Goal: Information Seeking & Learning: Learn about a topic

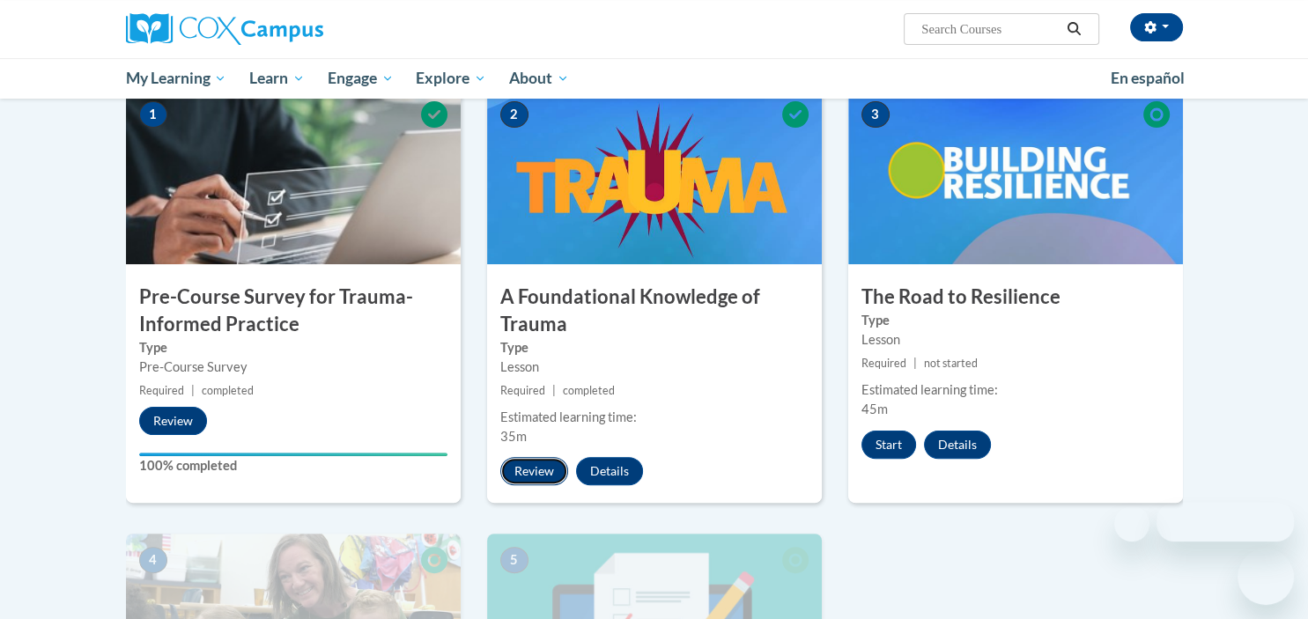
click at [530, 470] on button "Review" at bounding box center [534, 471] width 68 height 28
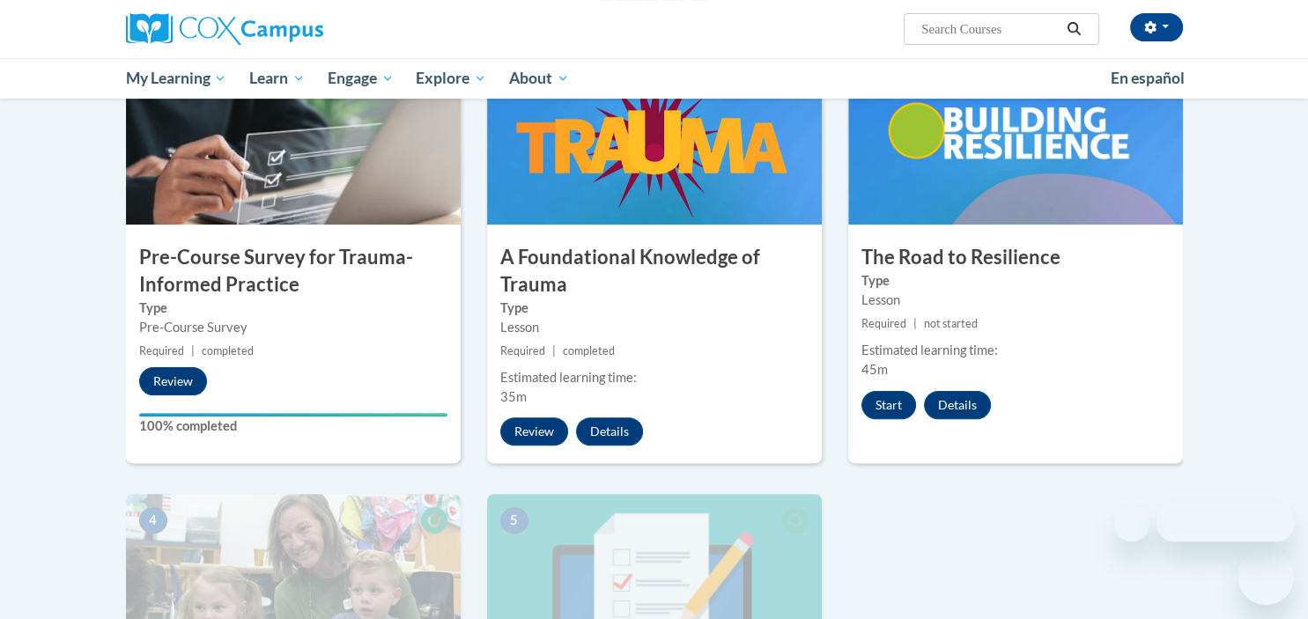
scroll to position [372, 0]
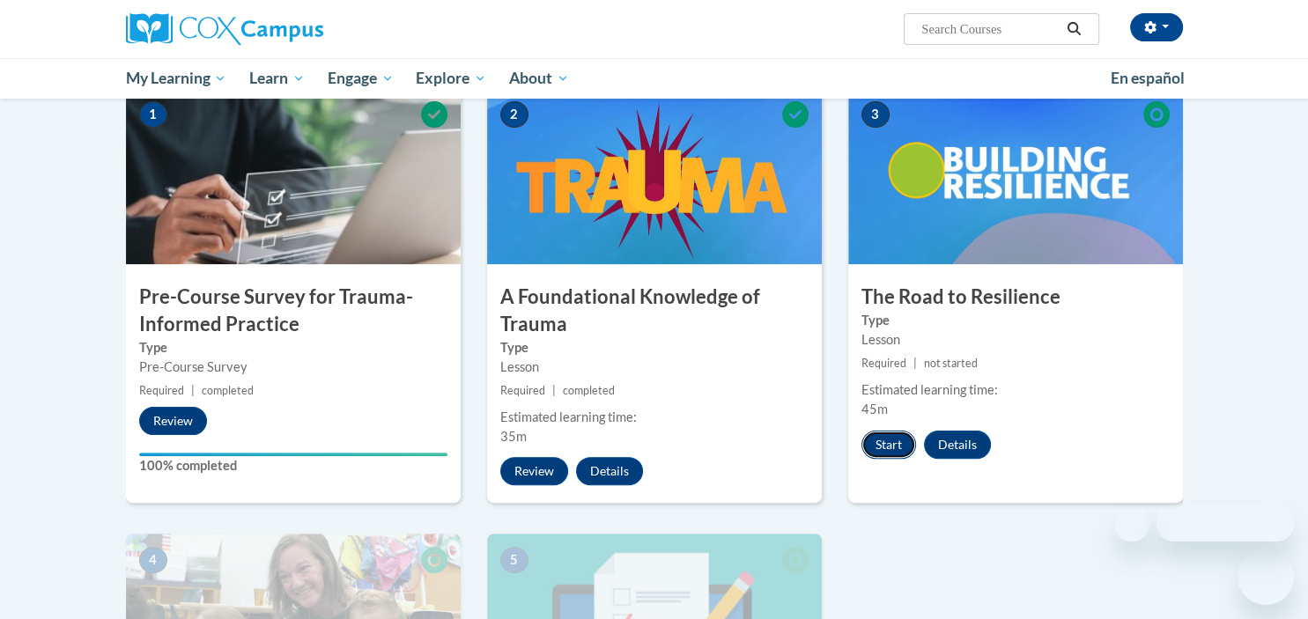
click at [879, 442] on button "Start" at bounding box center [888, 445] width 55 height 28
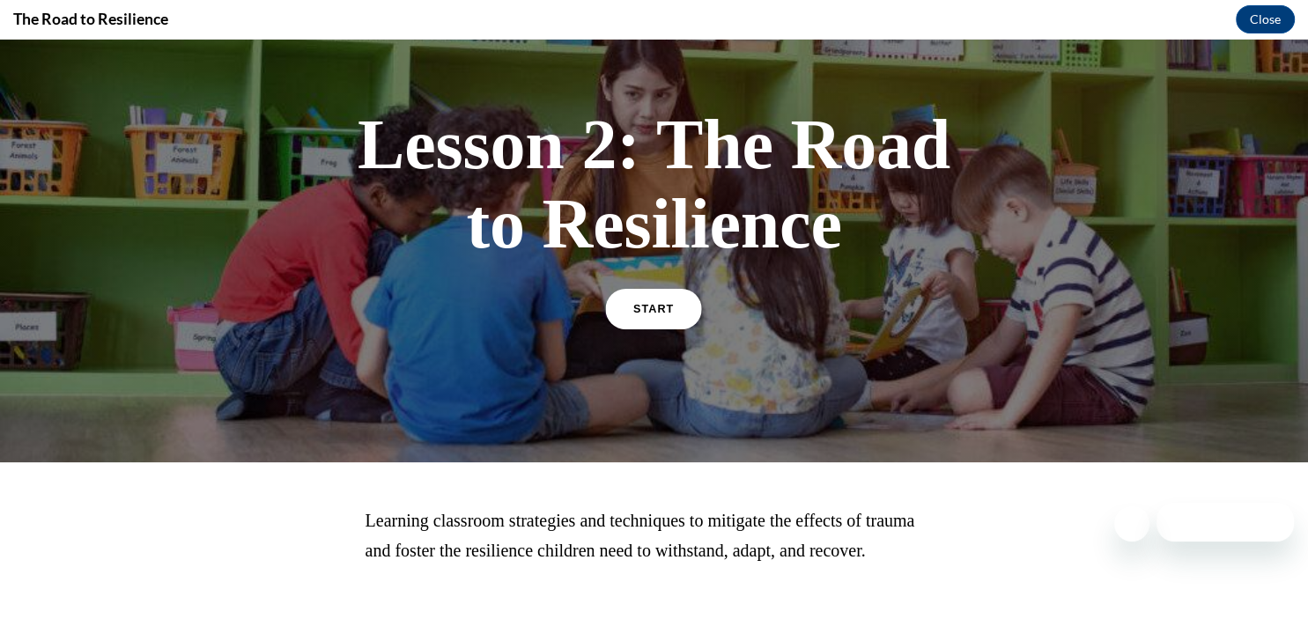
scroll to position [0, 0]
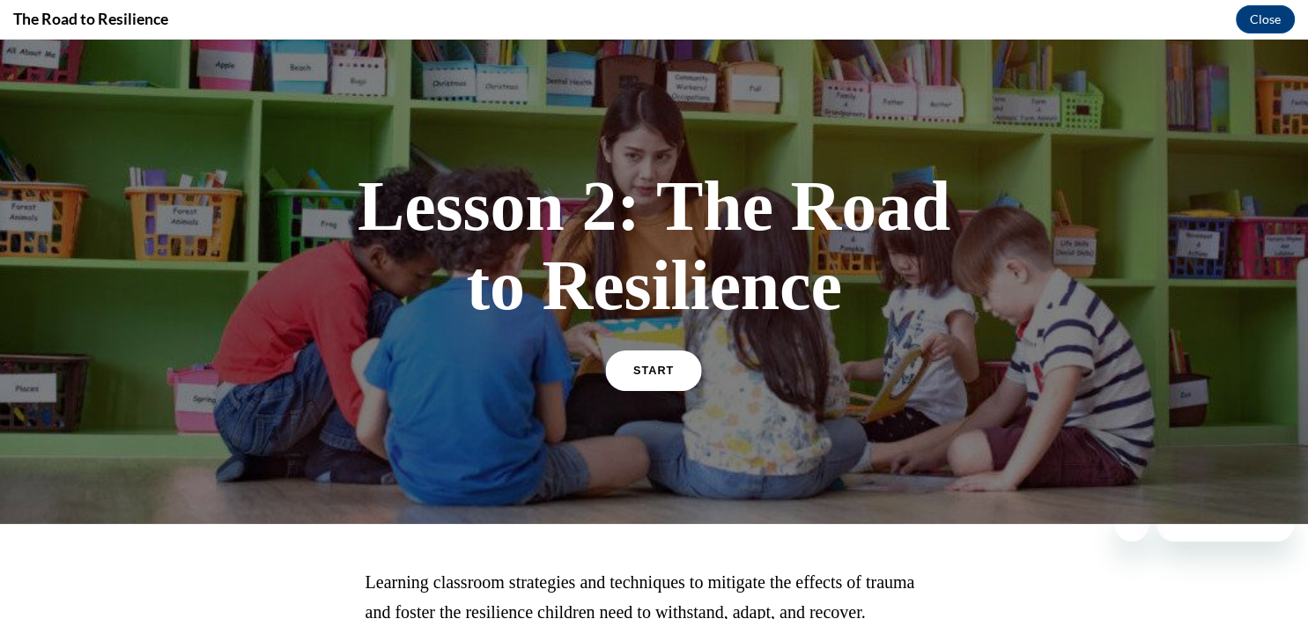
click at [675, 369] on link "START" at bounding box center [654, 371] width 96 height 41
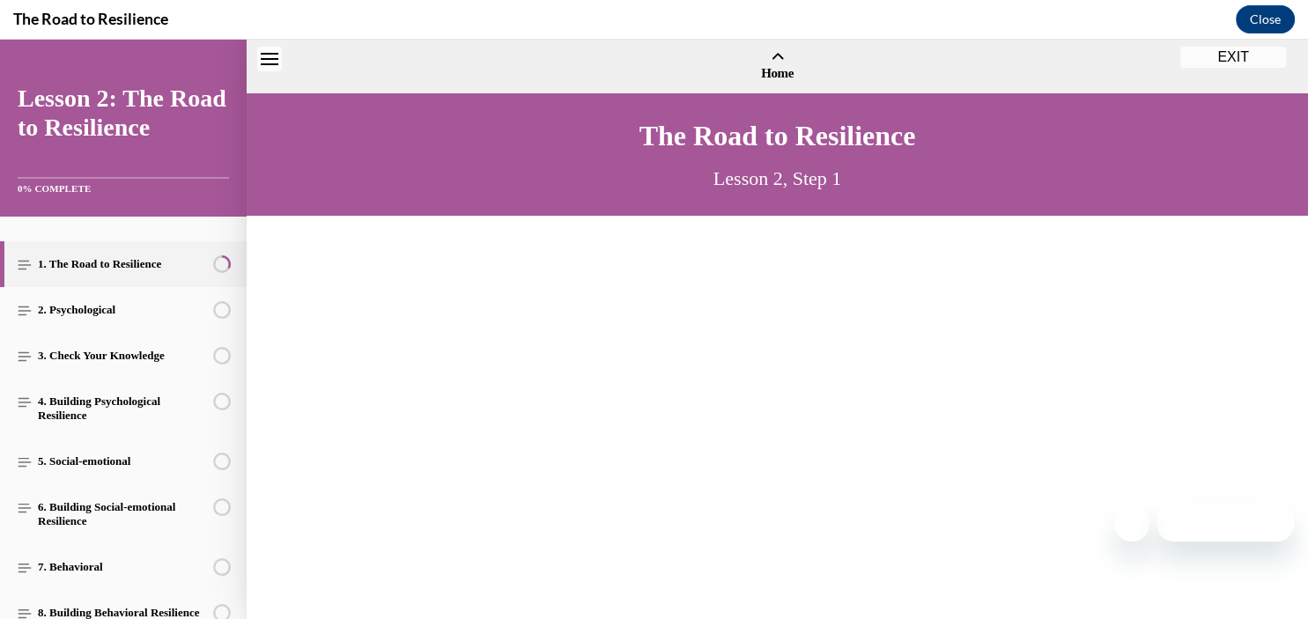
scroll to position [54, 0]
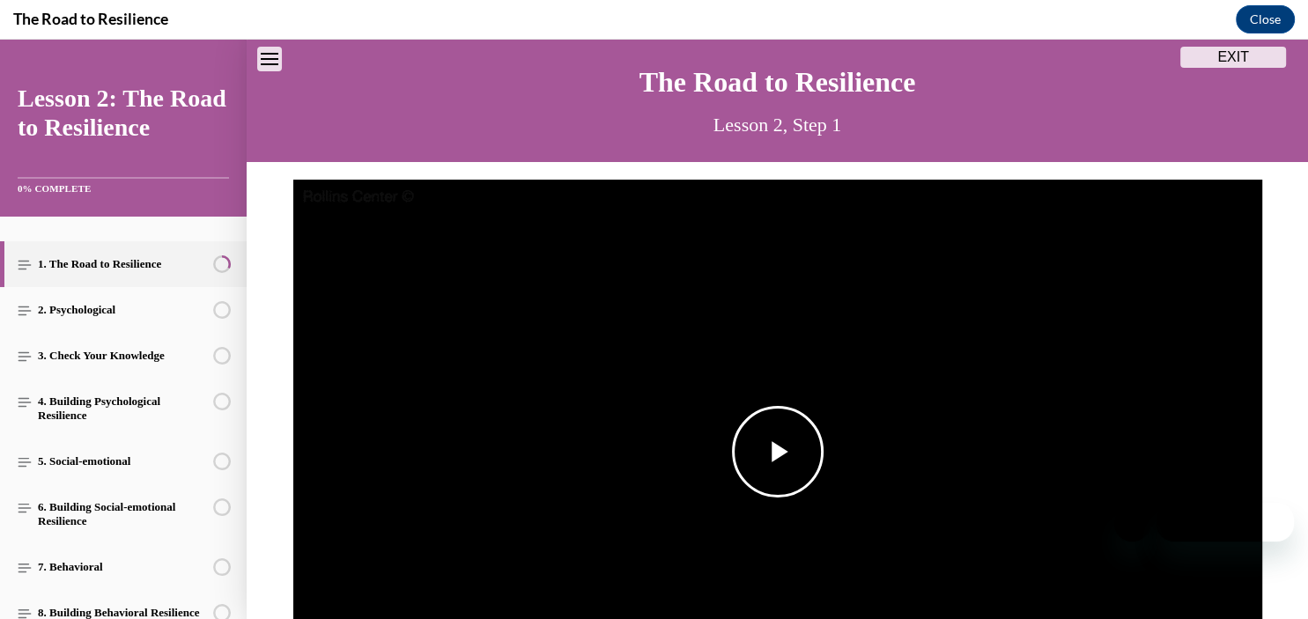
click at [778, 452] on span "Video player" at bounding box center [778, 452] width 0 height 0
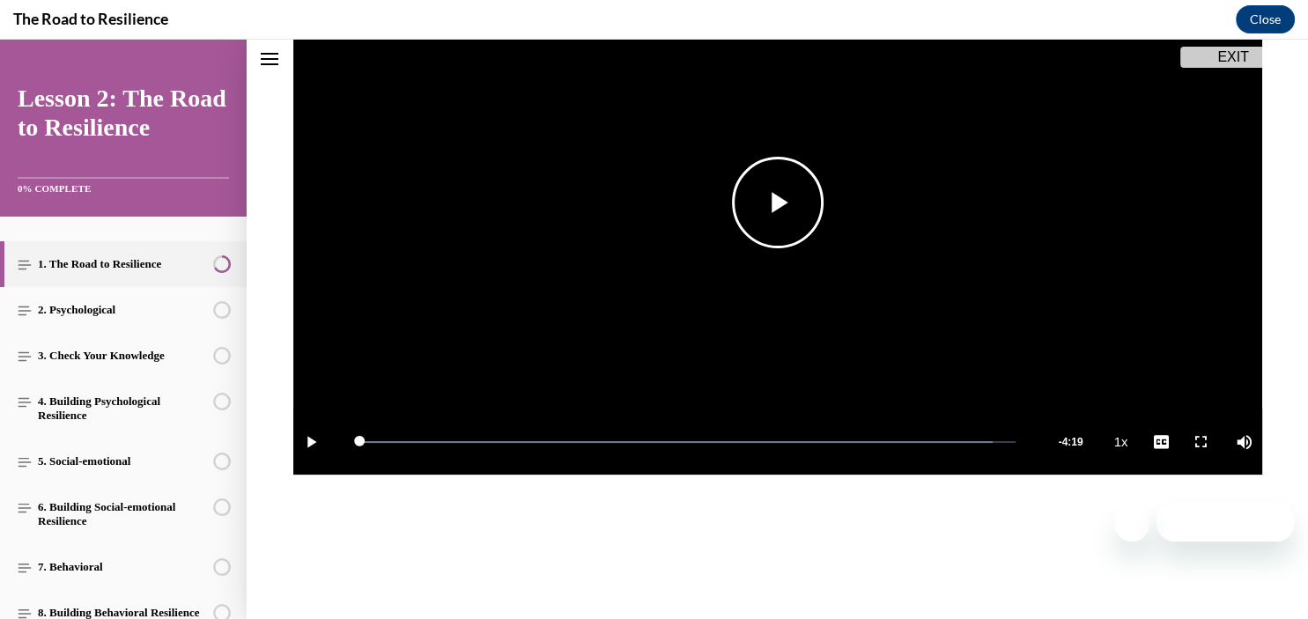
scroll to position [363, 0]
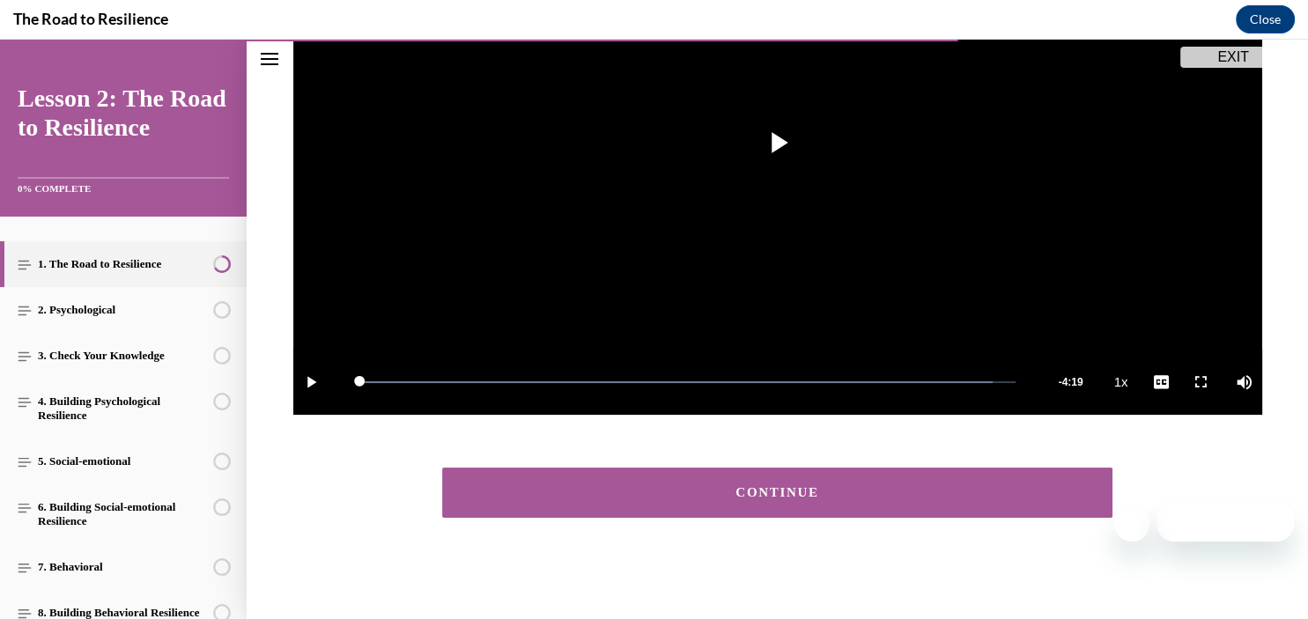
click at [780, 495] on div "CONTINUE" at bounding box center [777, 492] width 617 height 13
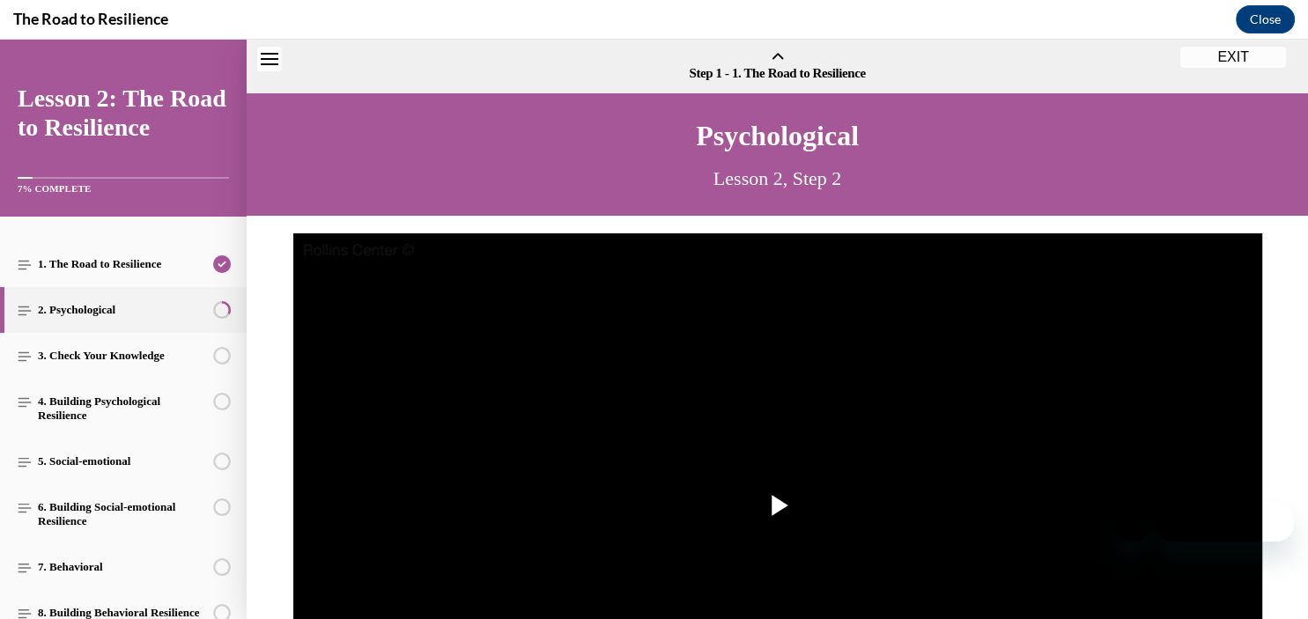
scroll to position [55, 0]
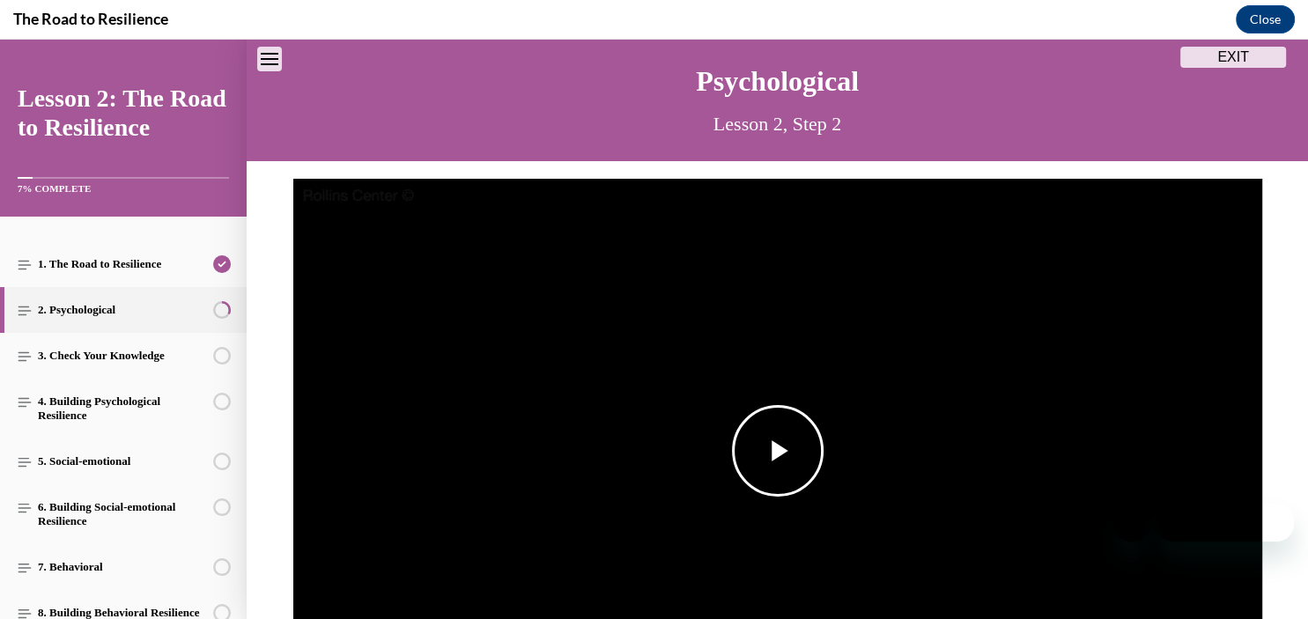
click at [778, 451] on span "Video player" at bounding box center [778, 451] width 0 height 0
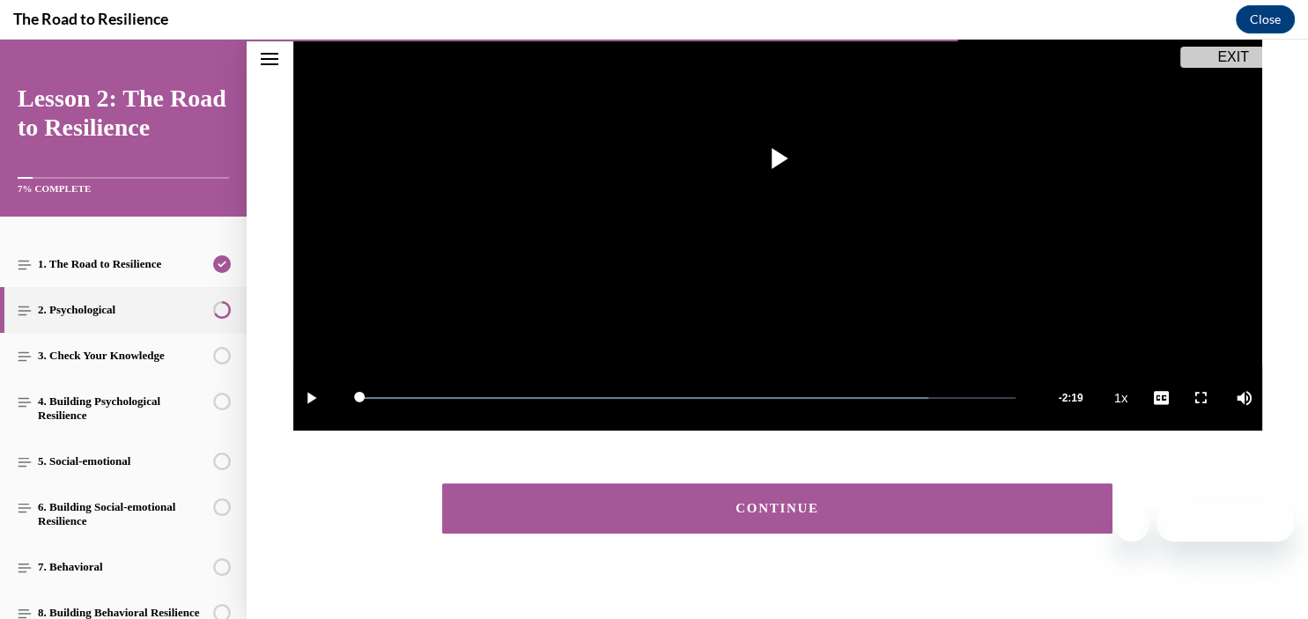
scroll to position [363, 0]
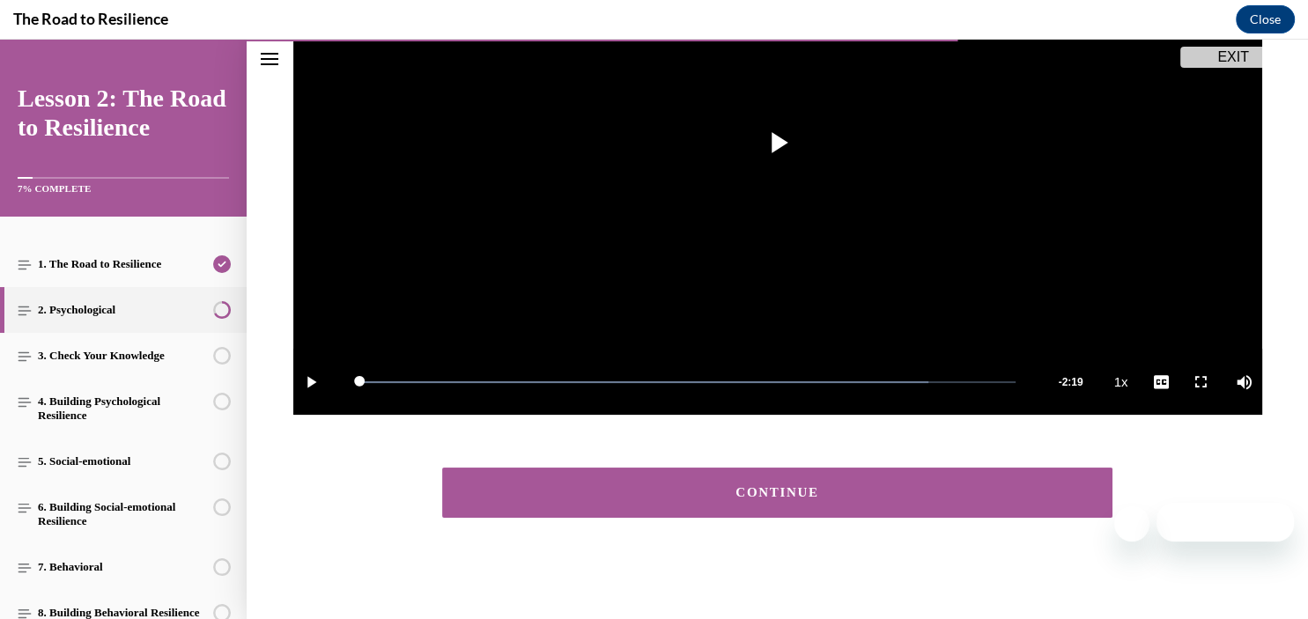
click at [783, 501] on button "CONTINUE" at bounding box center [777, 493] width 671 height 50
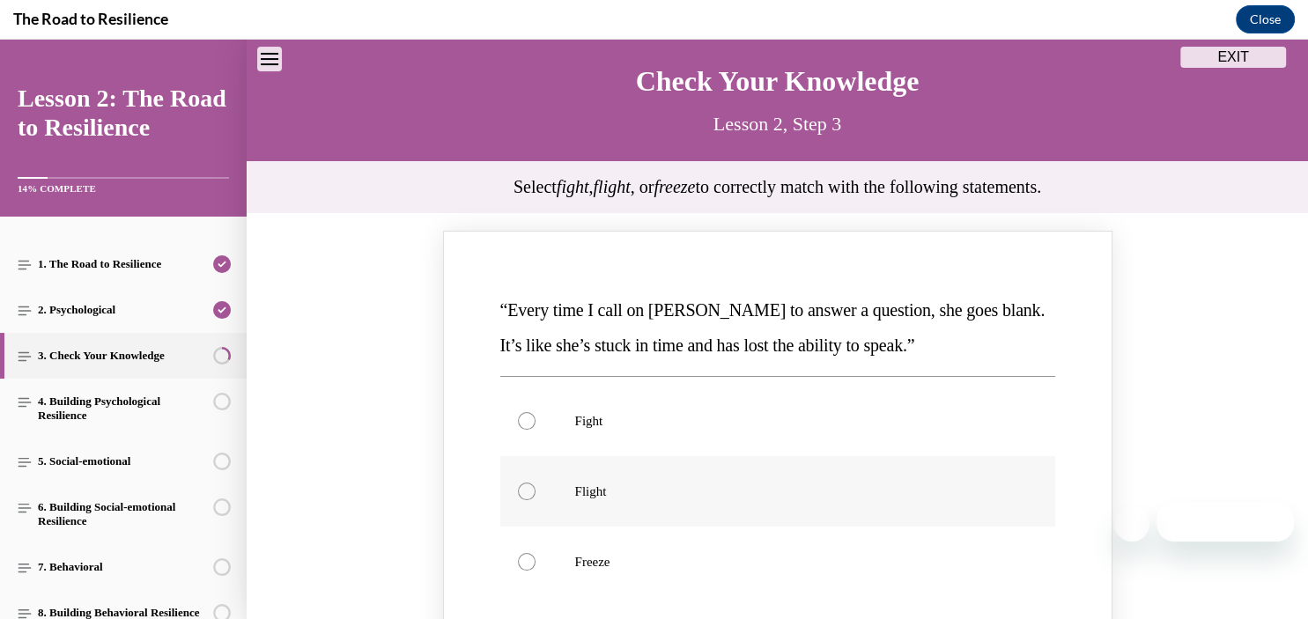
scroll to position [139, 0]
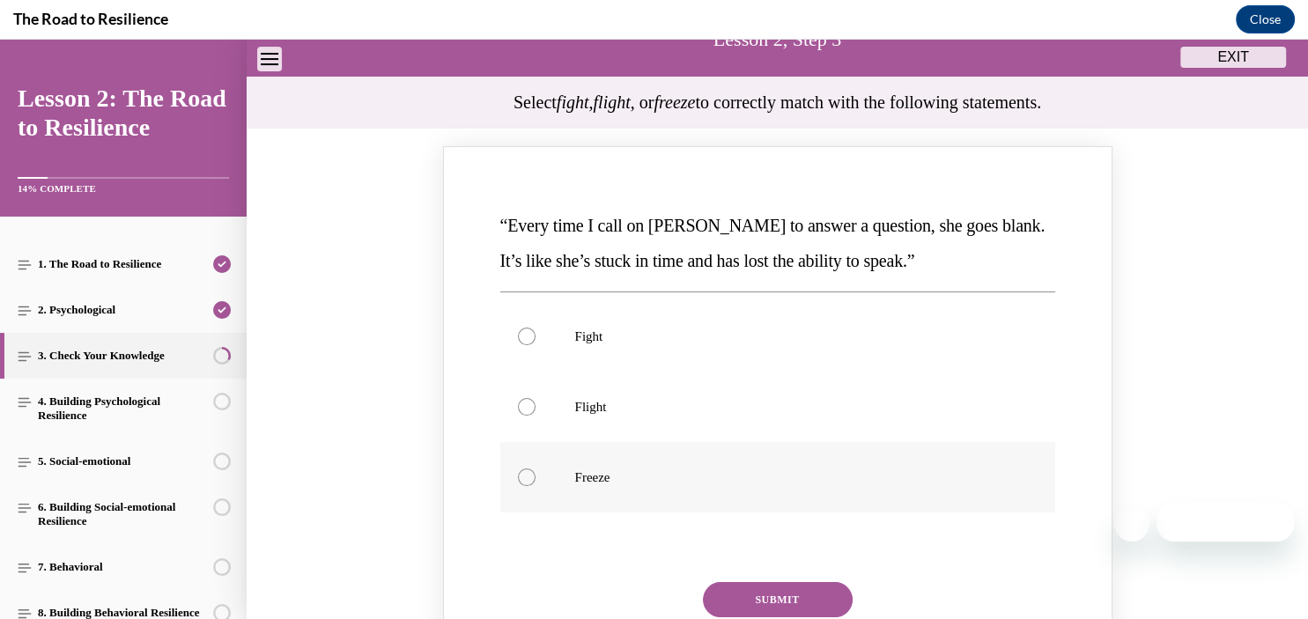
click at [528, 481] on div "Knowledge check: Multiple choice" at bounding box center [527, 478] width 18 height 18
click at [528, 481] on input "Freeze" at bounding box center [527, 478] width 18 height 18
radio input "true"
click at [797, 603] on button "SUBMIT" at bounding box center [778, 599] width 150 height 35
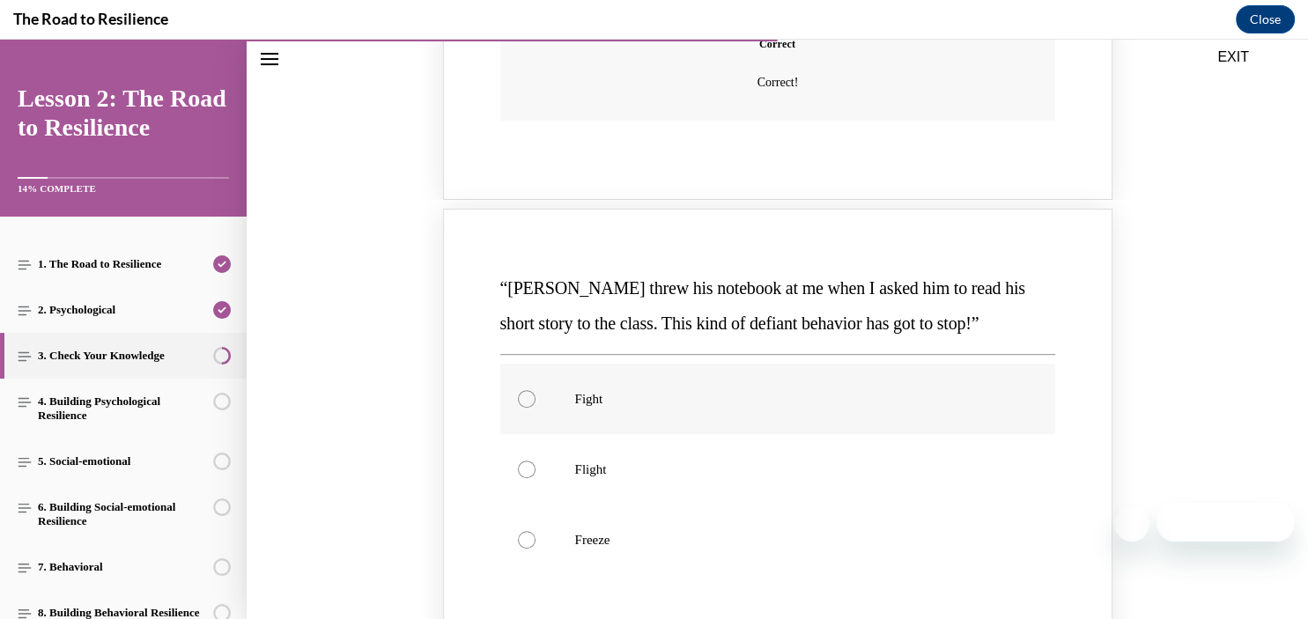
scroll to position [816, 0]
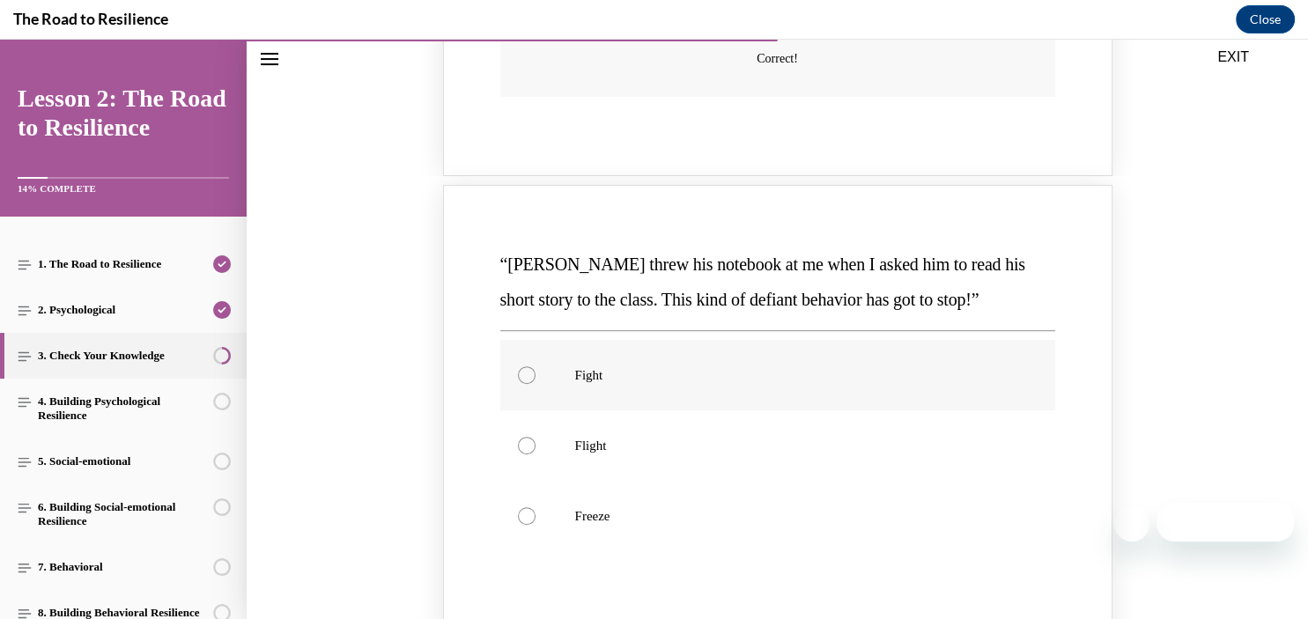
click at [522, 366] on div "Knowledge check: Multiple choice" at bounding box center [527, 375] width 18 height 18
click at [522, 366] on input "Fight" at bounding box center [527, 375] width 18 height 18
radio input "true"
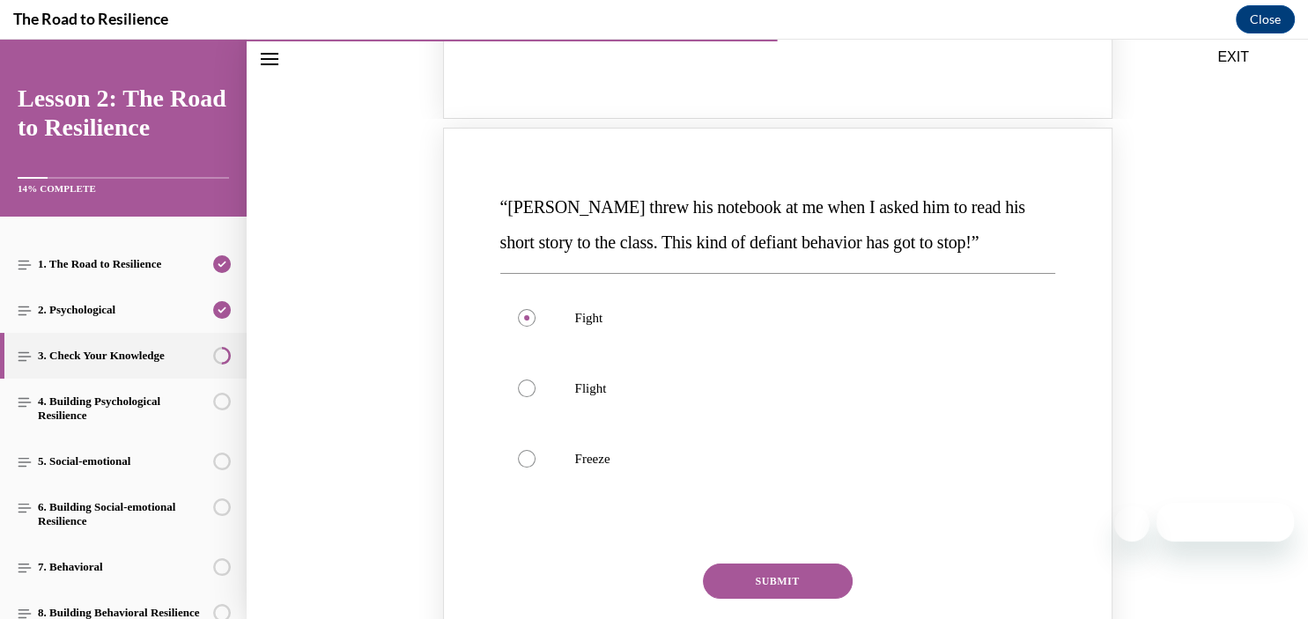
scroll to position [900, 0]
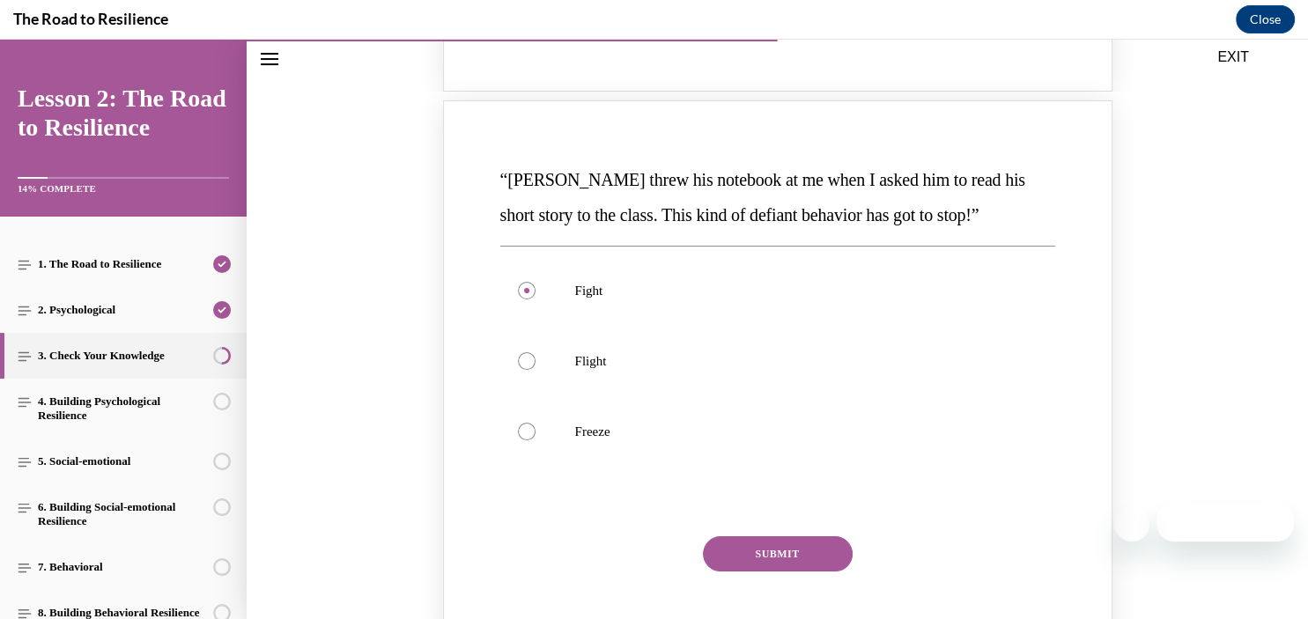
click at [782, 536] on button "SUBMIT" at bounding box center [778, 553] width 150 height 35
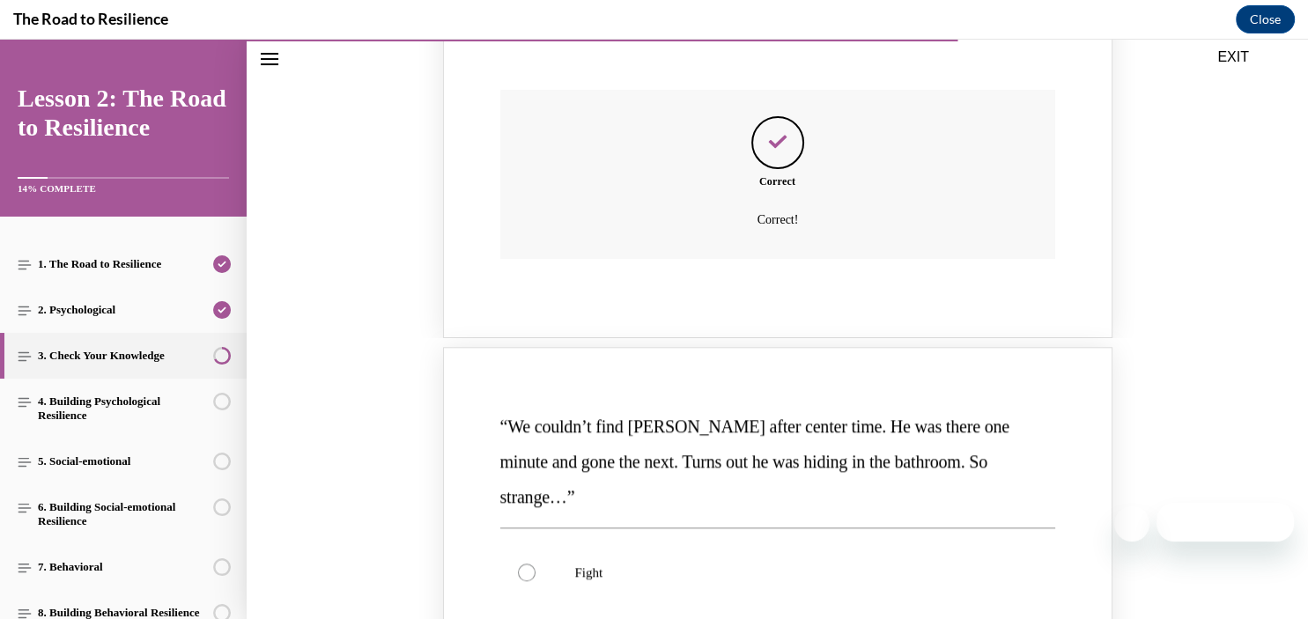
scroll to position [1407, 0]
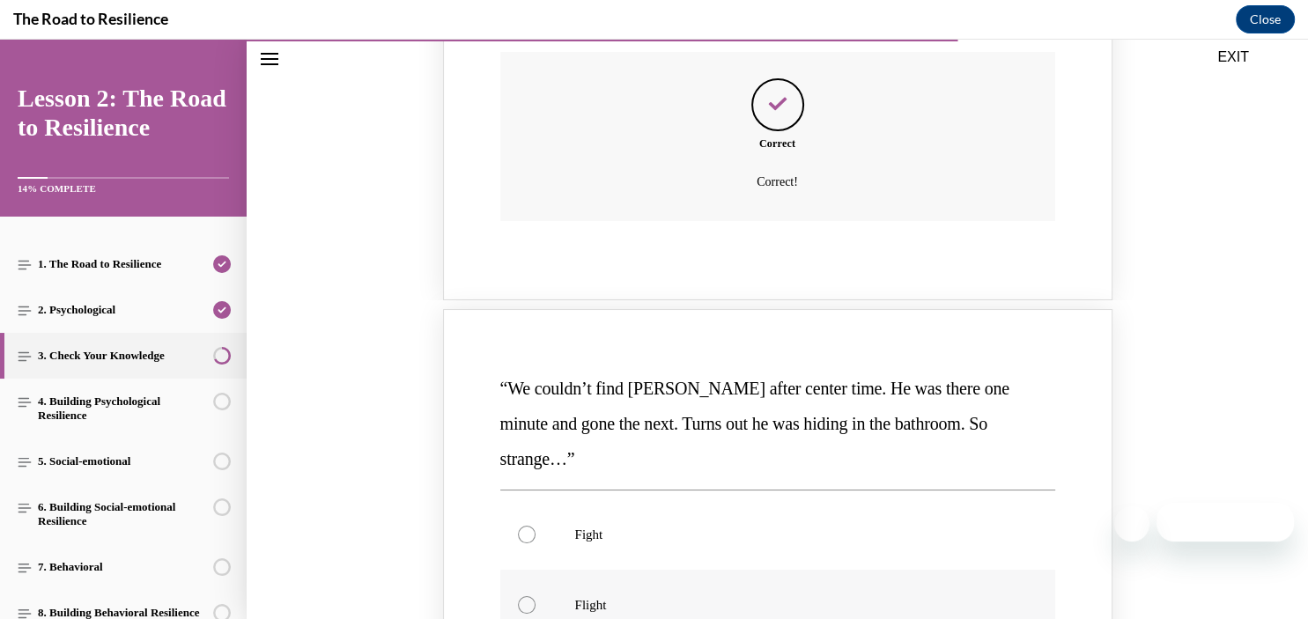
click at [522, 596] on div "Knowledge check: Multiple choice" at bounding box center [527, 605] width 18 height 18
click at [522, 596] on input "Flight" at bounding box center [527, 605] width 18 height 18
radio input "true"
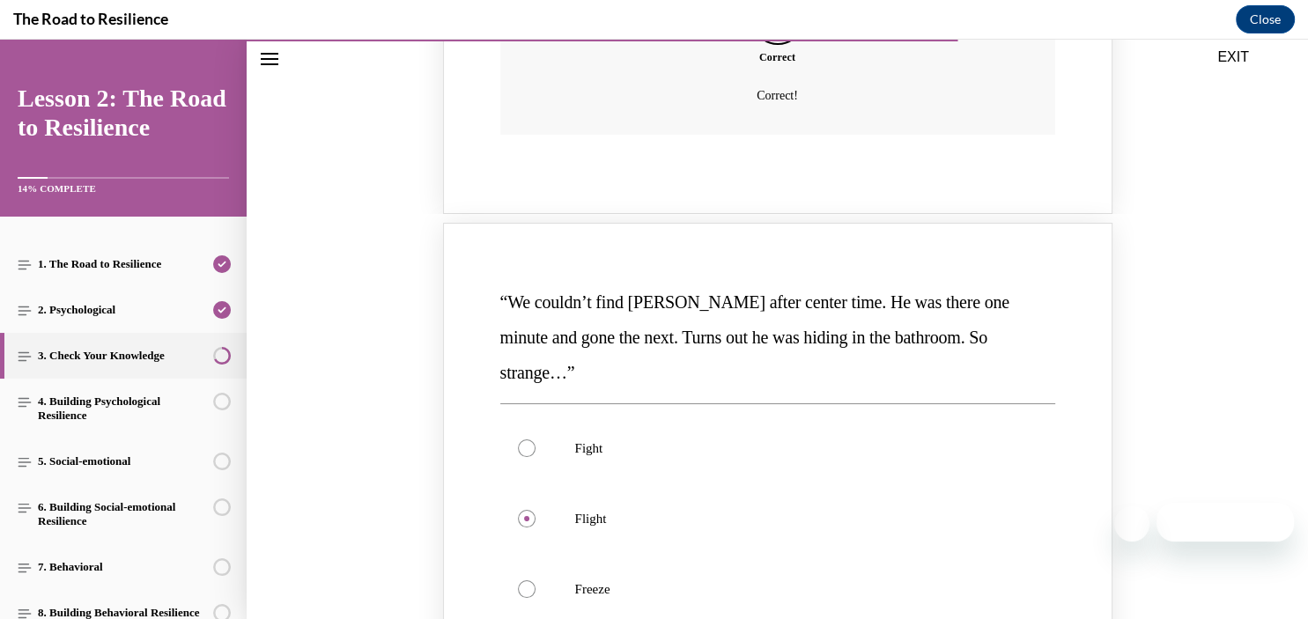
scroll to position [1577, 0]
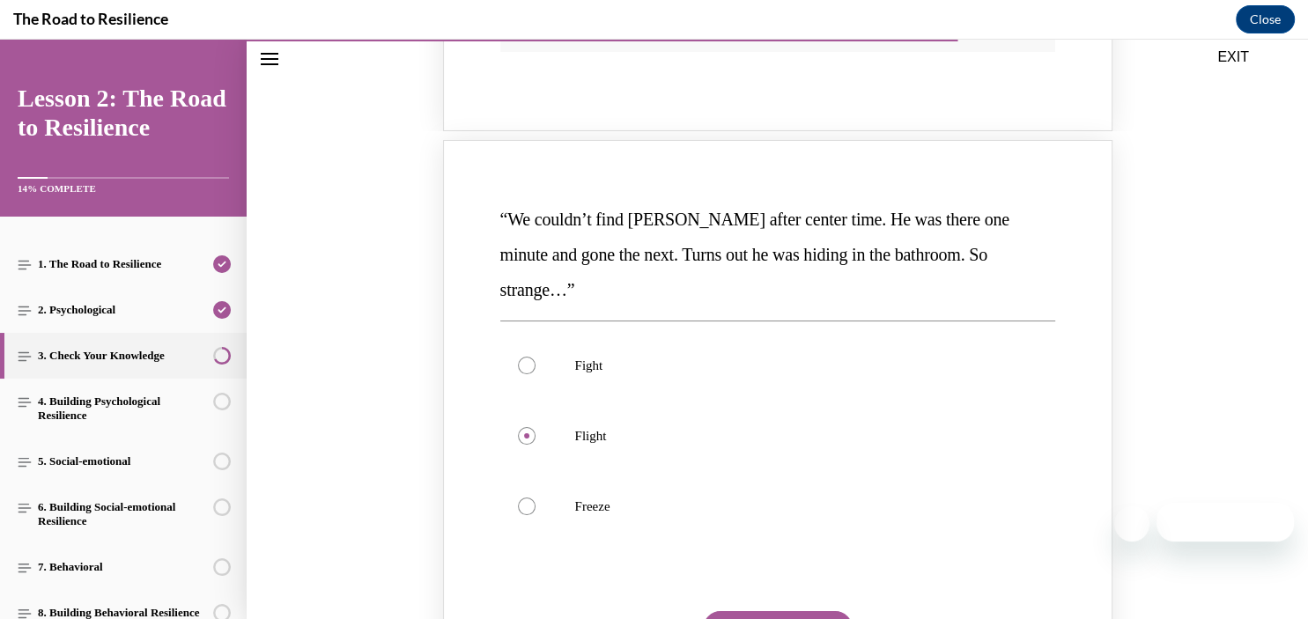
click at [764, 611] on button "SUBMIT" at bounding box center [778, 628] width 150 height 35
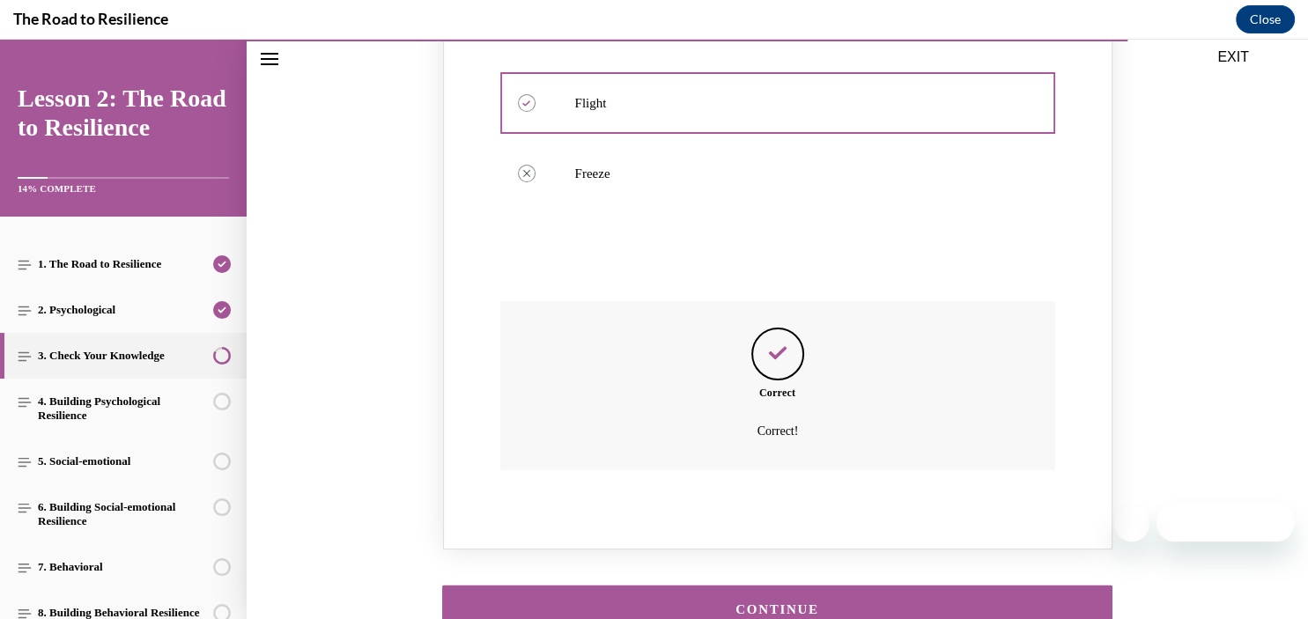
scroll to position [1915, 0]
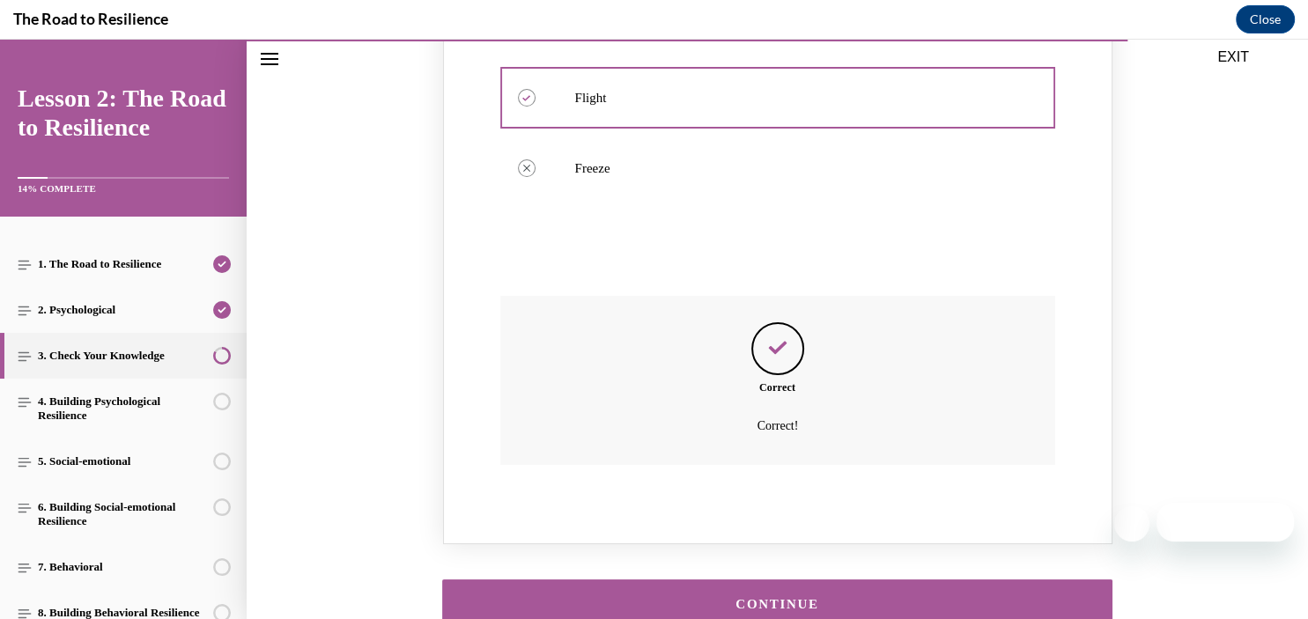
click at [781, 580] on button "CONTINUE" at bounding box center [777, 605] width 671 height 50
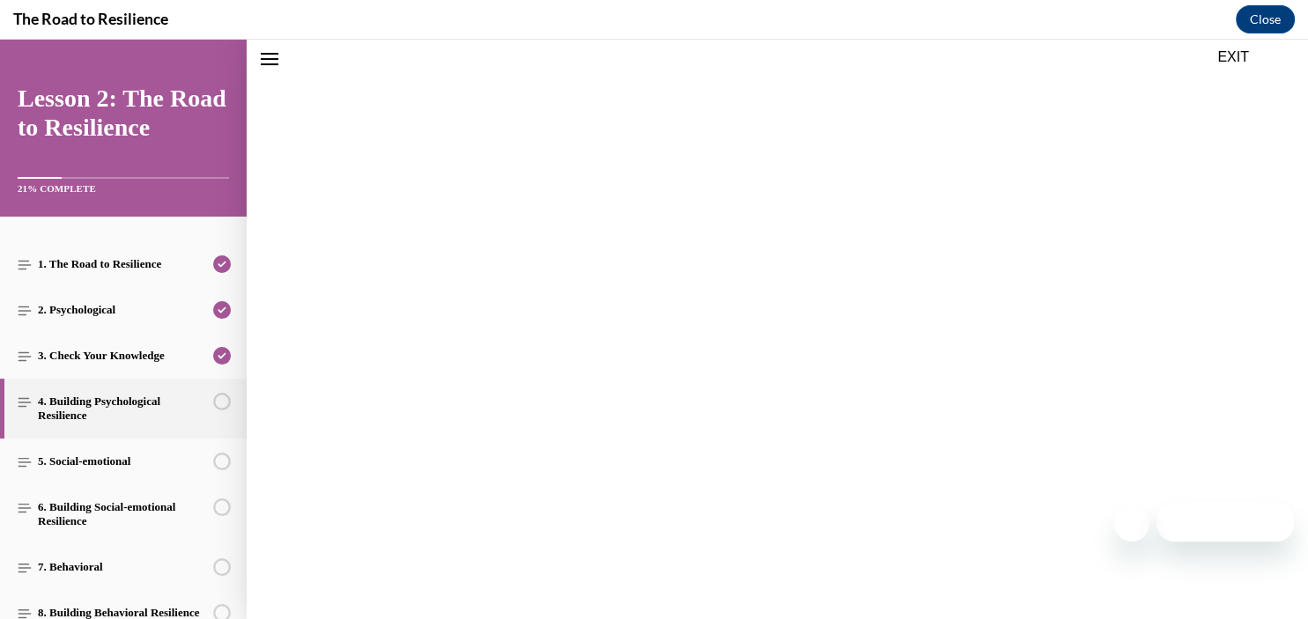
scroll to position [55, 0]
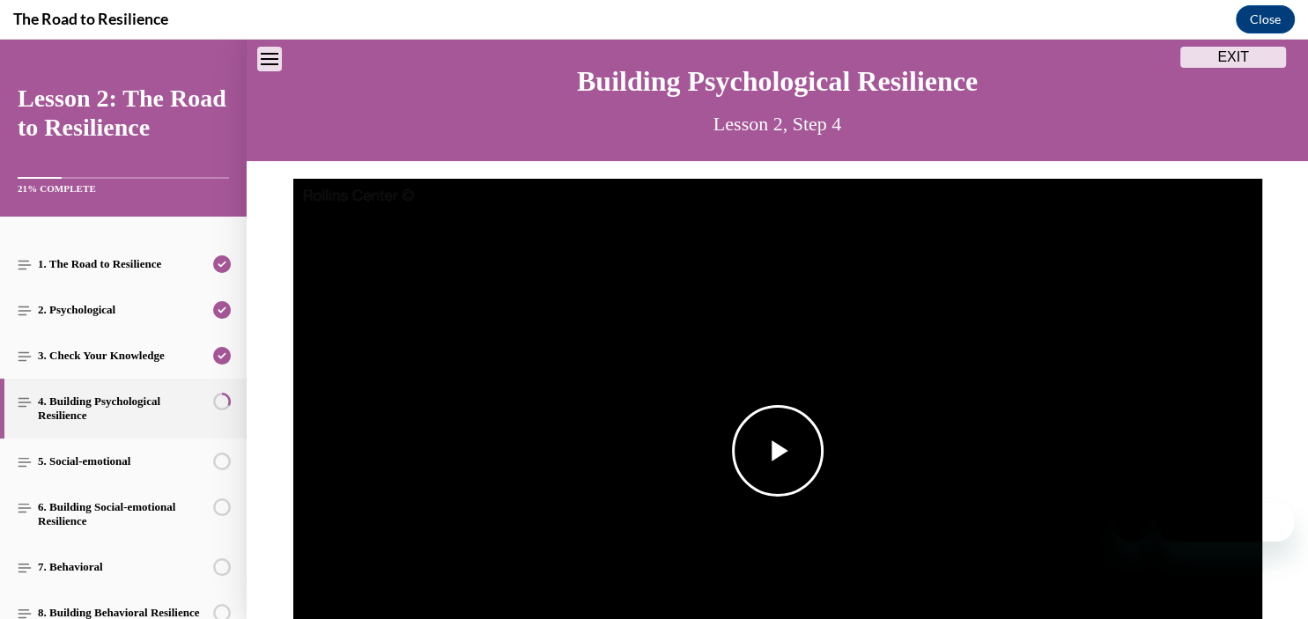
click at [778, 451] on span "Video player" at bounding box center [778, 451] width 0 height 0
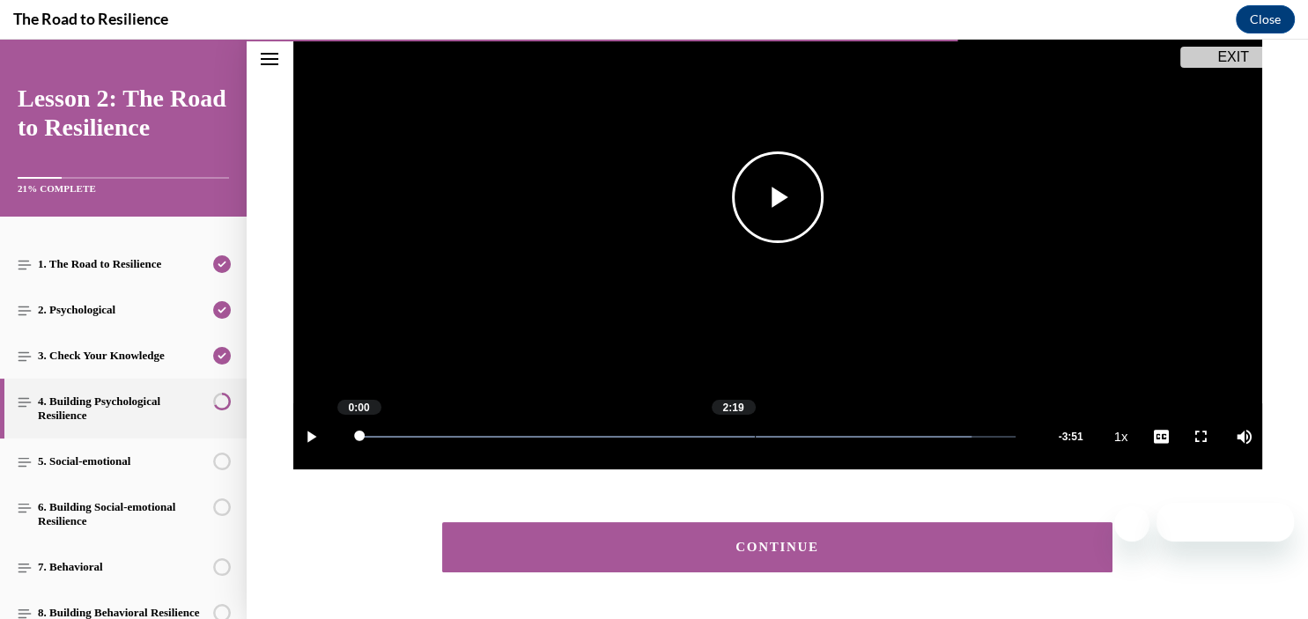
scroll to position [363, 0]
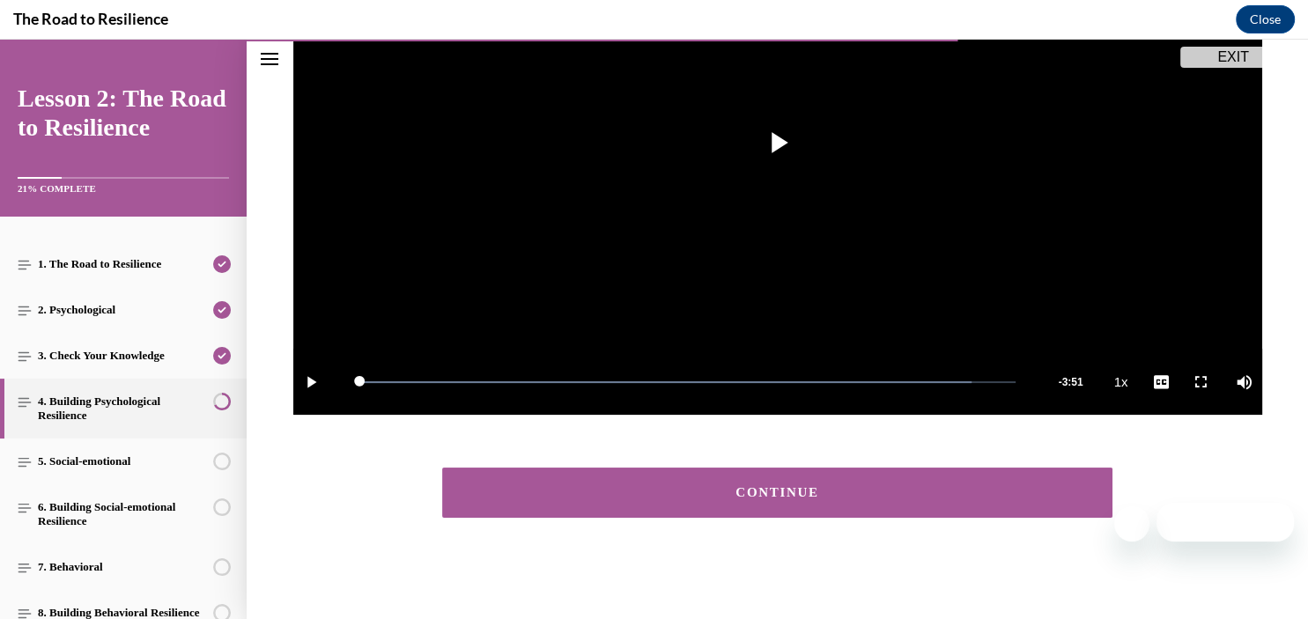
click at [752, 493] on div "CONTINUE" at bounding box center [777, 492] width 617 height 13
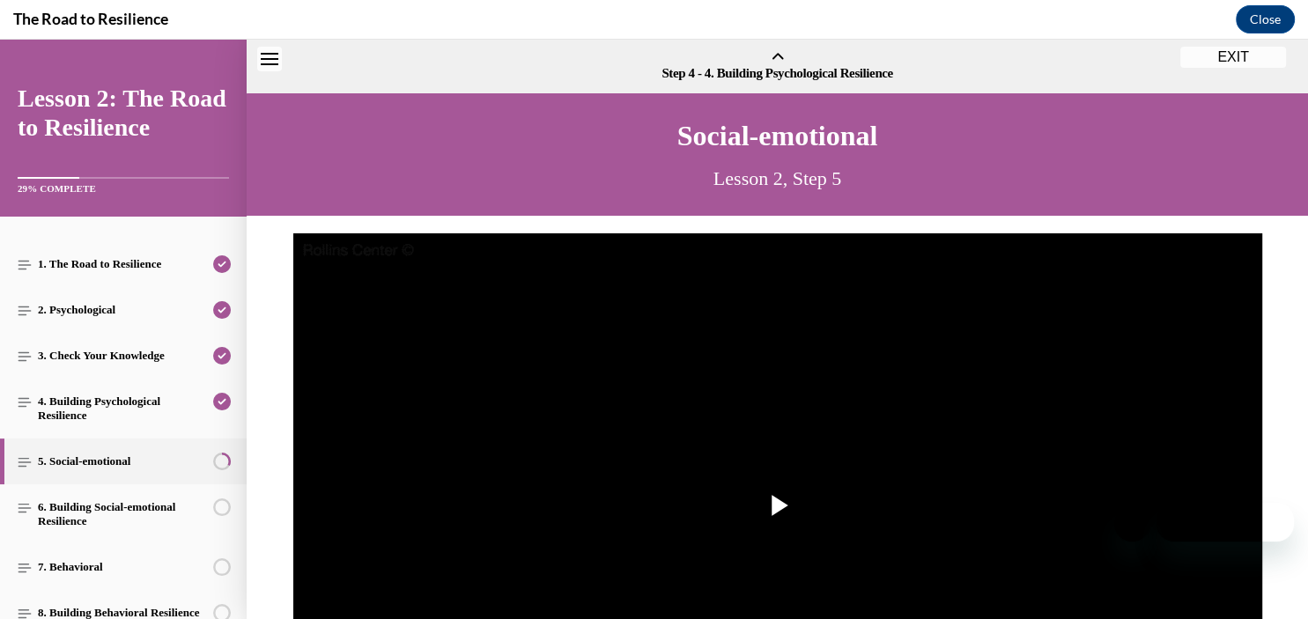
scroll to position [55, 0]
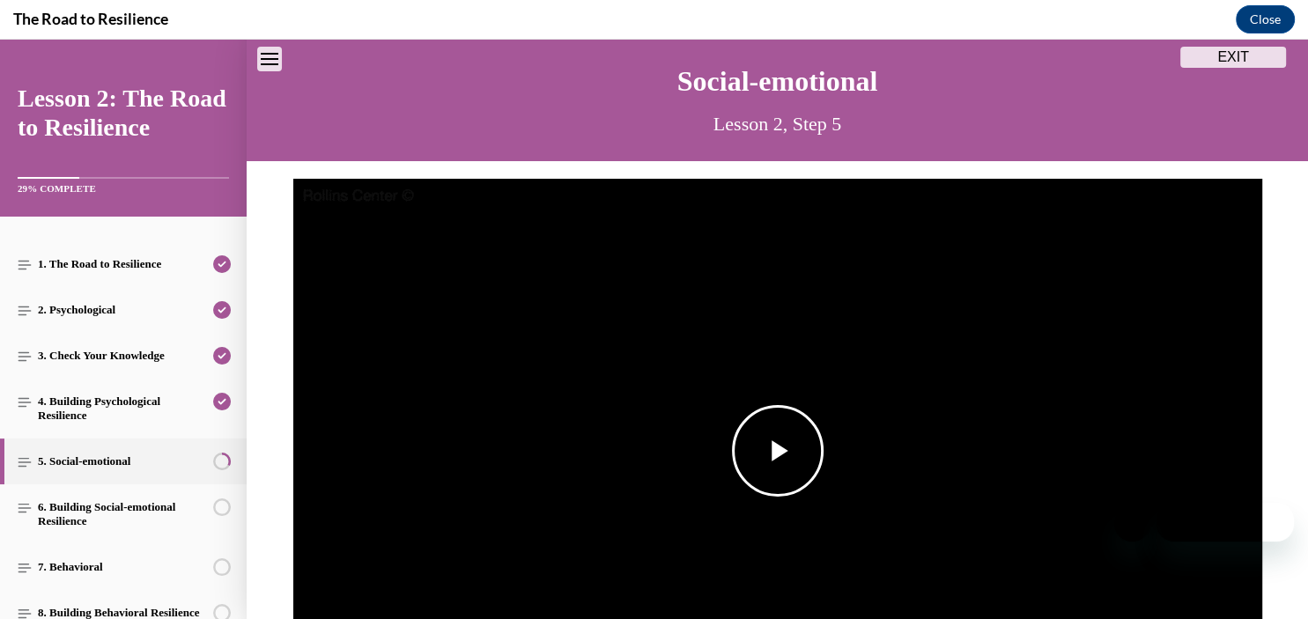
click at [778, 451] on span "Video player" at bounding box center [778, 451] width 0 height 0
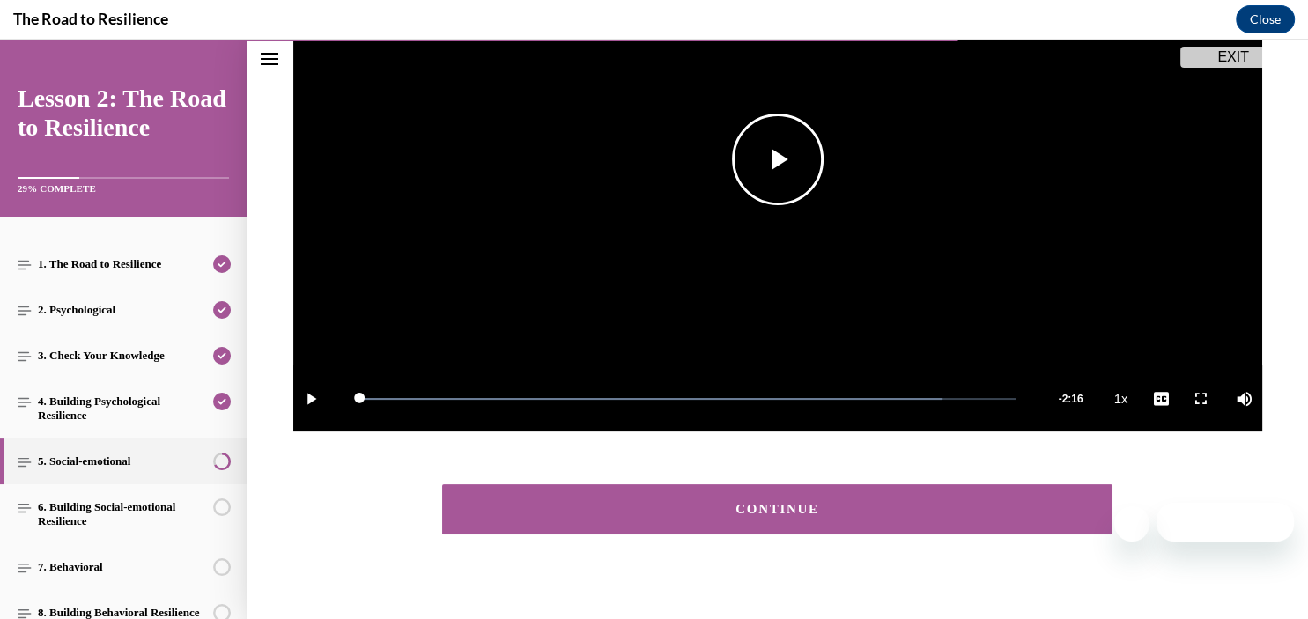
scroll to position [363, 0]
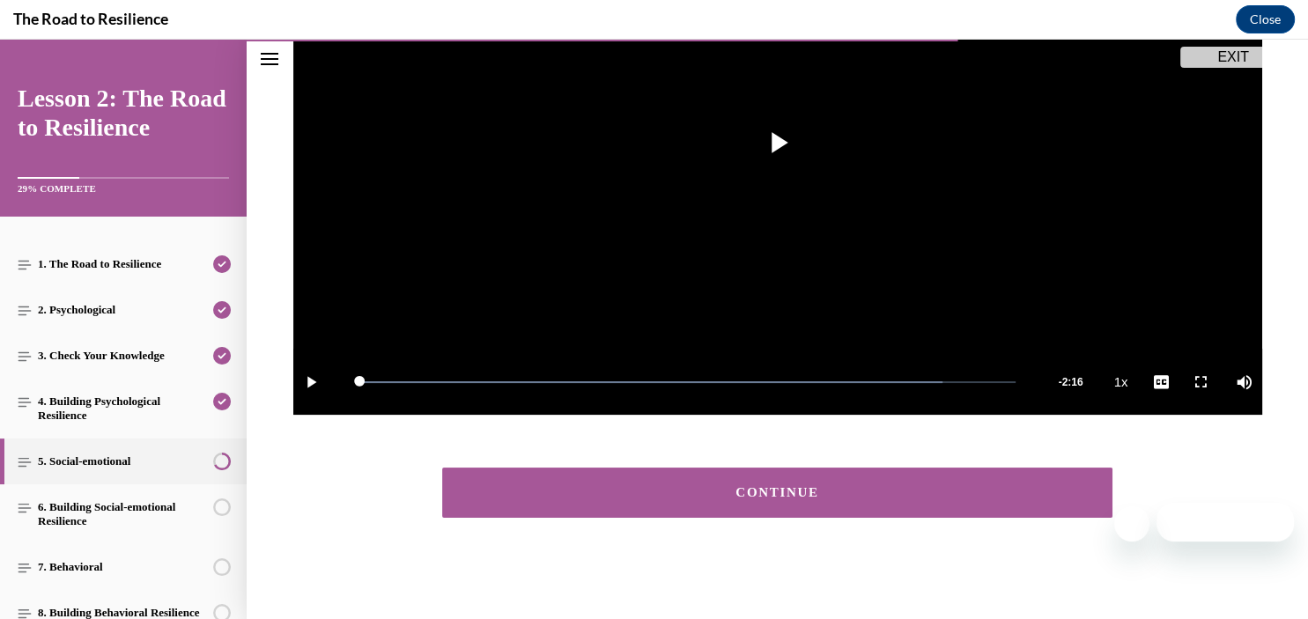
click at [776, 481] on button "CONTINUE" at bounding box center [777, 493] width 671 height 50
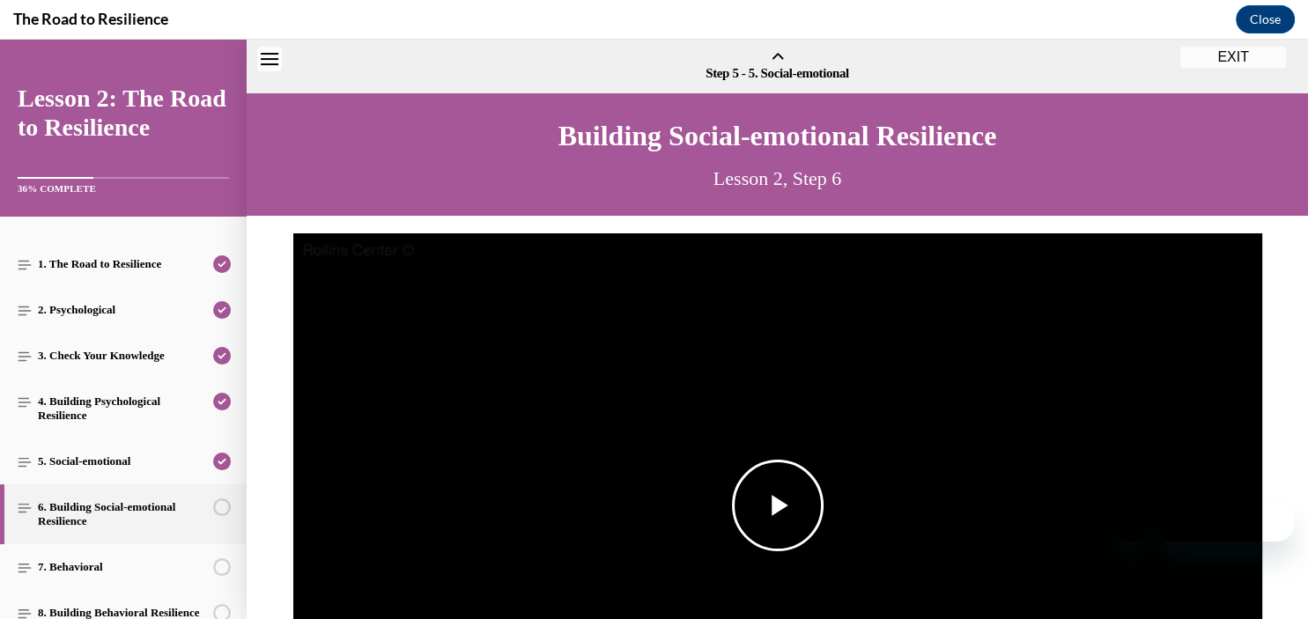
scroll to position [55, 0]
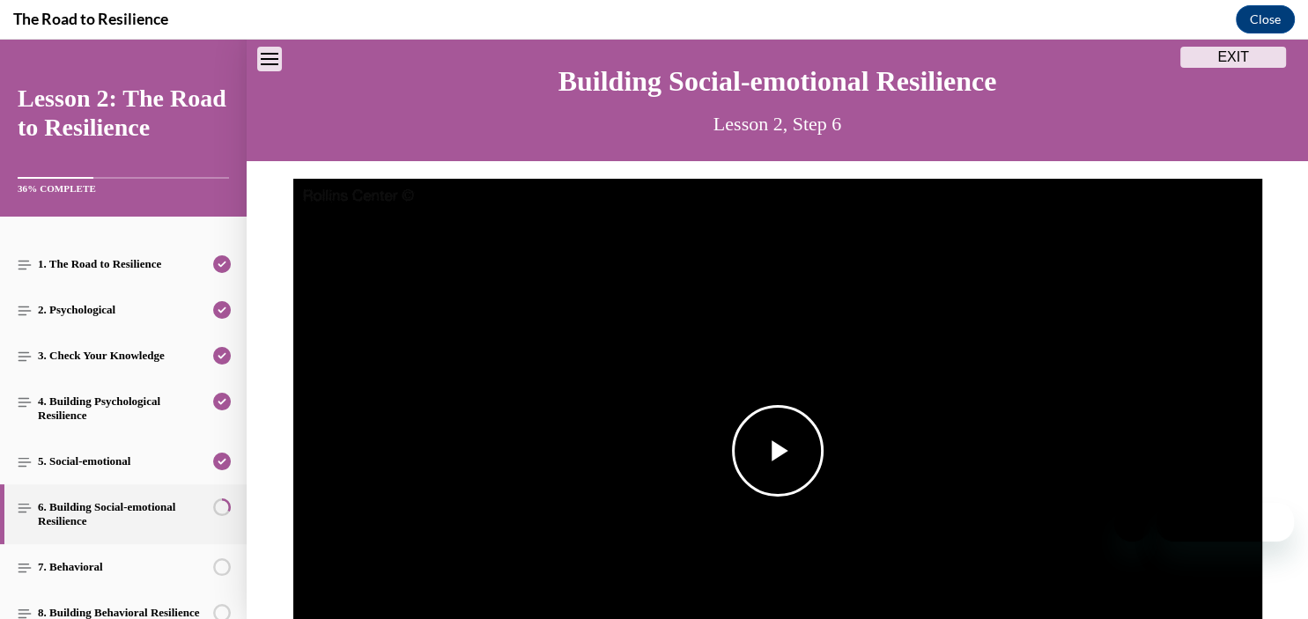
click at [778, 451] on span "Video player" at bounding box center [778, 451] width 0 height 0
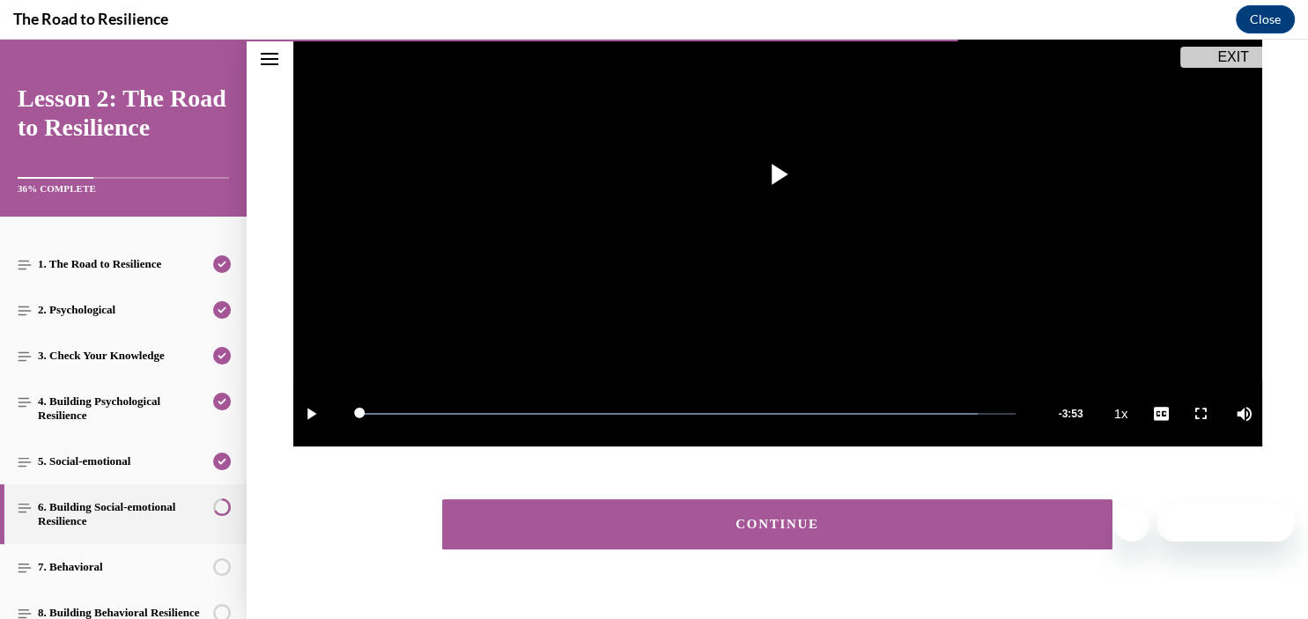
scroll to position [363, 0]
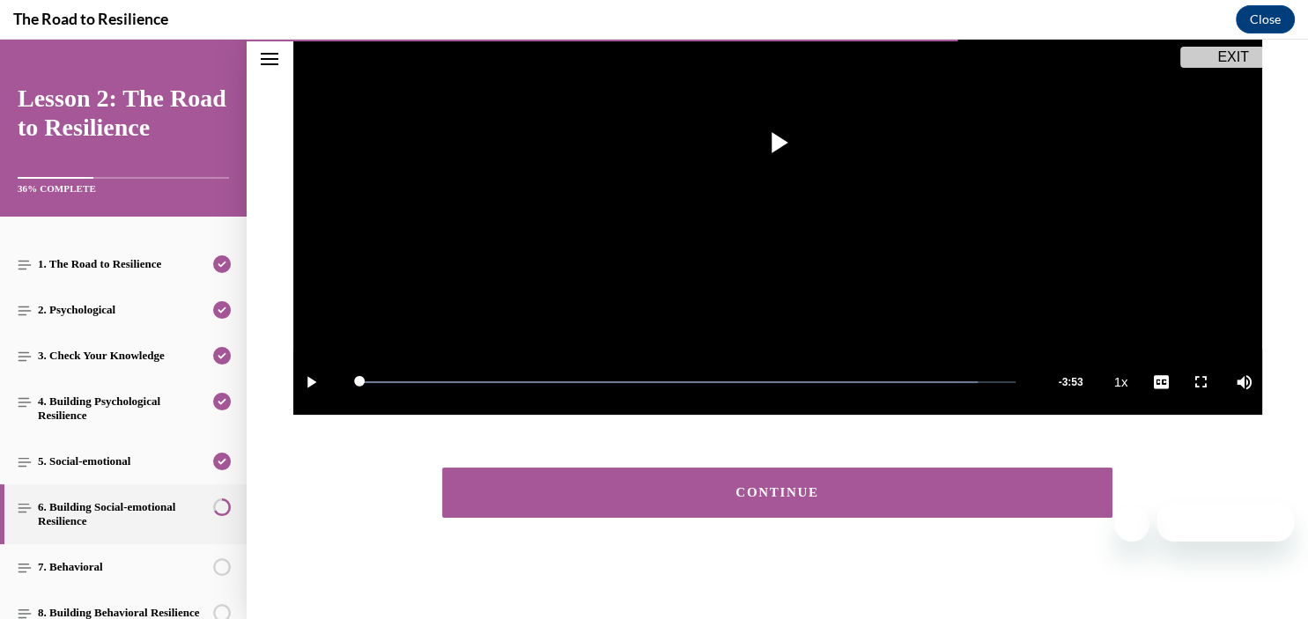
click at [767, 488] on div "CONTINUE" at bounding box center [777, 492] width 617 height 13
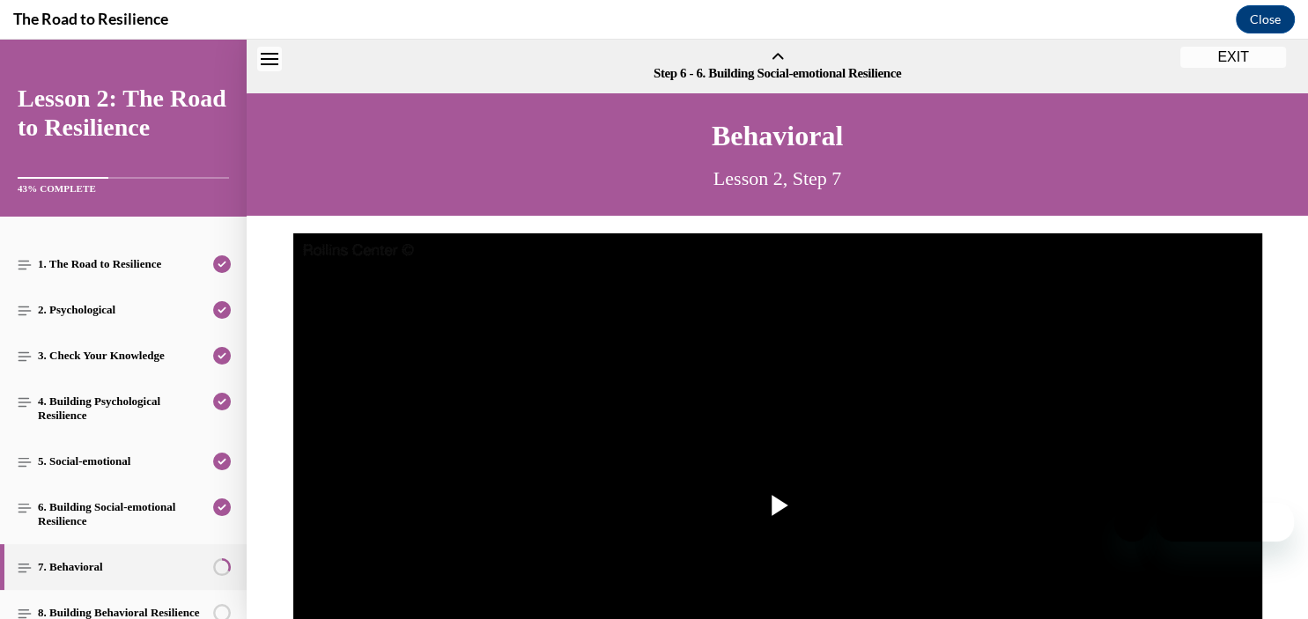
scroll to position [55, 0]
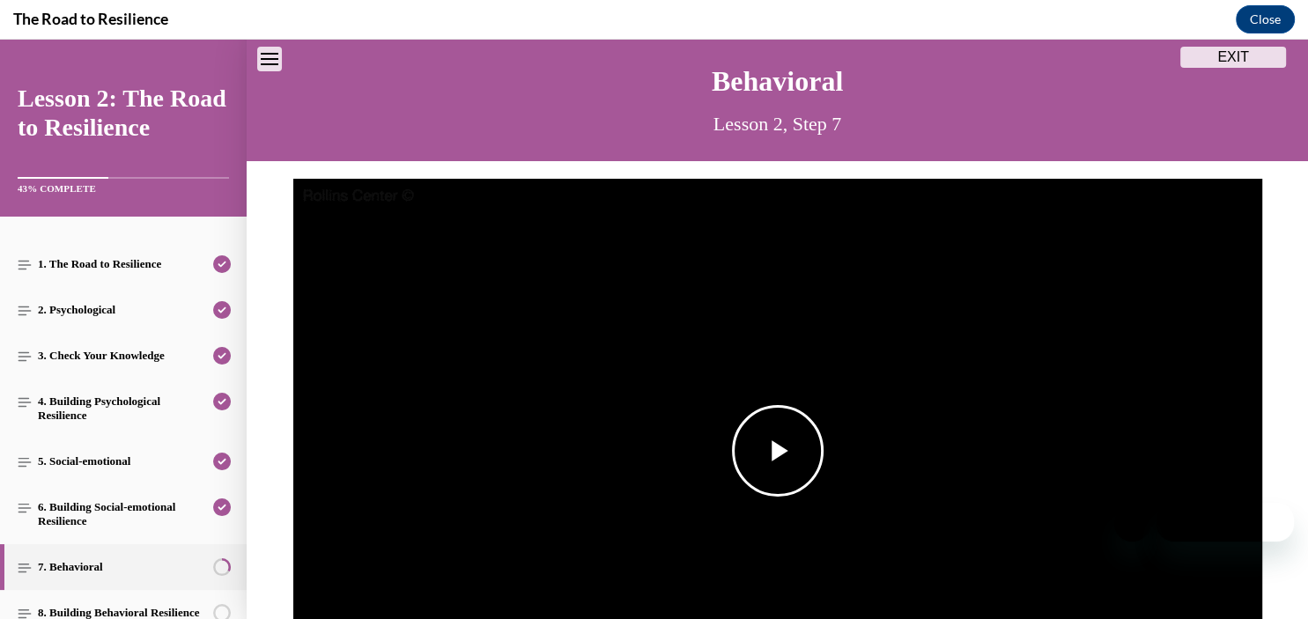
click at [778, 451] on span "Video player" at bounding box center [778, 451] width 0 height 0
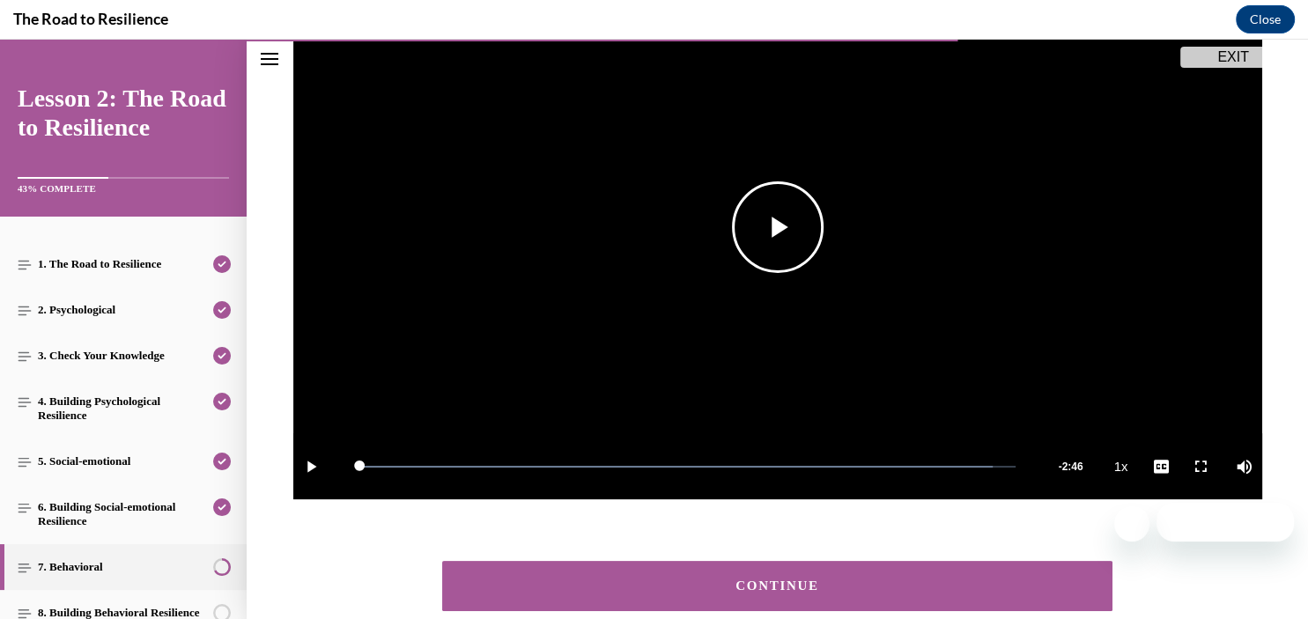
scroll to position [380, 0]
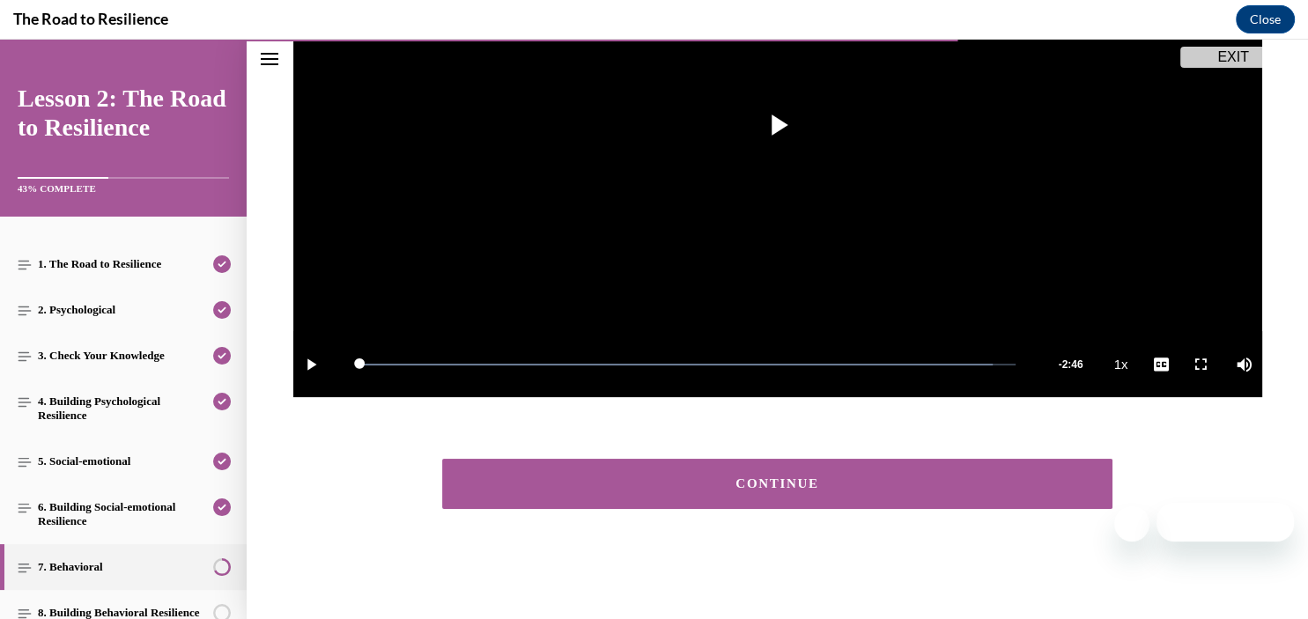
click at [737, 482] on div "CONTINUE" at bounding box center [777, 483] width 617 height 13
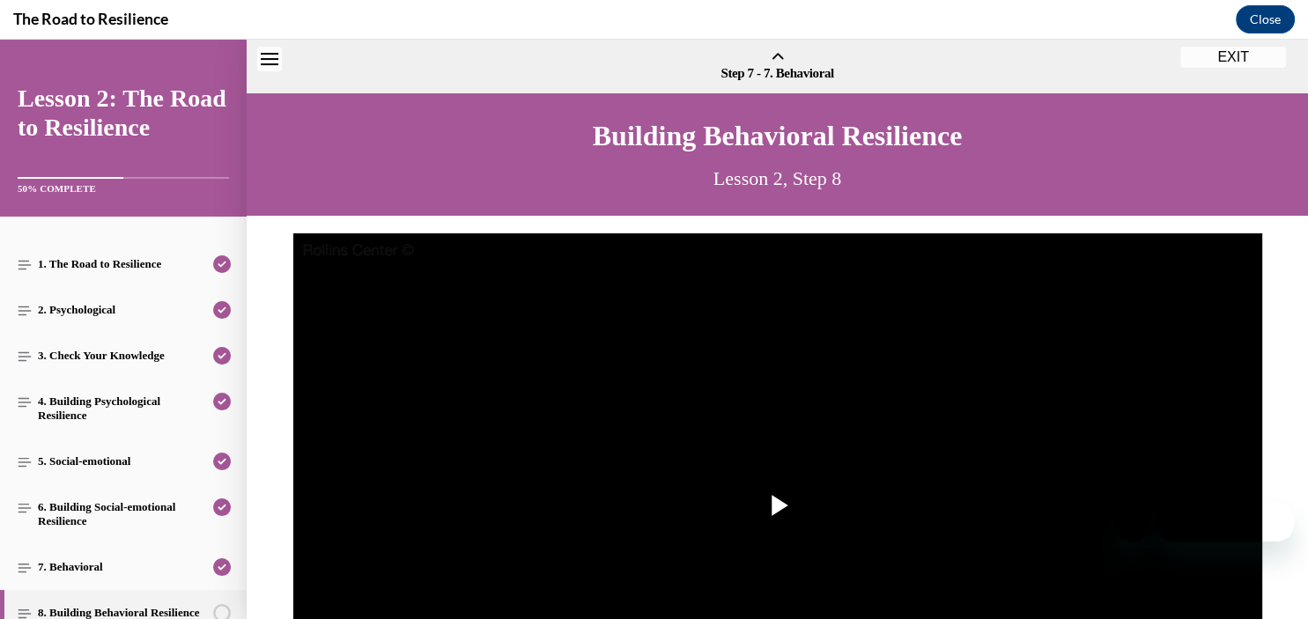
scroll to position [55, 0]
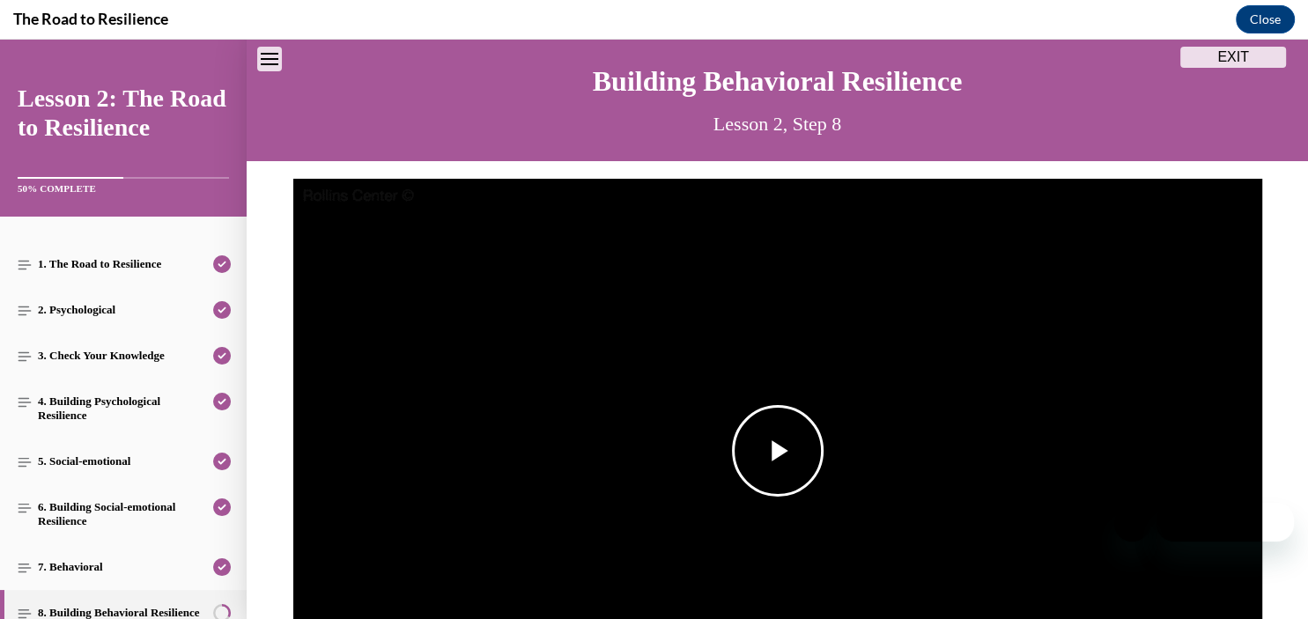
click at [778, 451] on span "Video player" at bounding box center [778, 451] width 0 height 0
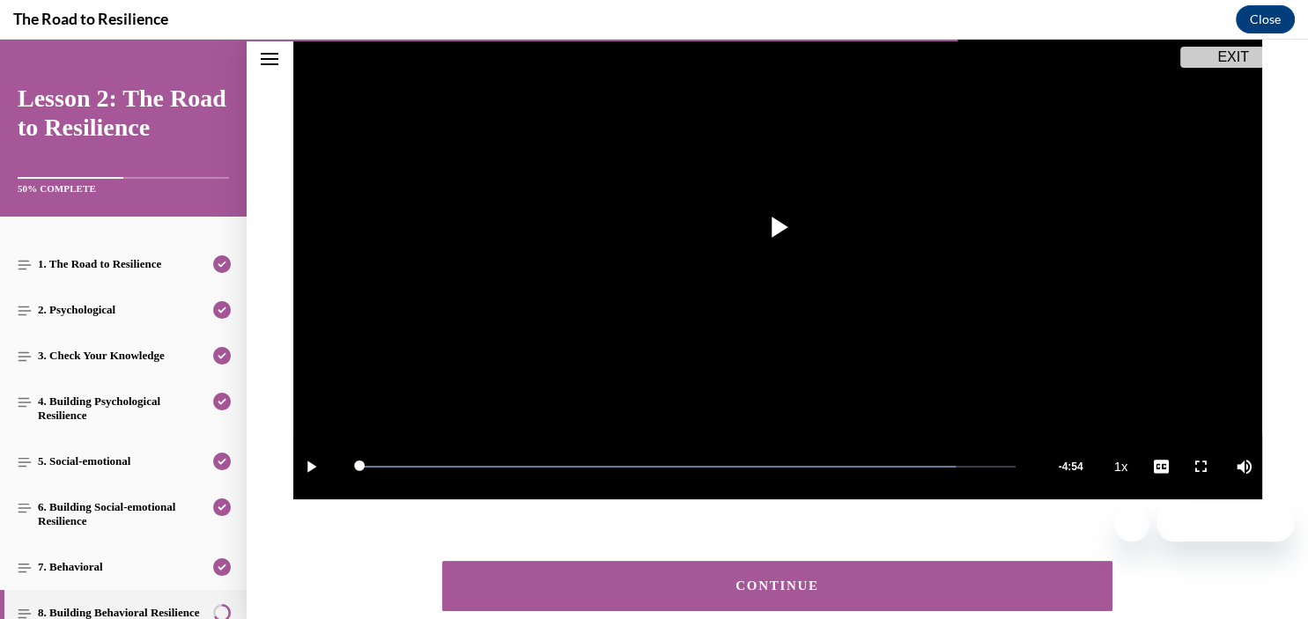
scroll to position [380, 0]
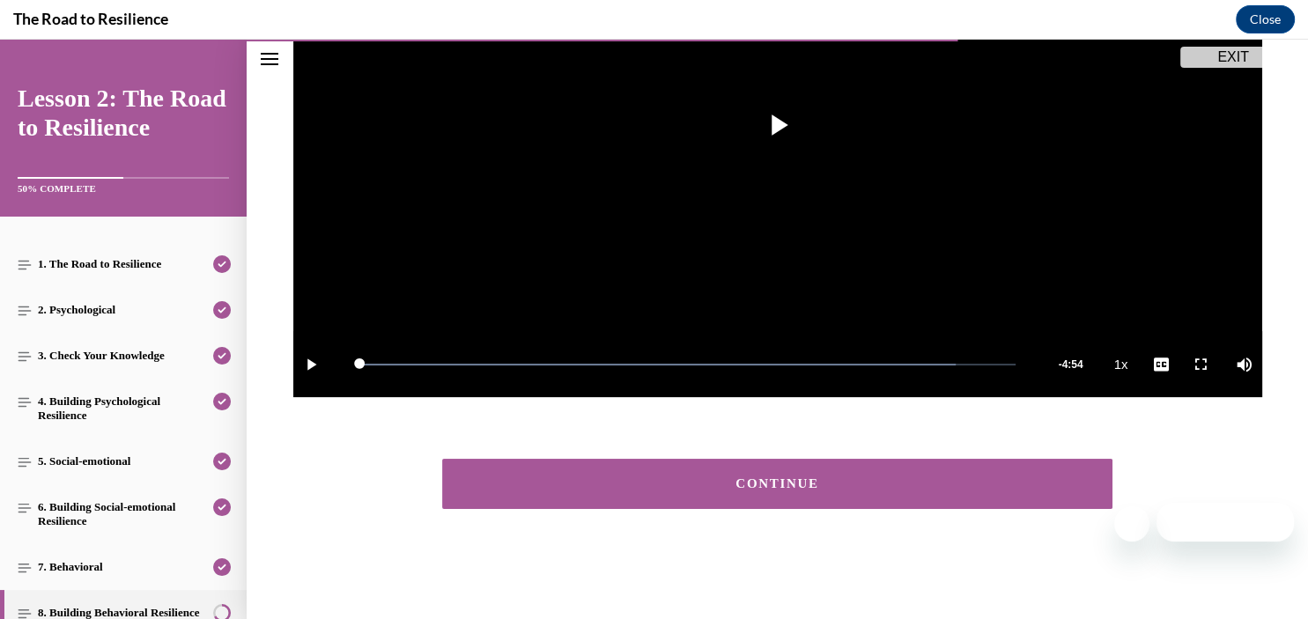
click at [854, 481] on div "CONTINUE" at bounding box center [777, 483] width 617 height 13
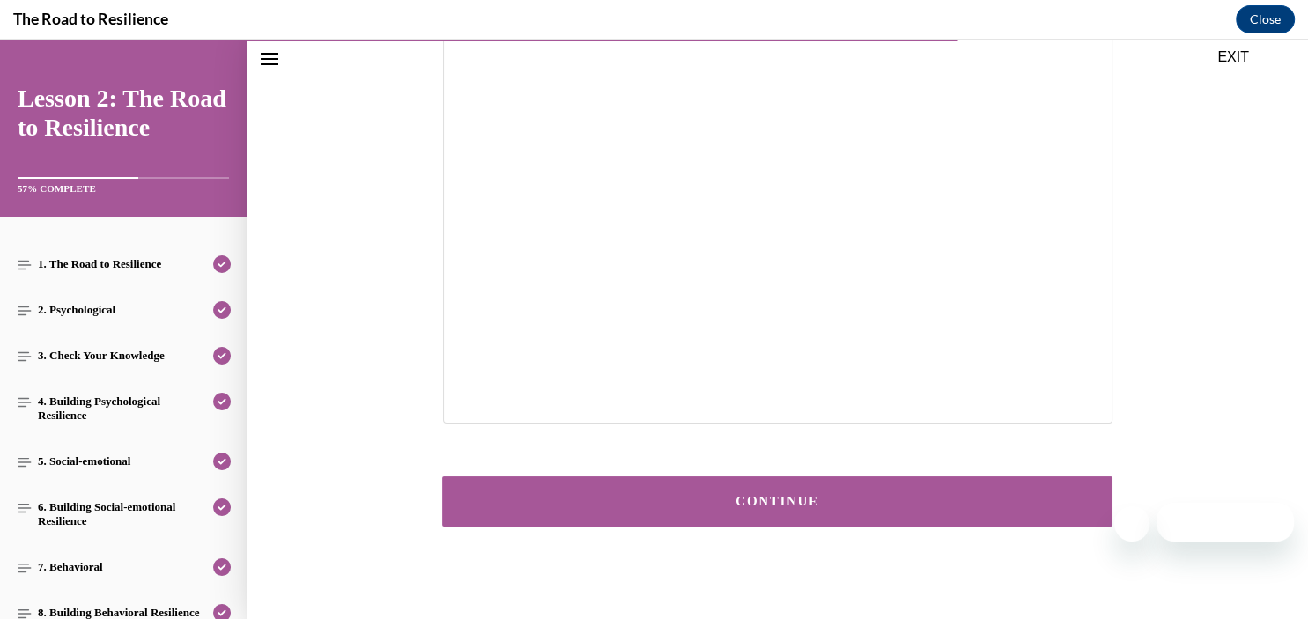
scroll to position [377, 0]
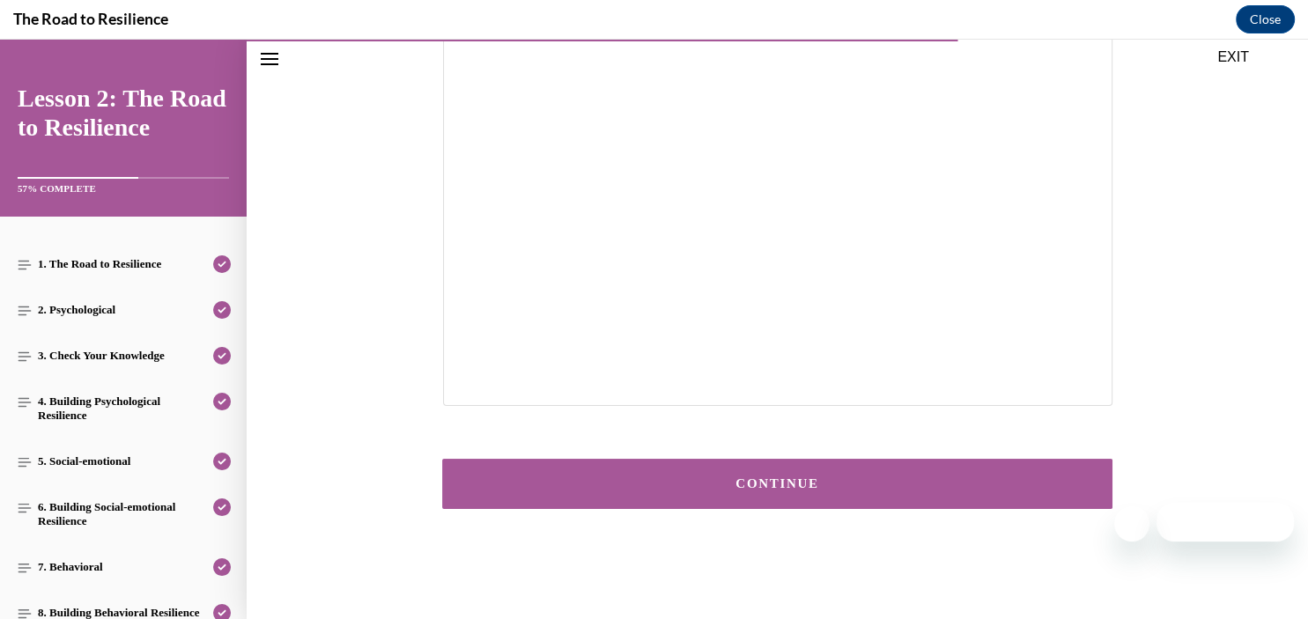
click at [812, 488] on div "CONTINUE" at bounding box center [777, 483] width 617 height 13
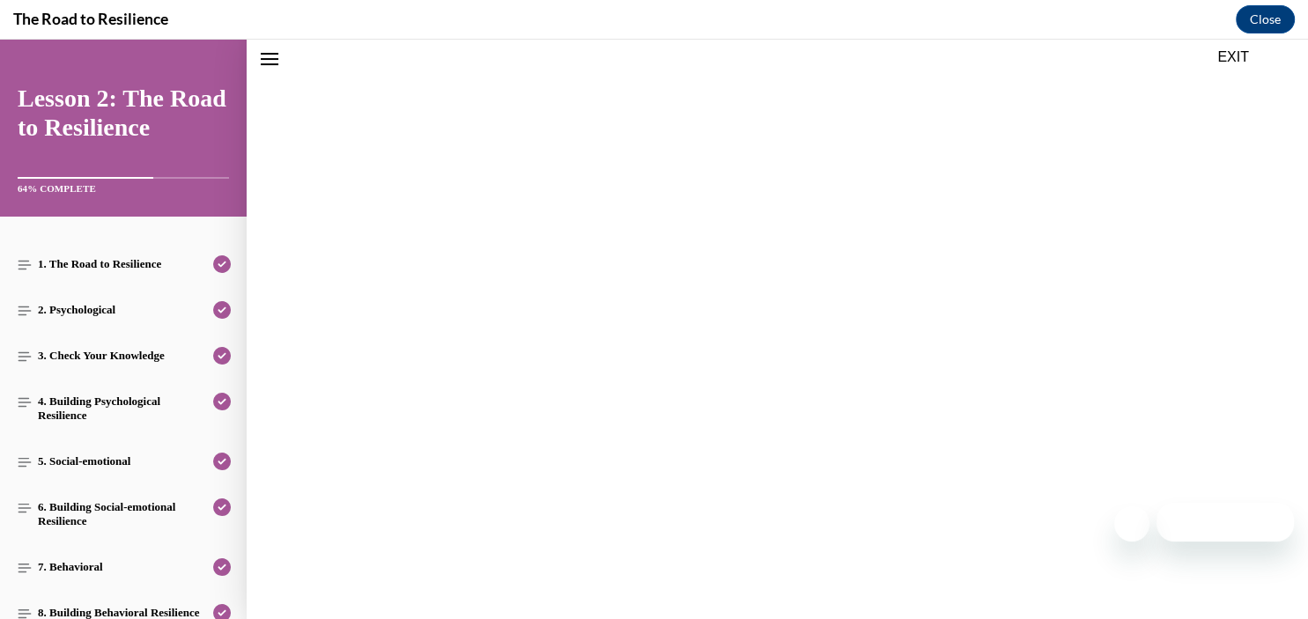
scroll to position [55, 0]
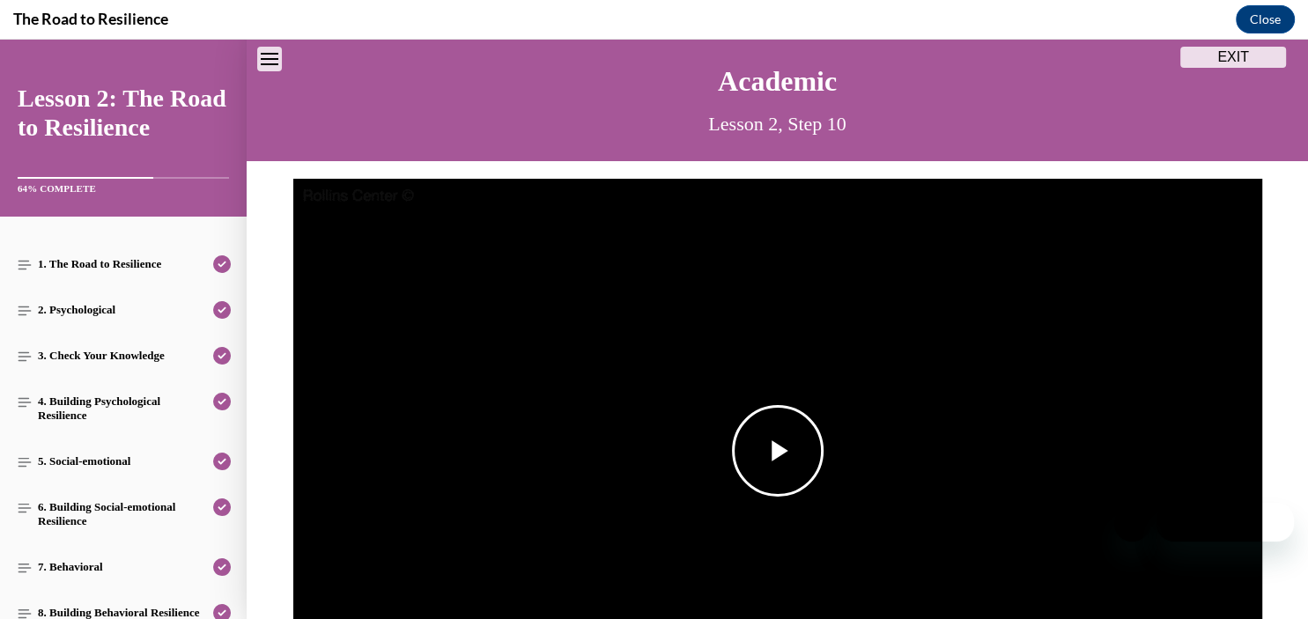
click at [778, 451] on span "Video player" at bounding box center [778, 451] width 0 height 0
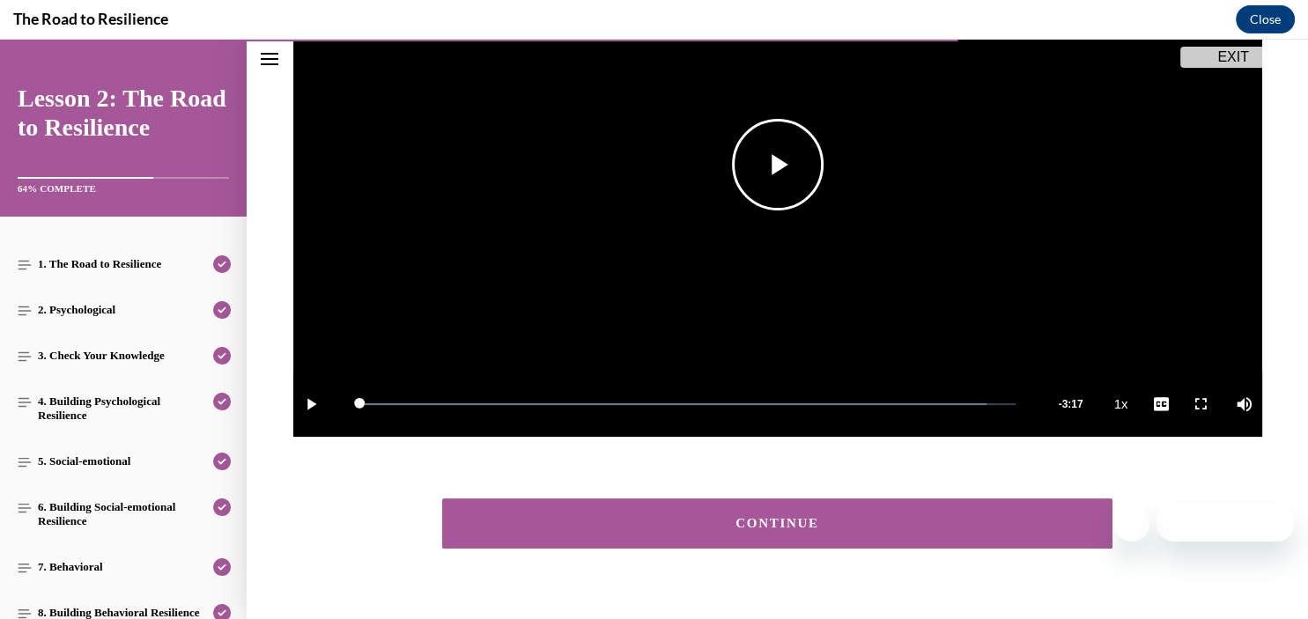
scroll to position [380, 0]
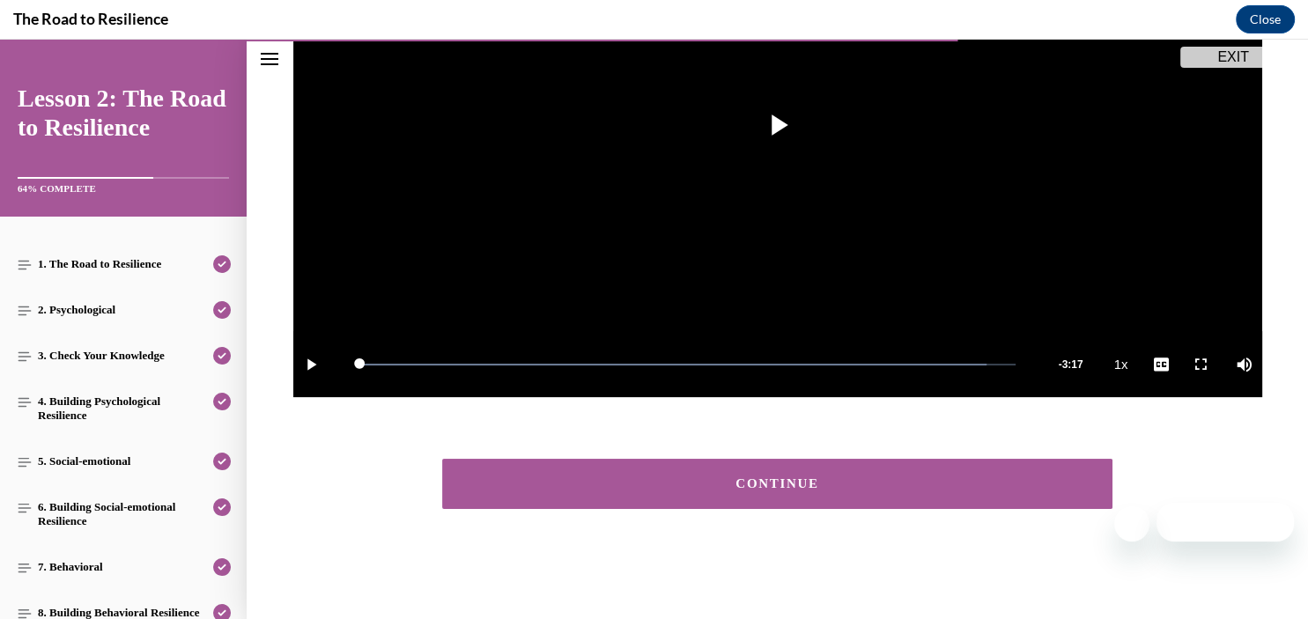
click at [781, 476] on button "CONTINUE" at bounding box center [777, 484] width 671 height 50
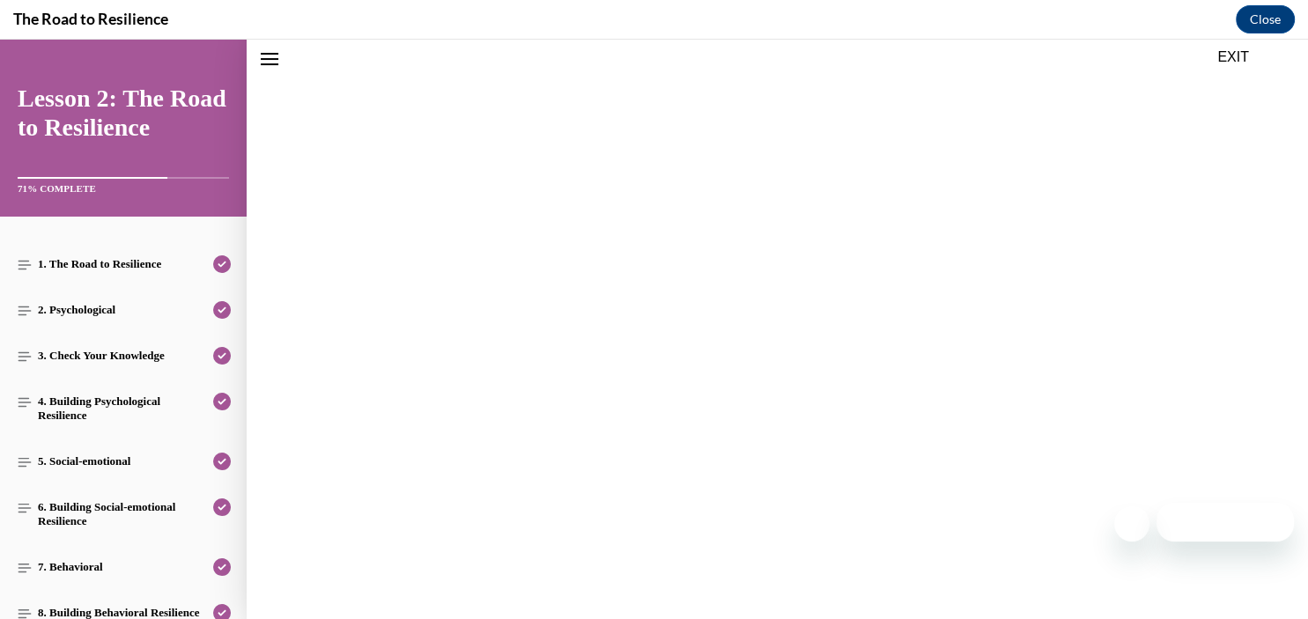
scroll to position [55, 0]
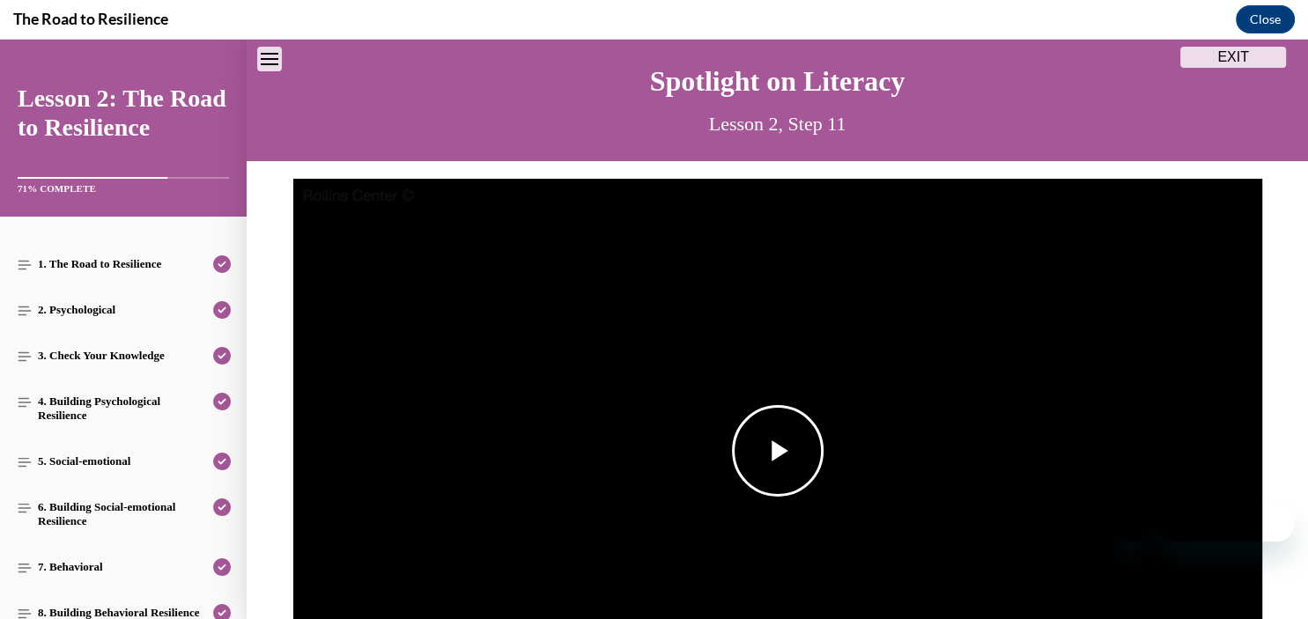
click at [778, 451] on span "Video player" at bounding box center [778, 451] width 0 height 0
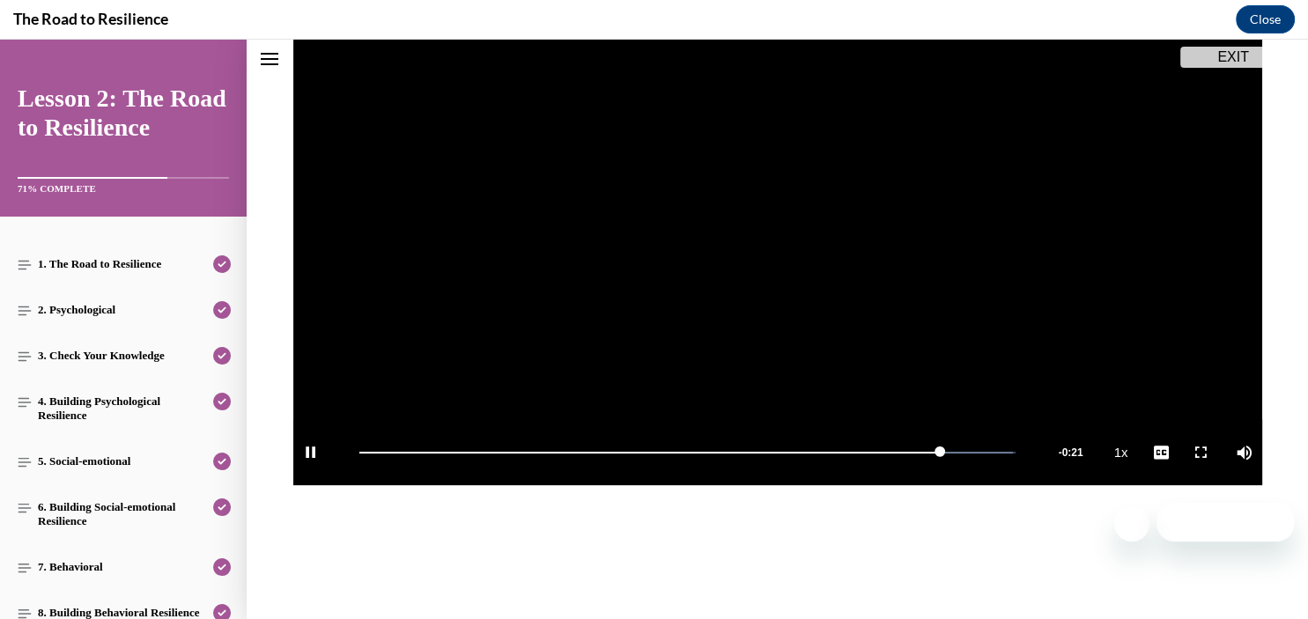
scroll to position [308, 0]
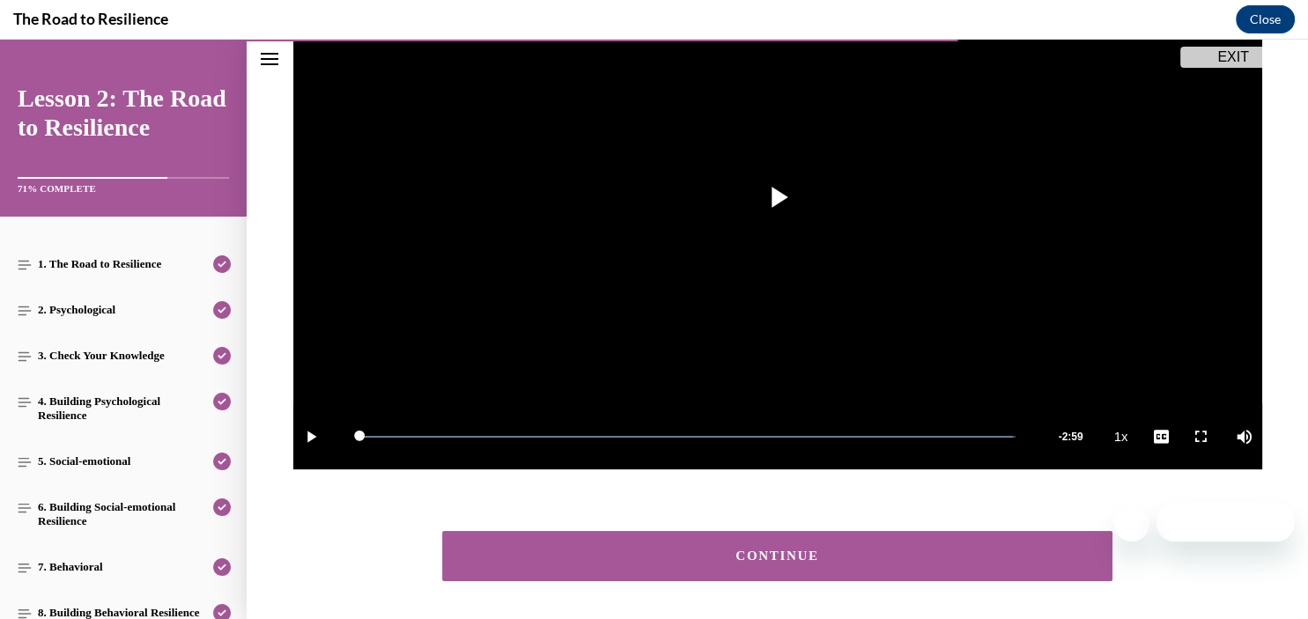
click at [777, 557] on div "CONTINUE" at bounding box center [777, 556] width 617 height 13
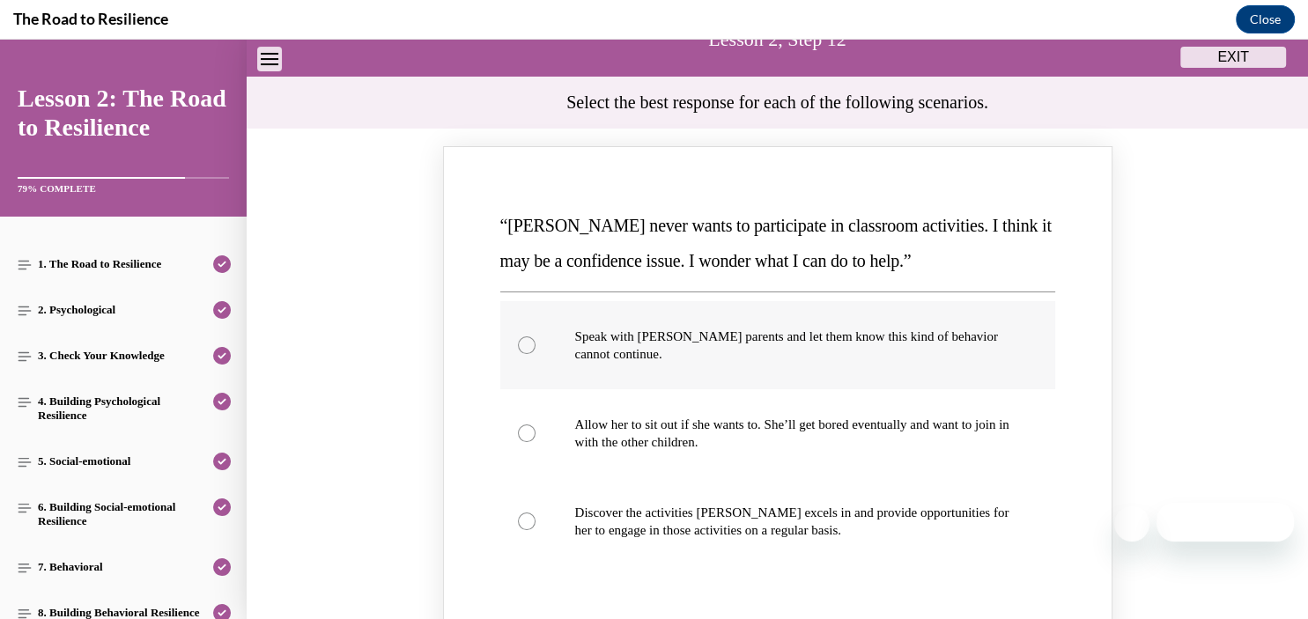
scroll to position [224, 0]
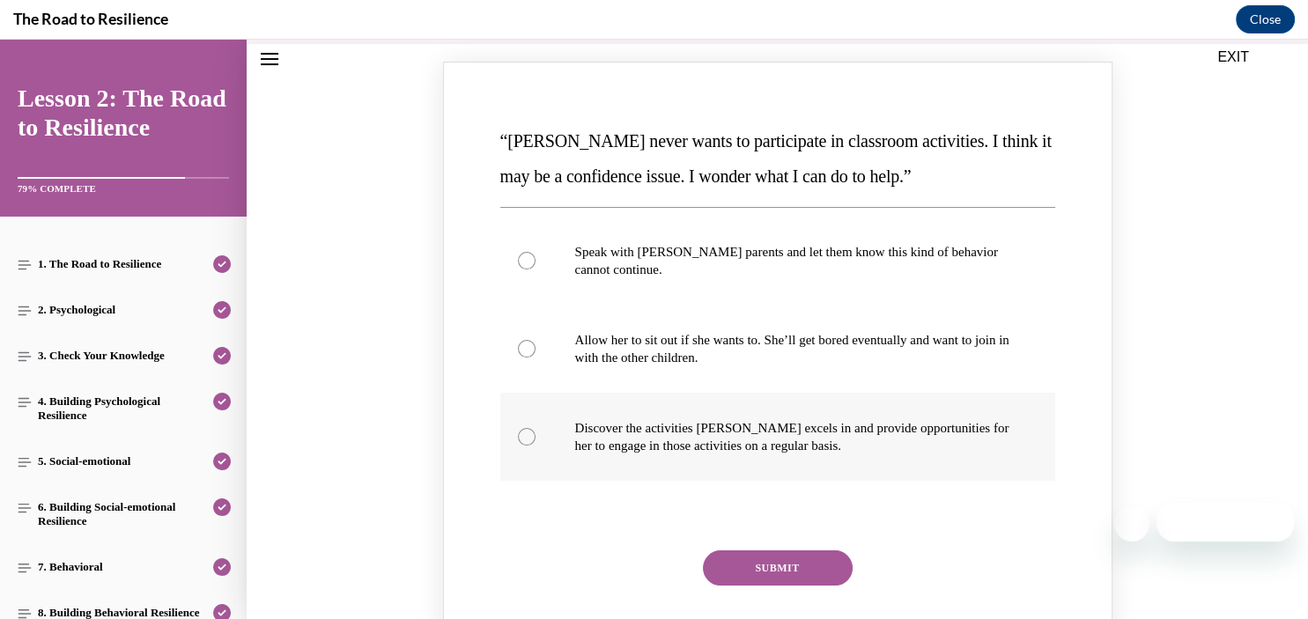
click at [526, 439] on div "Knowledge check: Multiple choice" at bounding box center [527, 437] width 18 height 18
click at [526, 439] on input "Discover the activities [PERSON_NAME] excels in and provide opportunities for h…" at bounding box center [527, 437] width 18 height 18
radio input "true"
click at [735, 565] on button "SUBMIT" at bounding box center [778, 567] width 150 height 35
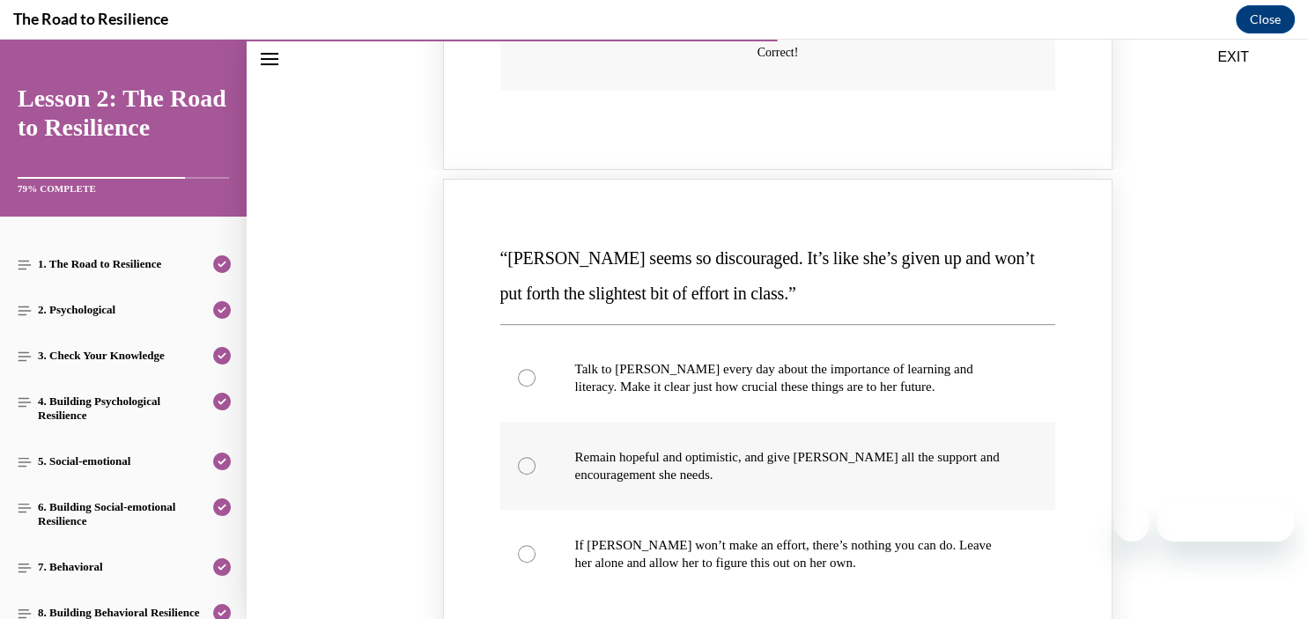
scroll to position [900, 0]
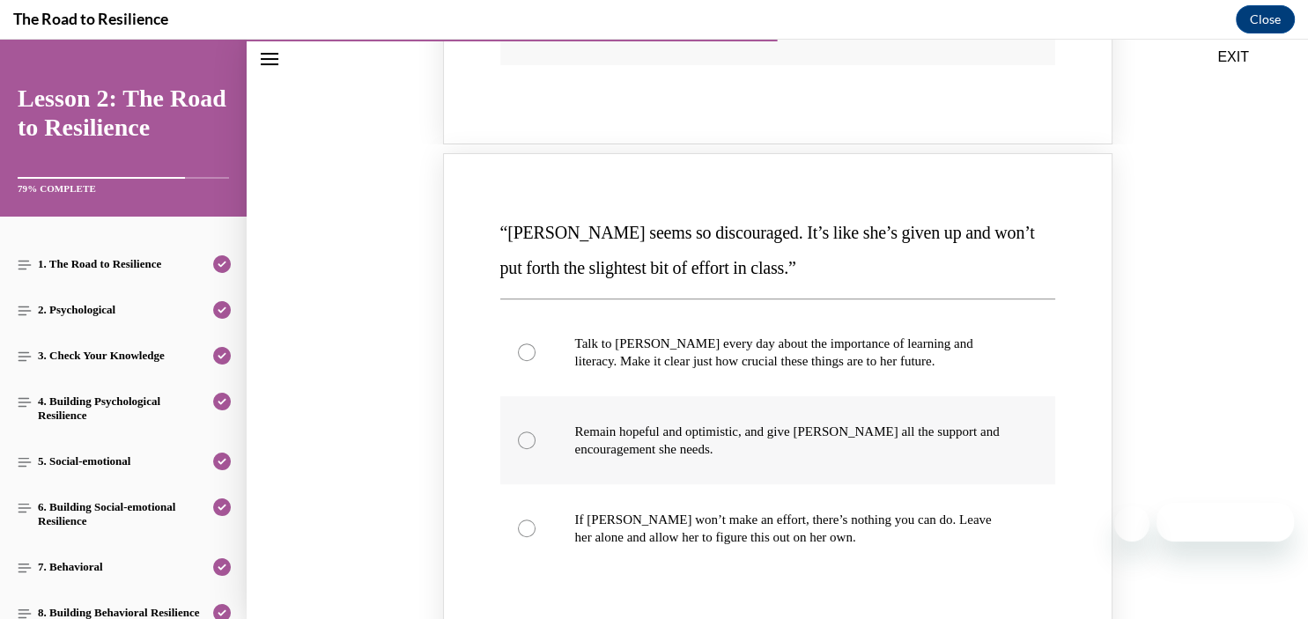
click at [522, 432] on div "Knowledge check: Multiple choice" at bounding box center [527, 441] width 18 height 18
click at [522, 432] on input "Remain hopeful and optimistic, and give [PERSON_NAME] all the support and encou…" at bounding box center [527, 441] width 18 height 18
radio input "true"
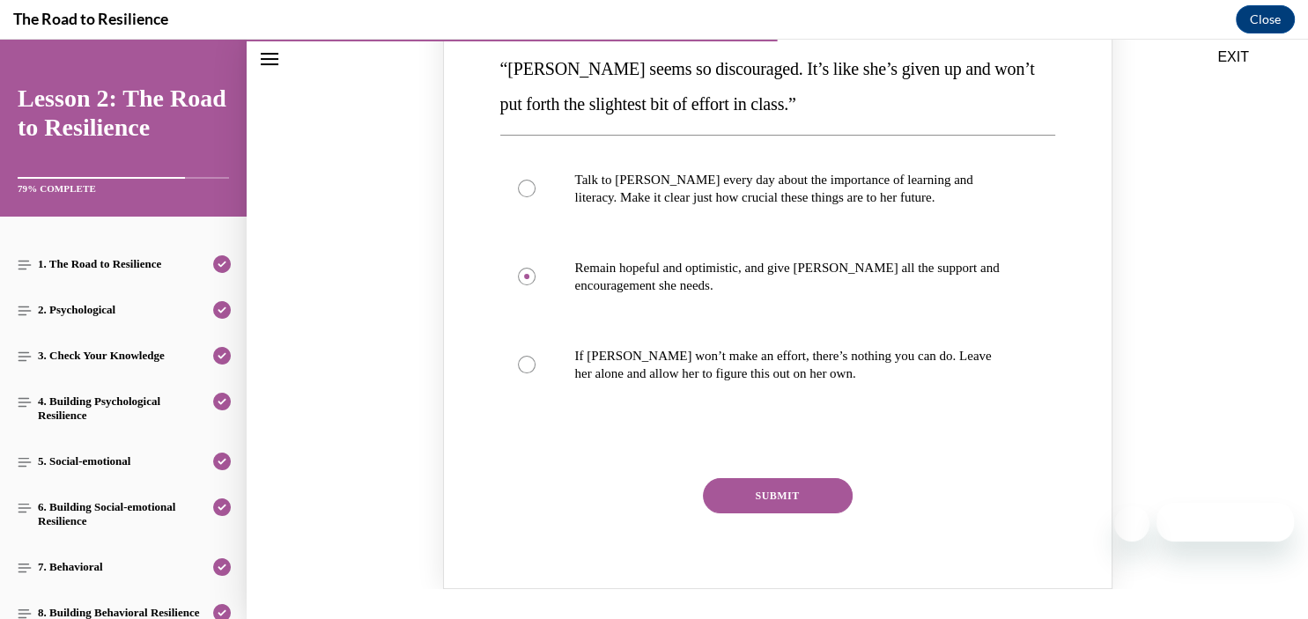
scroll to position [1069, 0]
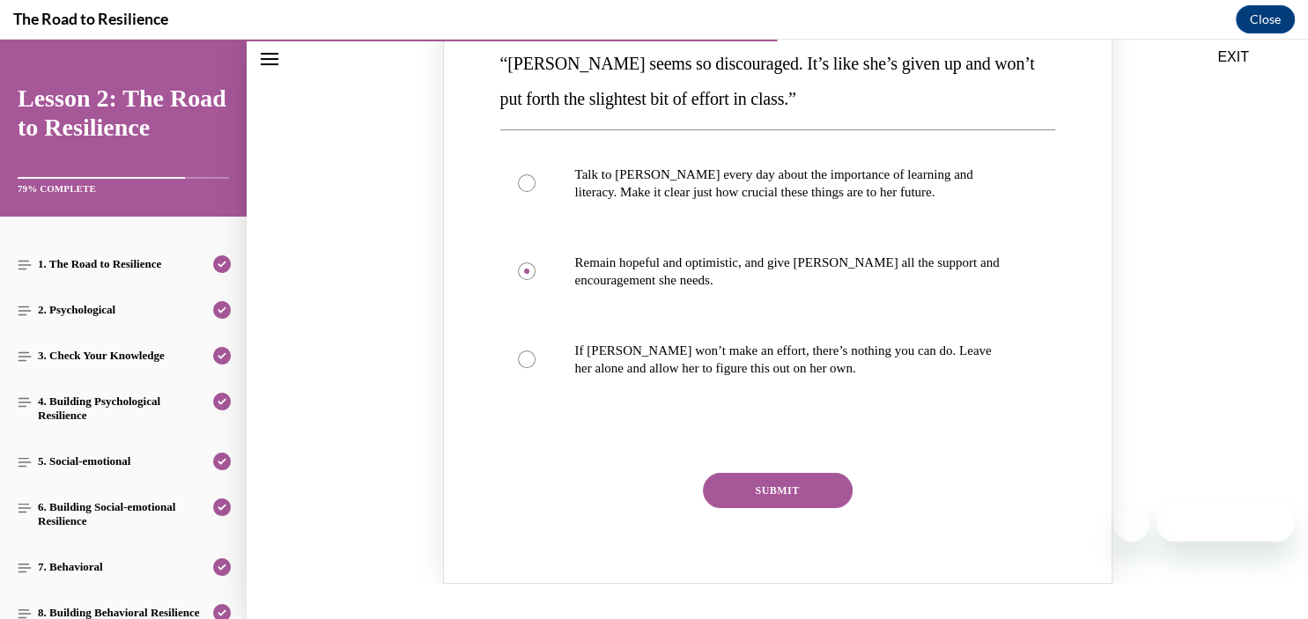
click at [750, 473] on button "SUBMIT" at bounding box center [778, 490] width 150 height 35
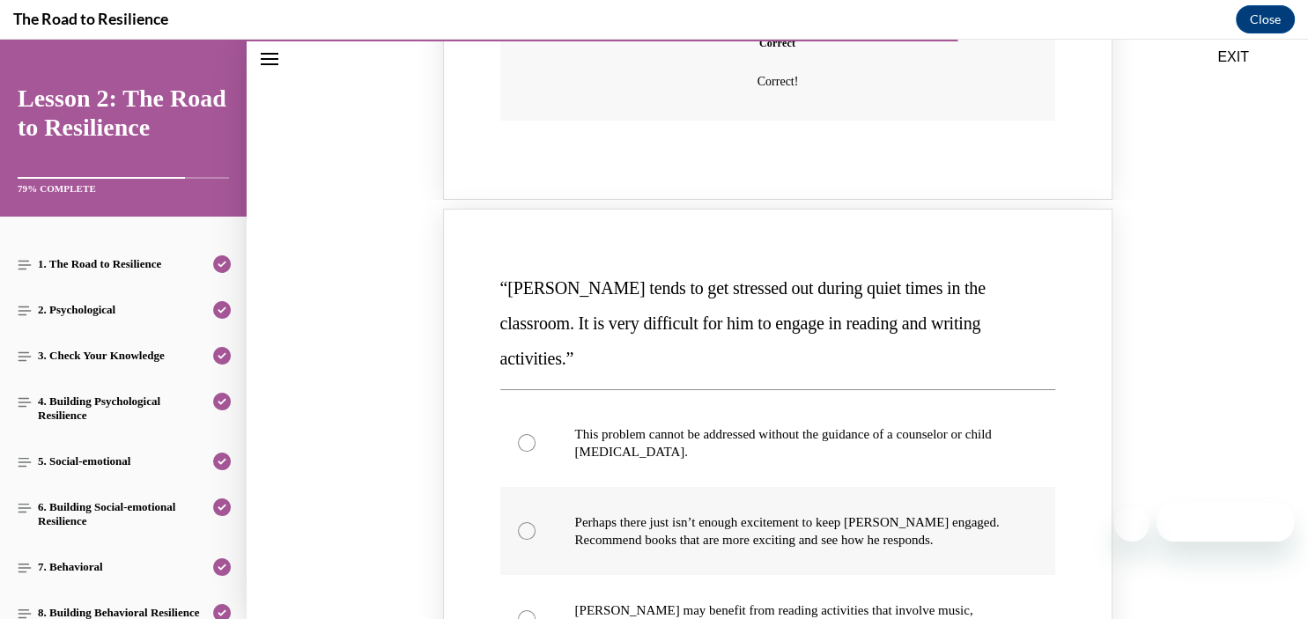
scroll to position [1661, 0]
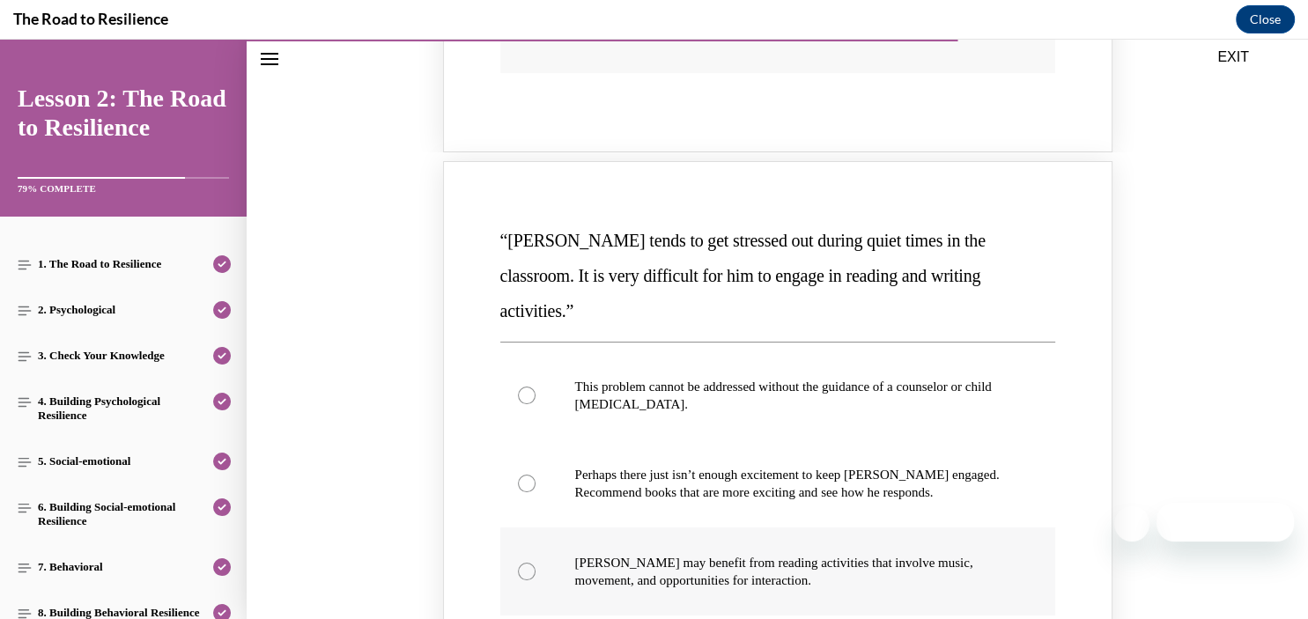
click at [529, 563] on div "Knowledge check: Multiple choice" at bounding box center [527, 572] width 18 height 18
click at [529, 563] on input "[PERSON_NAME] may benefit from reading activities that involve music, movement,…" at bounding box center [527, 572] width 18 height 18
radio input "true"
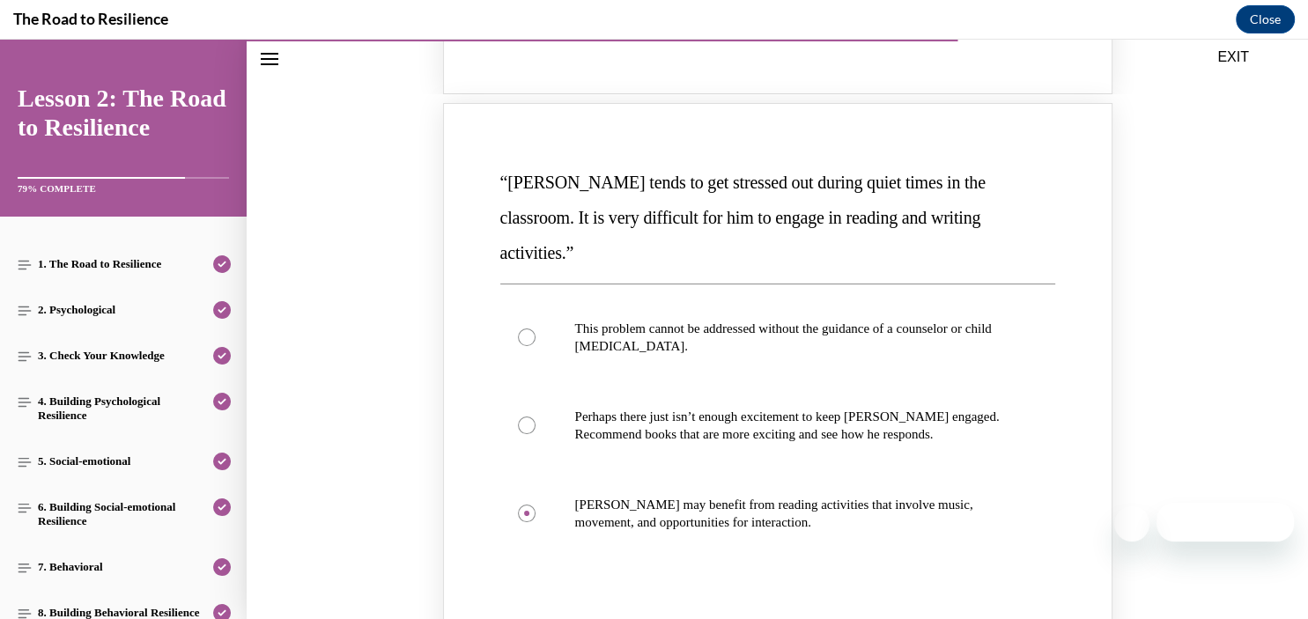
scroll to position [1746, 0]
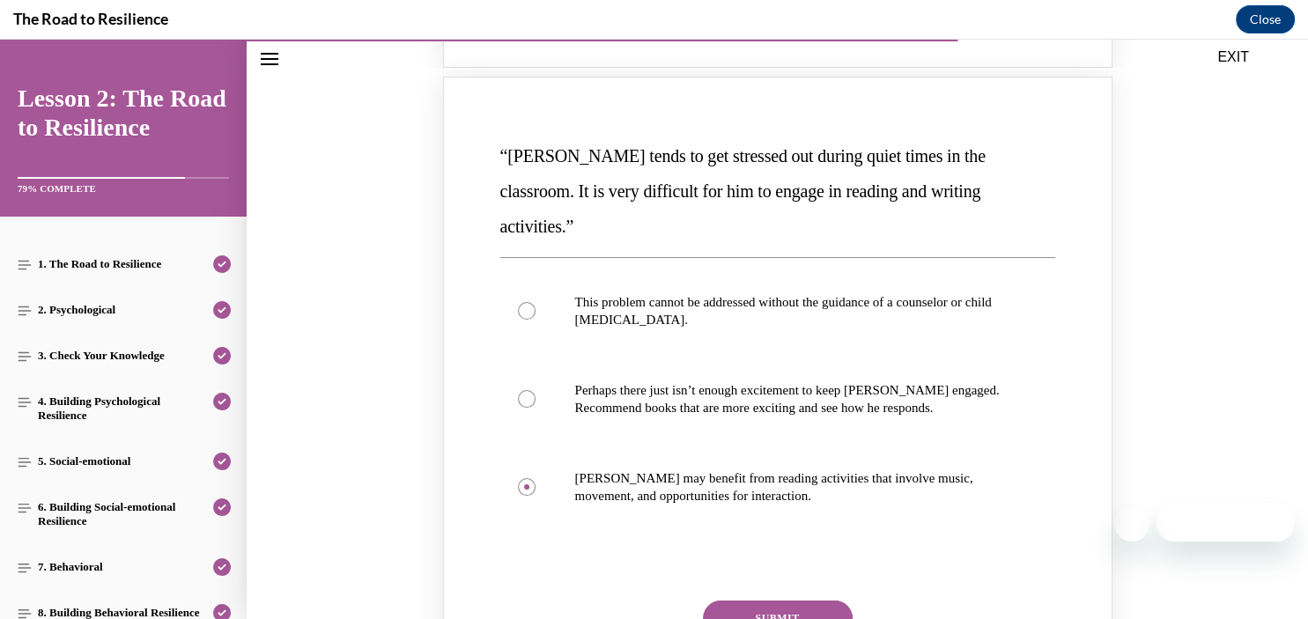
click at [738, 601] on button "SUBMIT" at bounding box center [778, 618] width 150 height 35
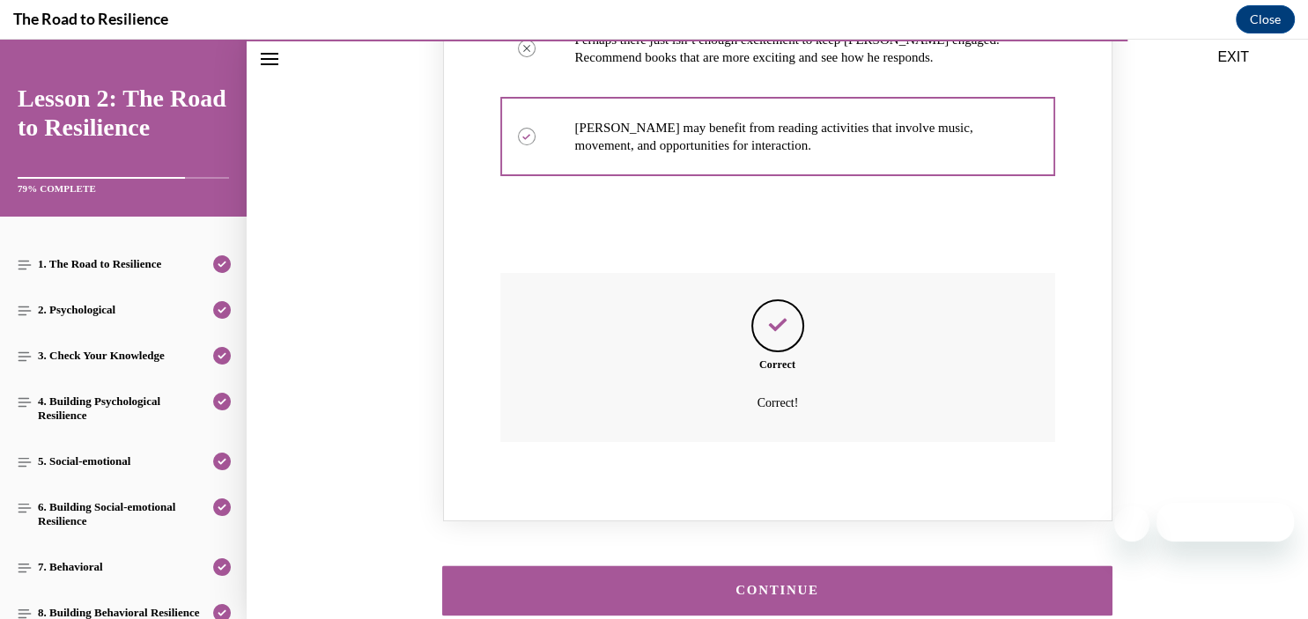
scroll to position [2101, 0]
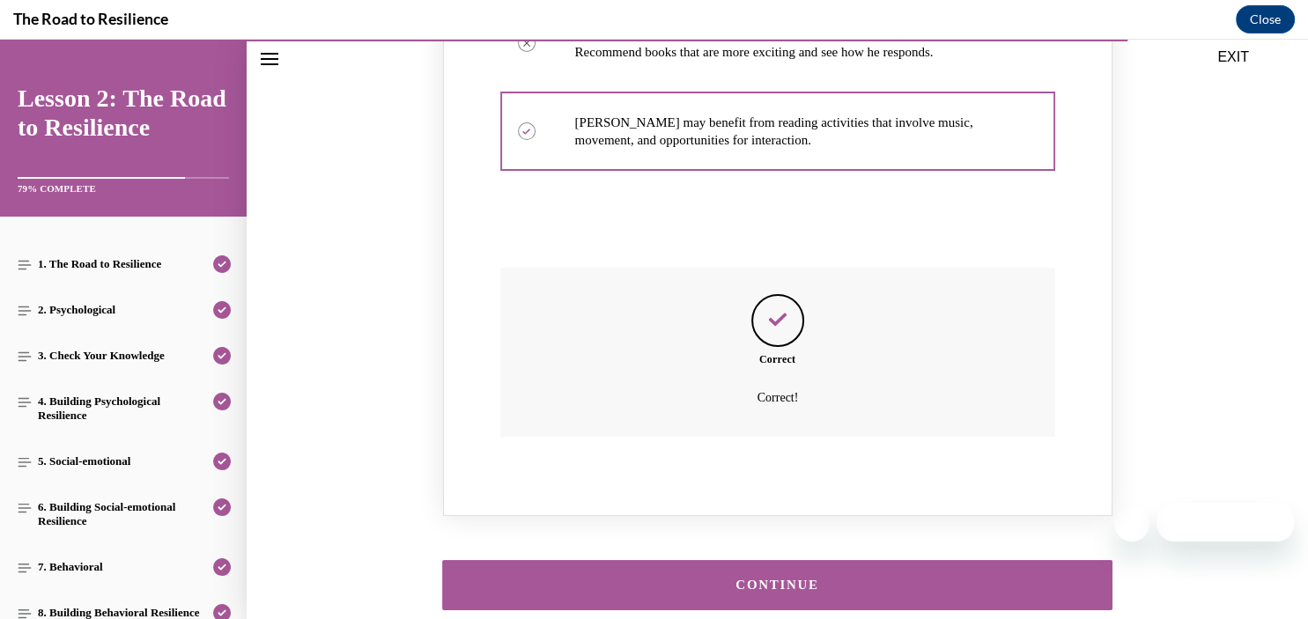
click at [752, 579] on div "CONTINUE" at bounding box center [777, 585] width 617 height 13
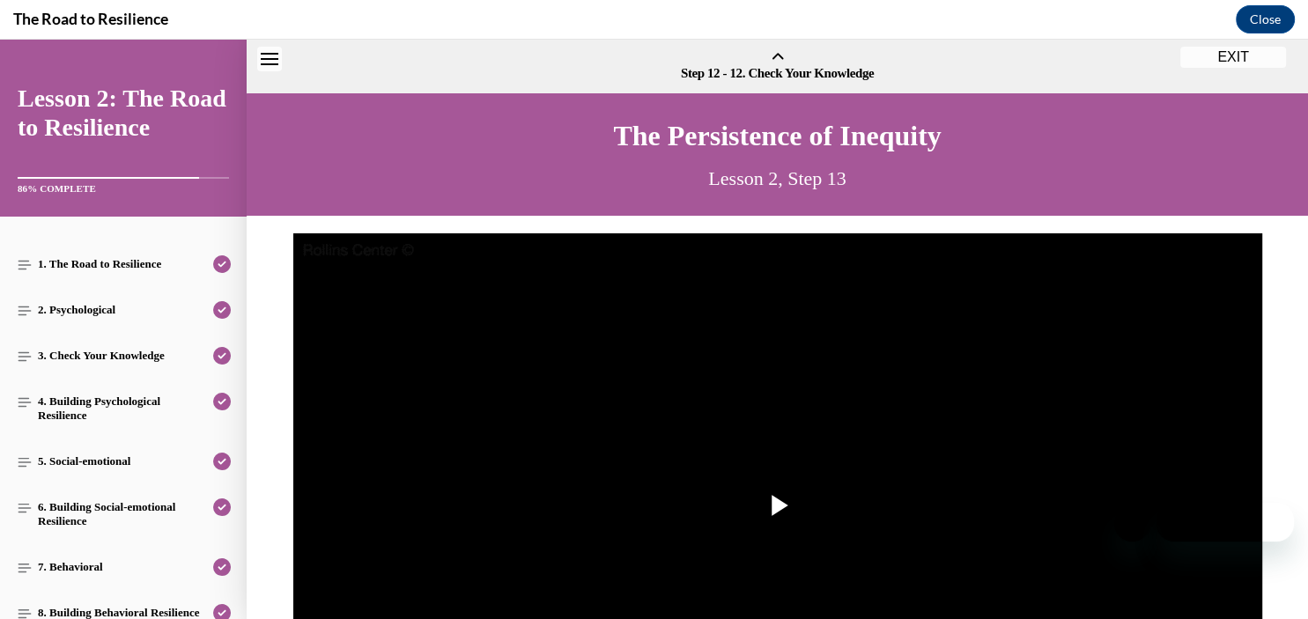
scroll to position [55, 0]
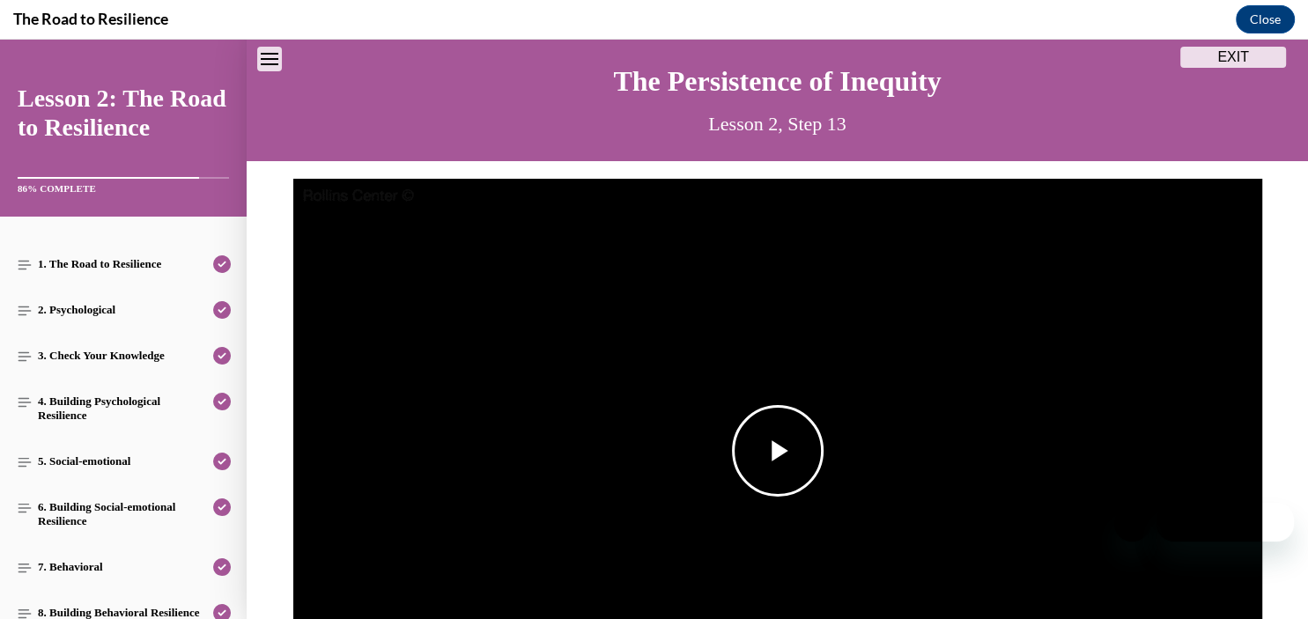
click at [778, 451] on span "Video player" at bounding box center [778, 451] width 0 height 0
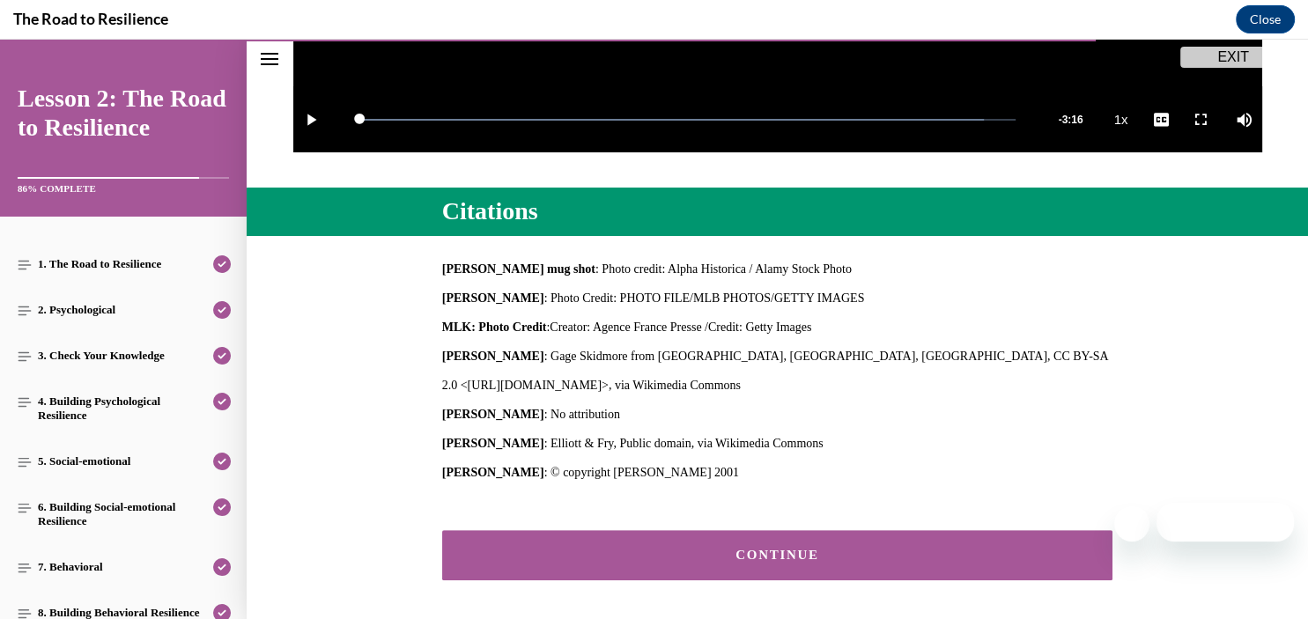
scroll to position [696, 0]
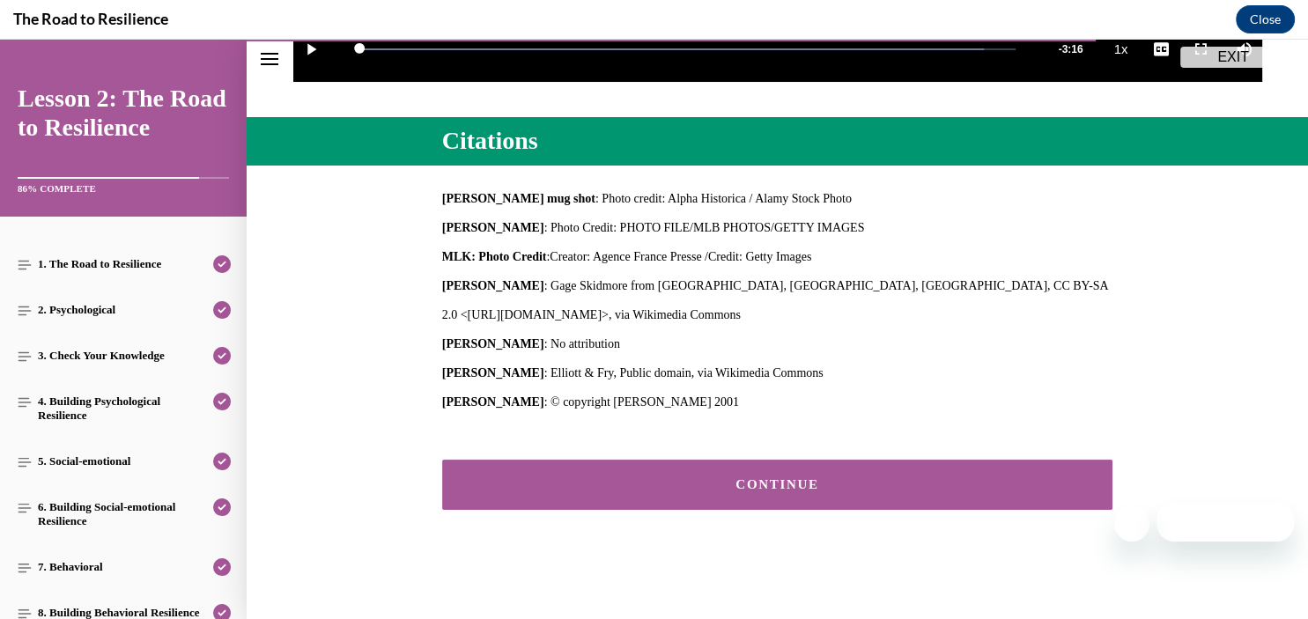
click at [744, 481] on div "CONTINUE" at bounding box center [777, 484] width 617 height 13
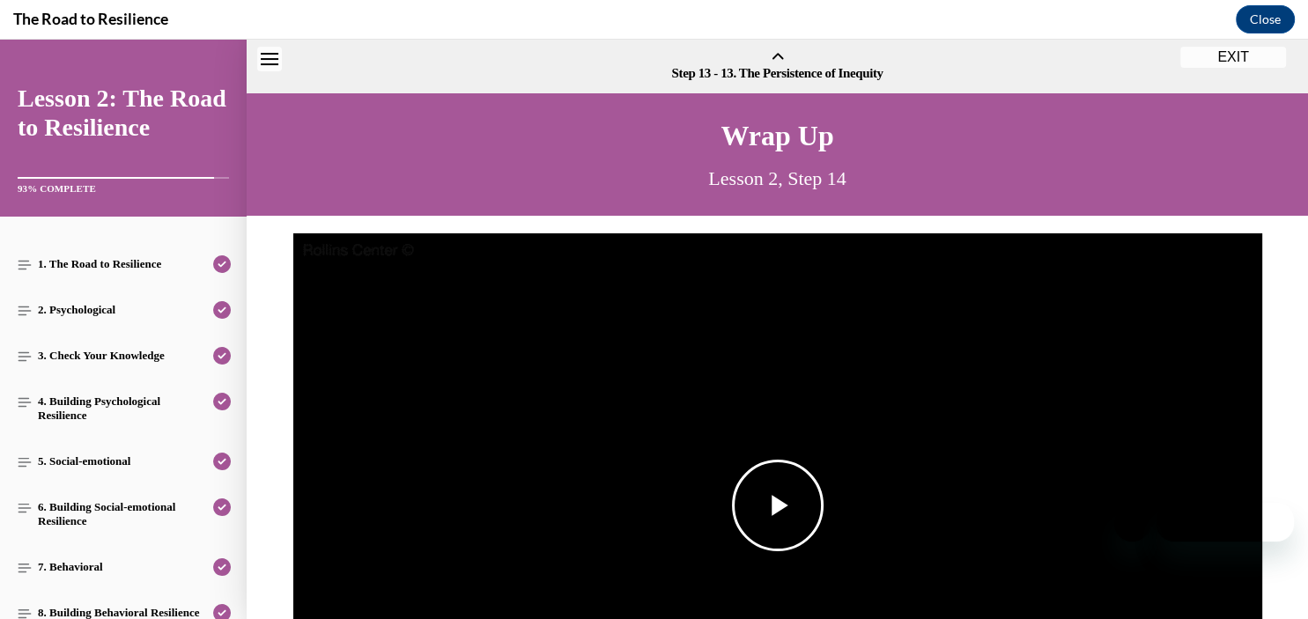
scroll to position [55, 0]
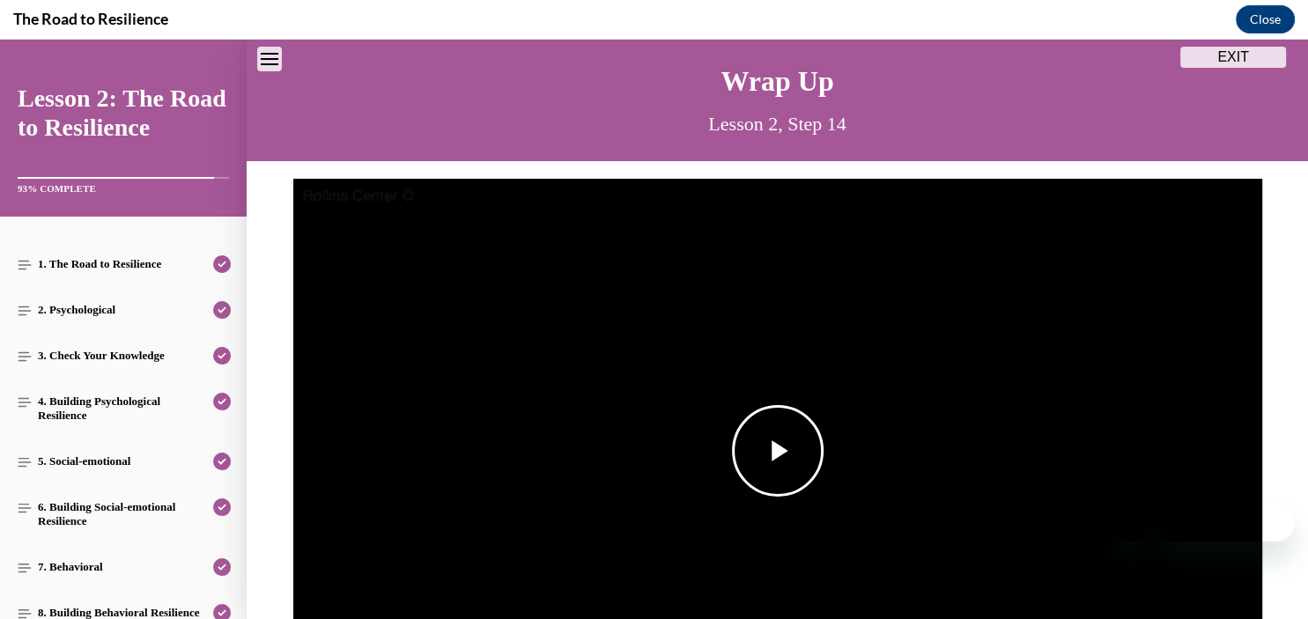
click at [778, 451] on span "Video player" at bounding box center [778, 451] width 0 height 0
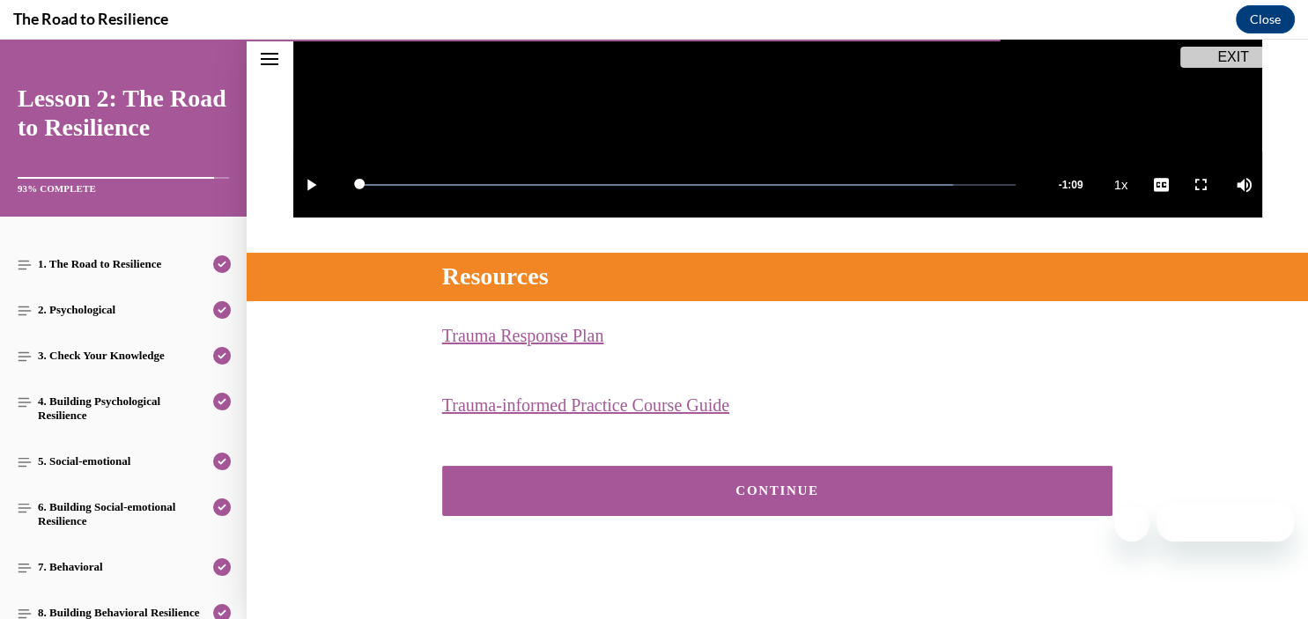
scroll to position [567, 0]
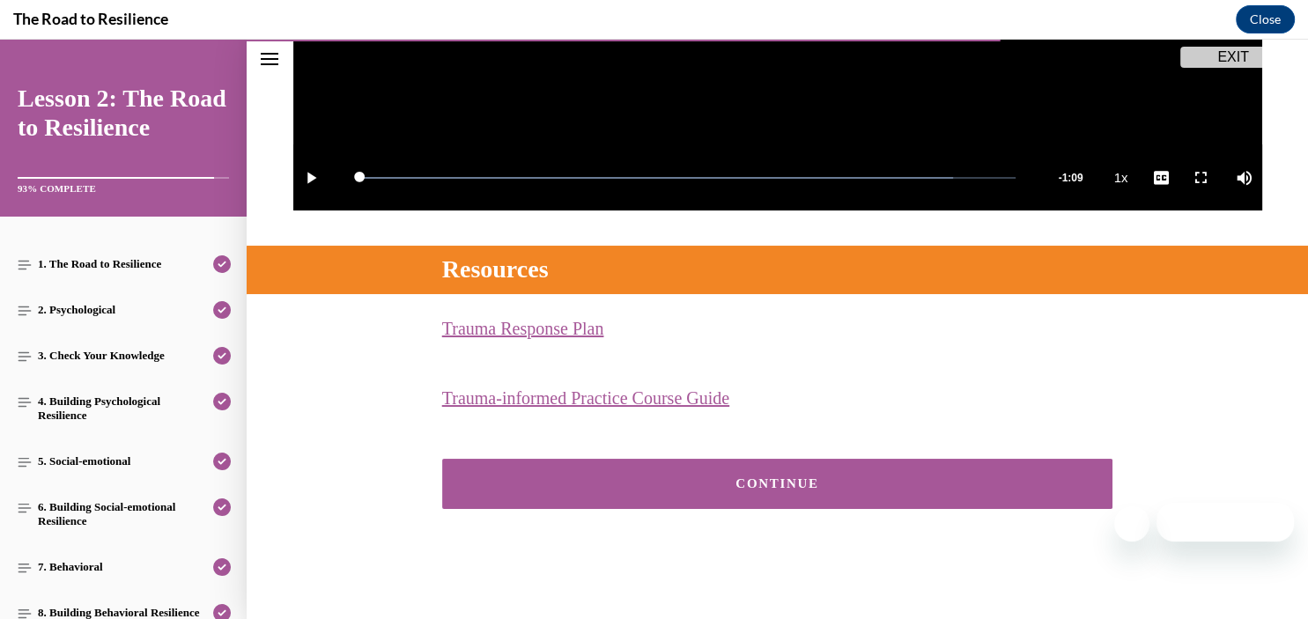
click at [749, 481] on div "CONTINUE" at bounding box center [777, 483] width 617 height 13
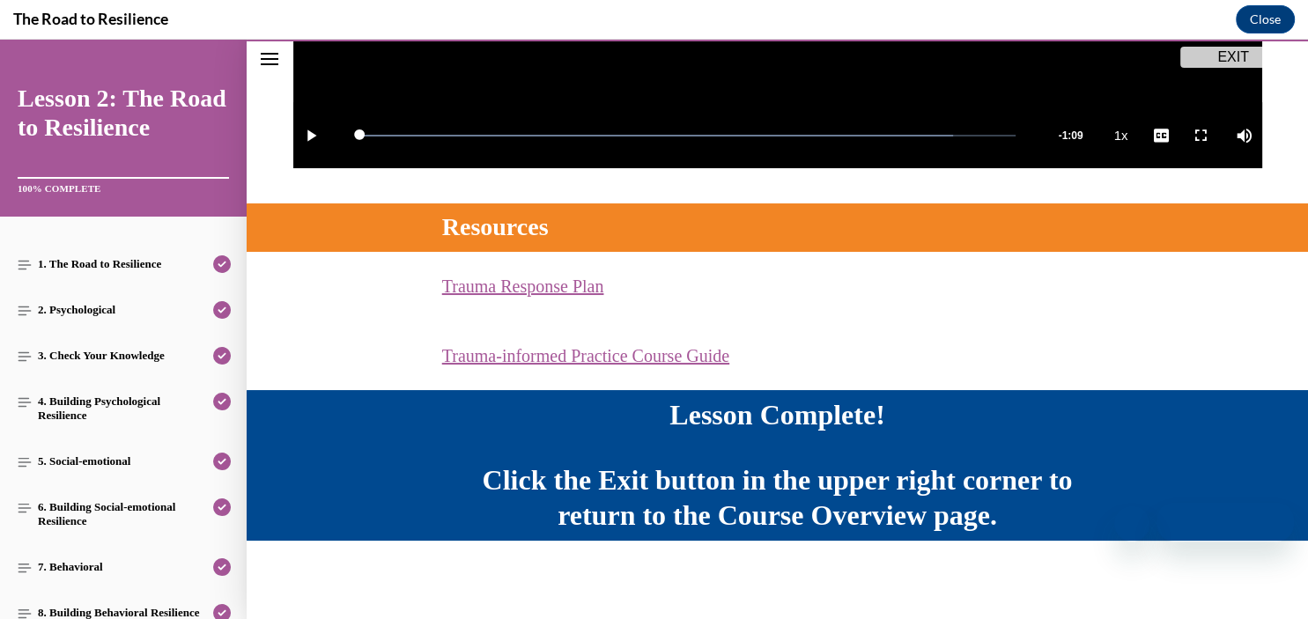
scroll to position [614, 0]
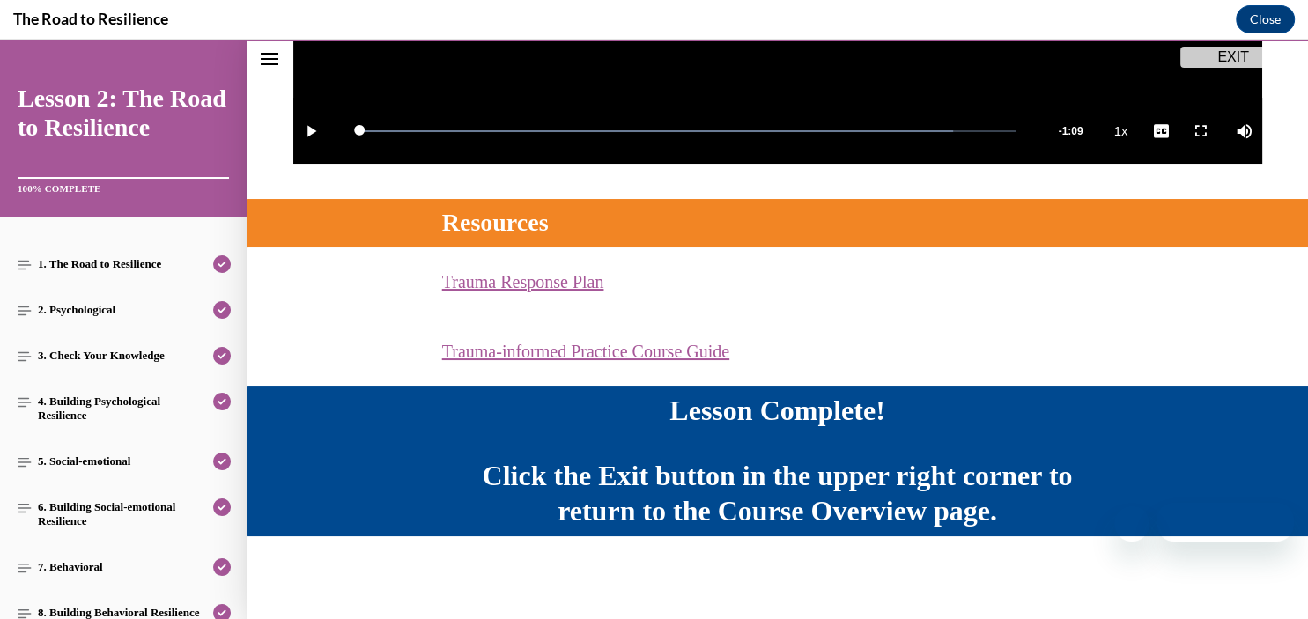
click at [1199, 52] on button "EXIT" at bounding box center [1233, 57] width 106 height 21
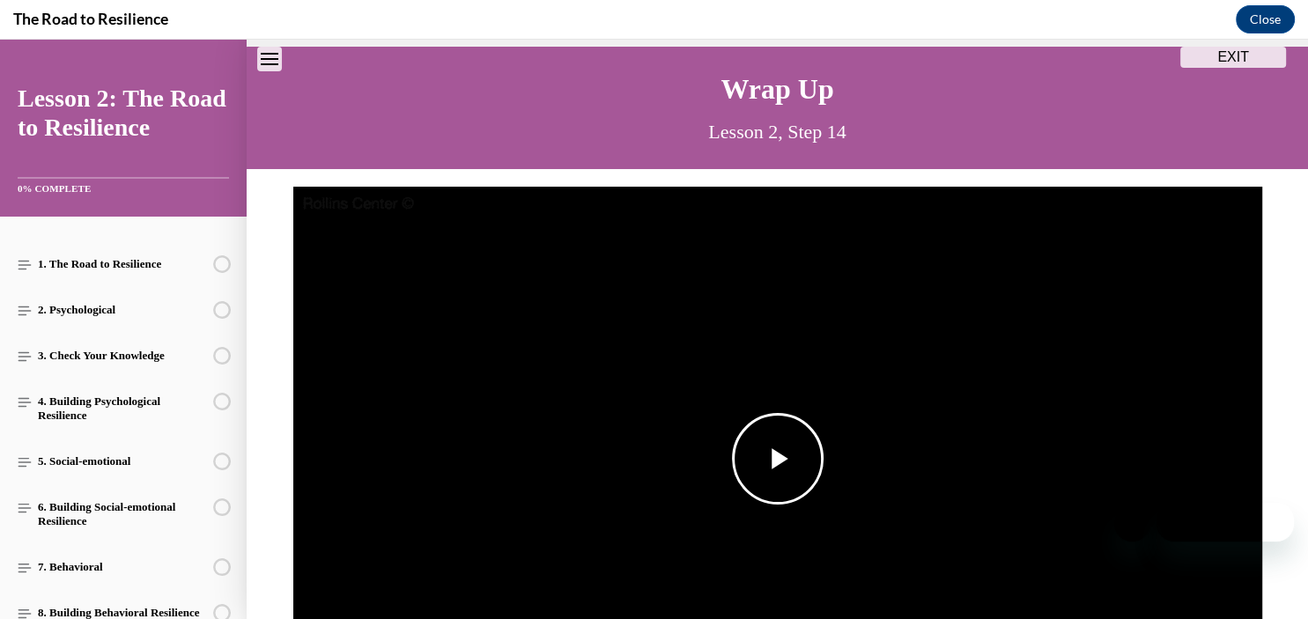
scroll to position [0, 0]
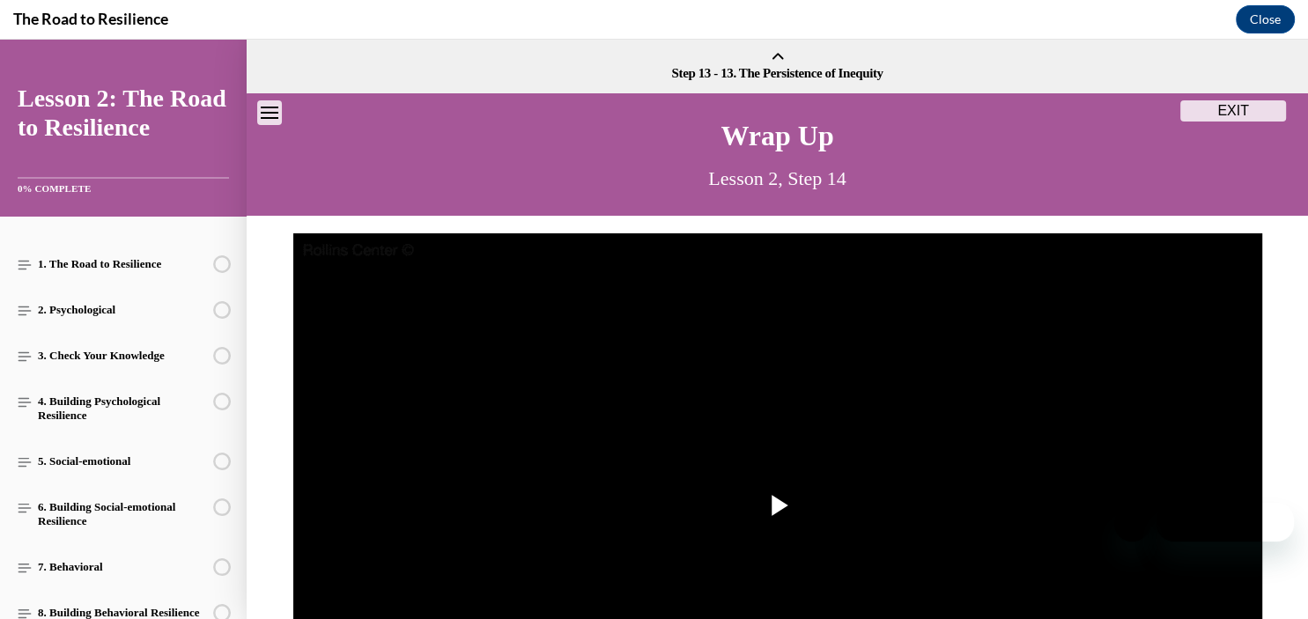
click at [1214, 111] on button "EXIT" at bounding box center [1233, 110] width 106 height 21
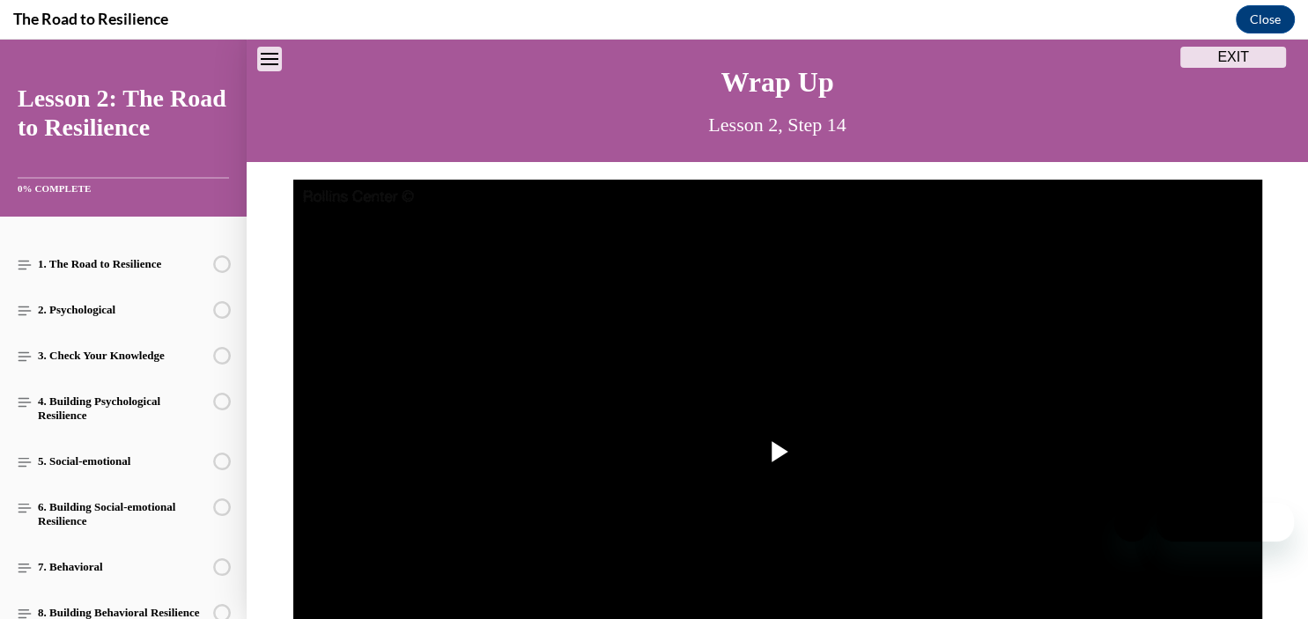
click at [266, 56] on icon "Close navigation menu" at bounding box center [270, 59] width 18 height 12
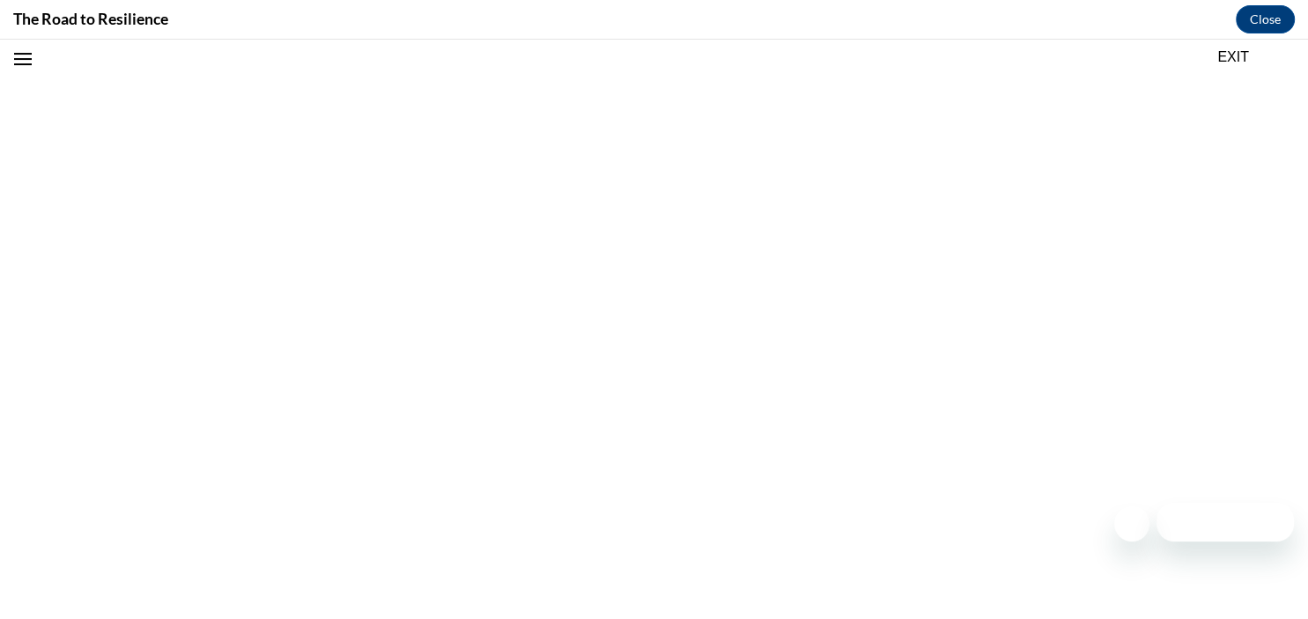
scroll to position [329, 0]
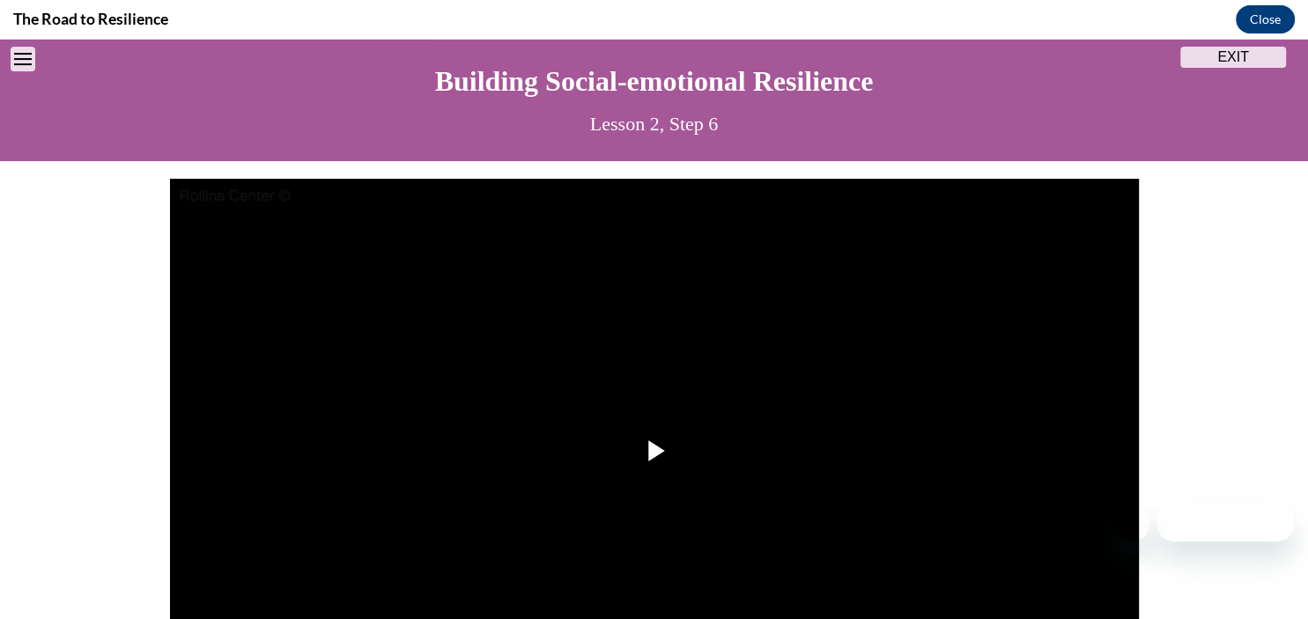
click at [1259, 12] on button "Close" at bounding box center [1265, 19] width 59 height 28
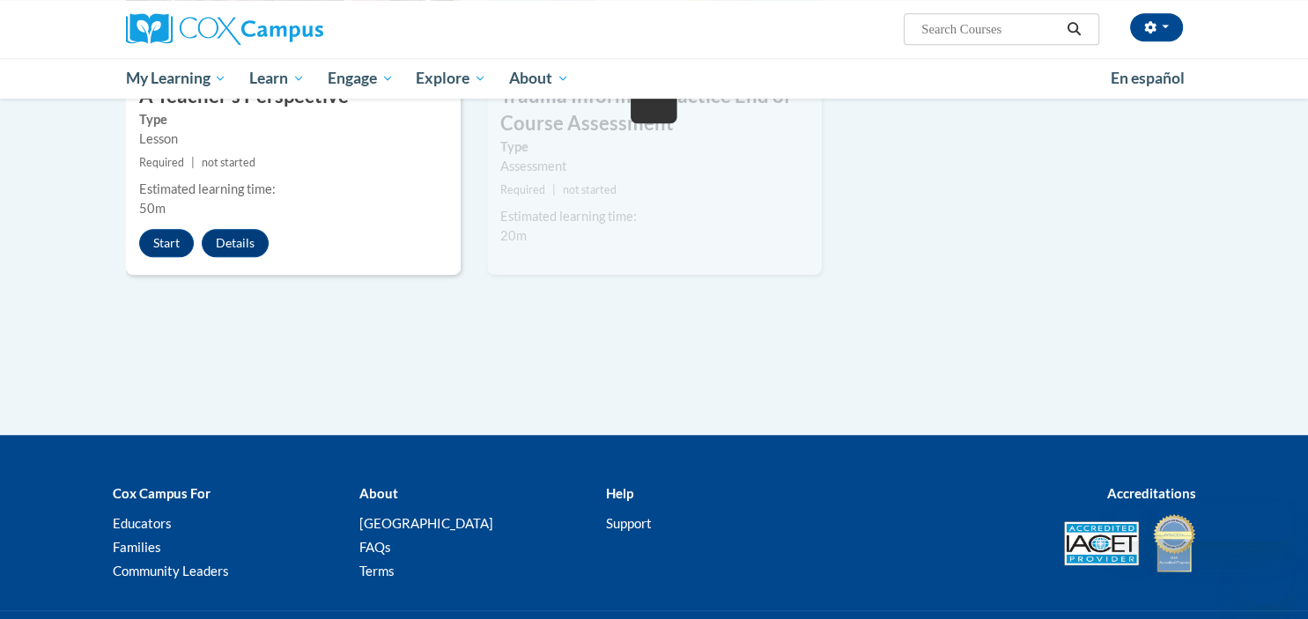
scroll to position [658, 0]
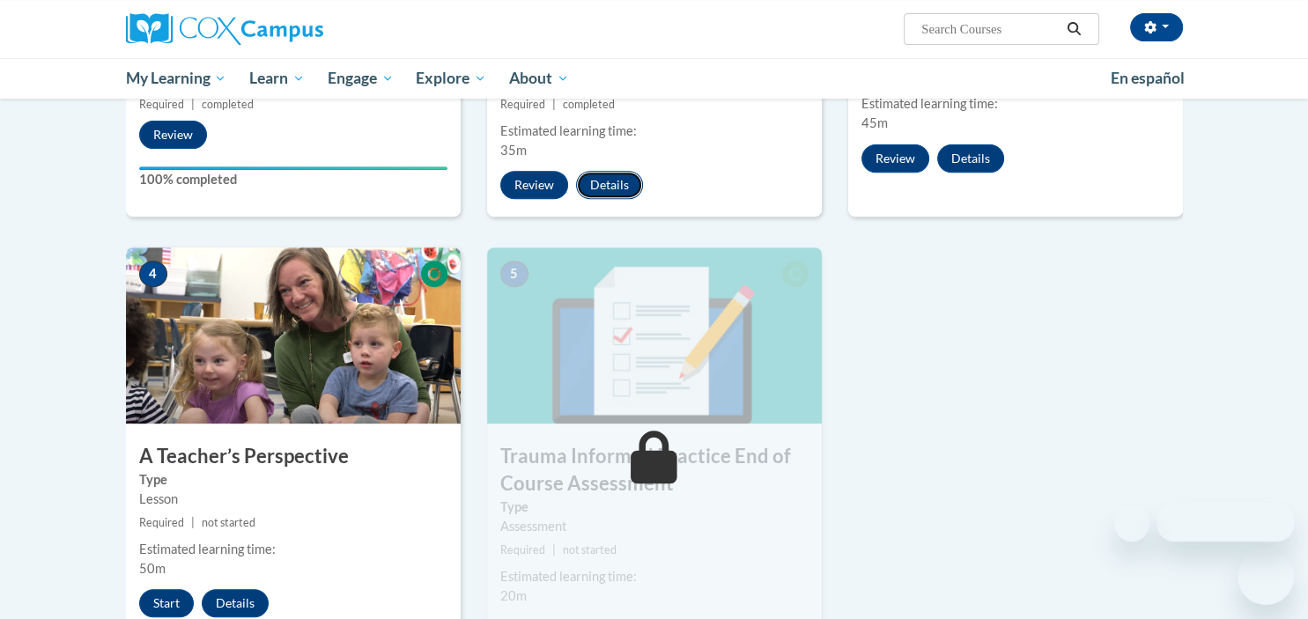
click at [613, 187] on button "Details" at bounding box center [609, 185] width 67 height 28
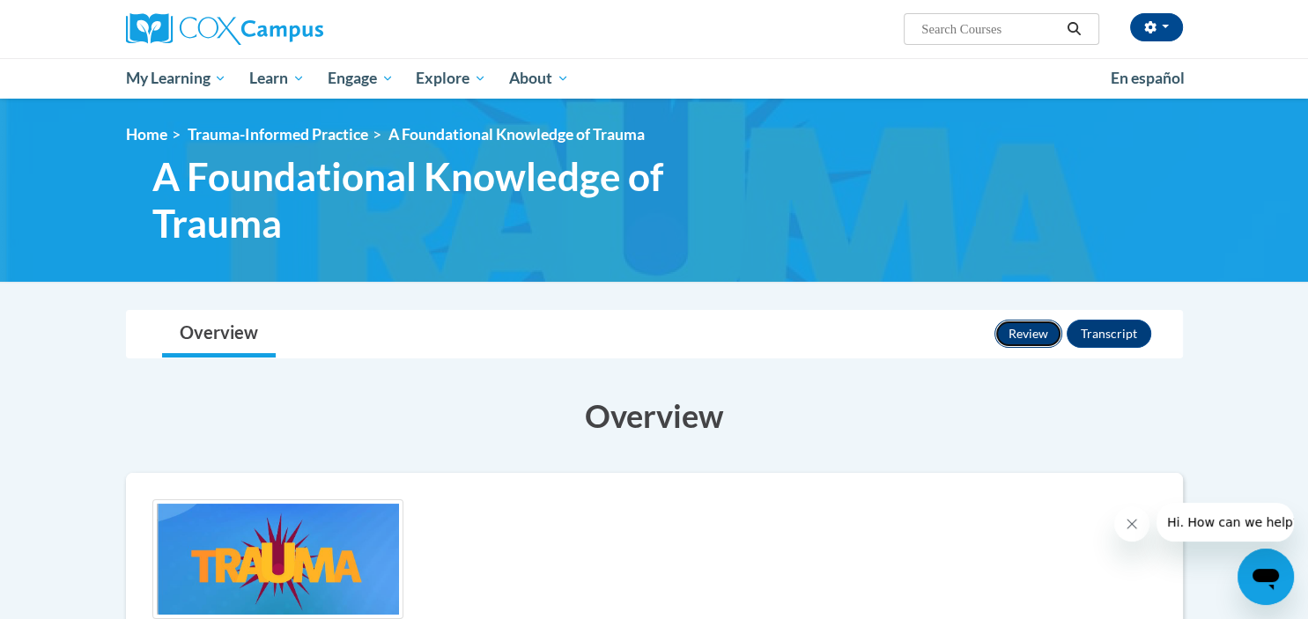
click at [1035, 335] on button "Review" at bounding box center [1028, 334] width 68 height 28
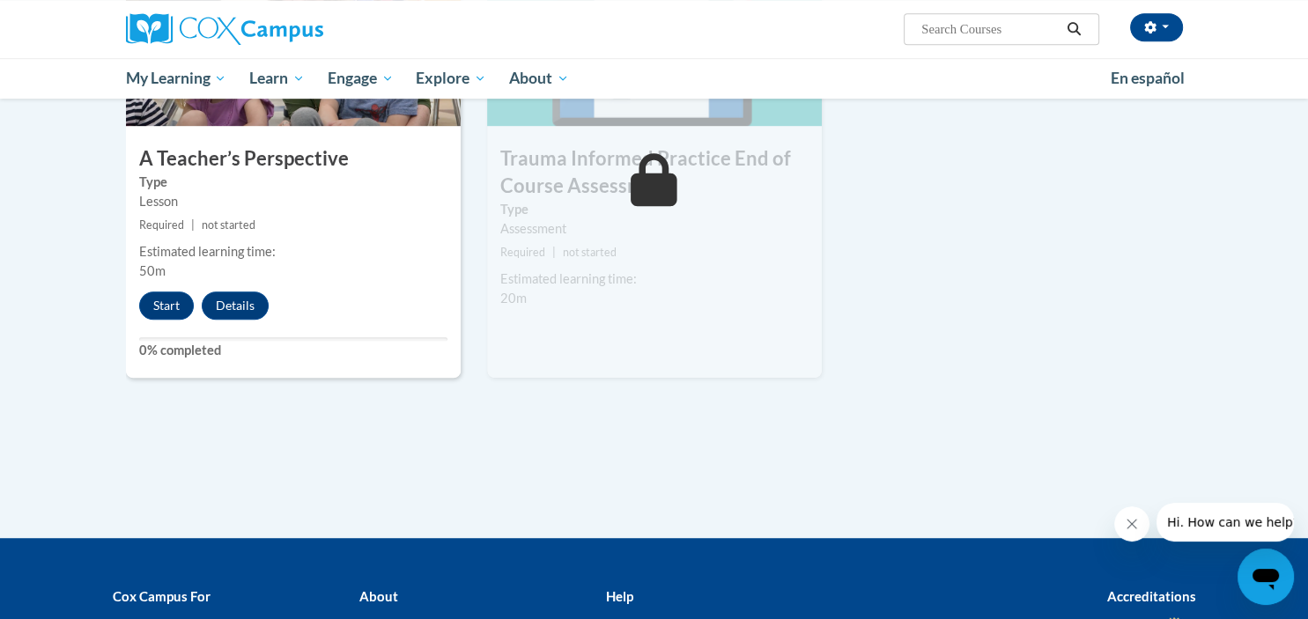
scroll to position [953, 0]
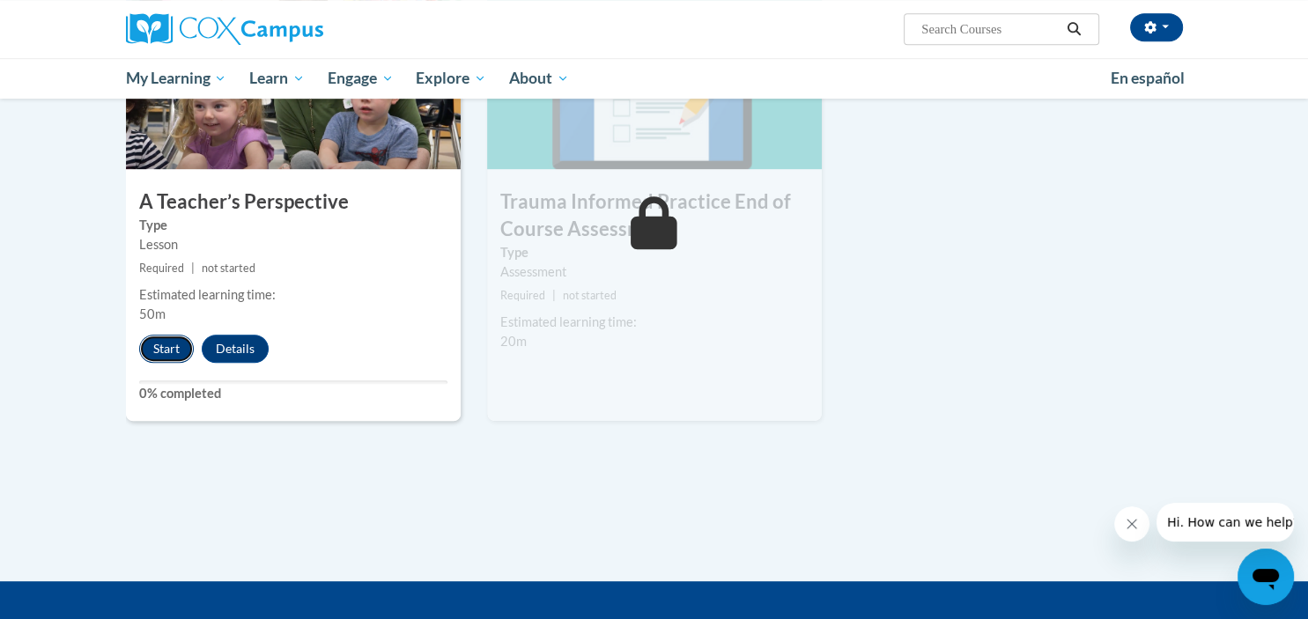
click at [166, 346] on button "Start" at bounding box center [166, 349] width 55 height 28
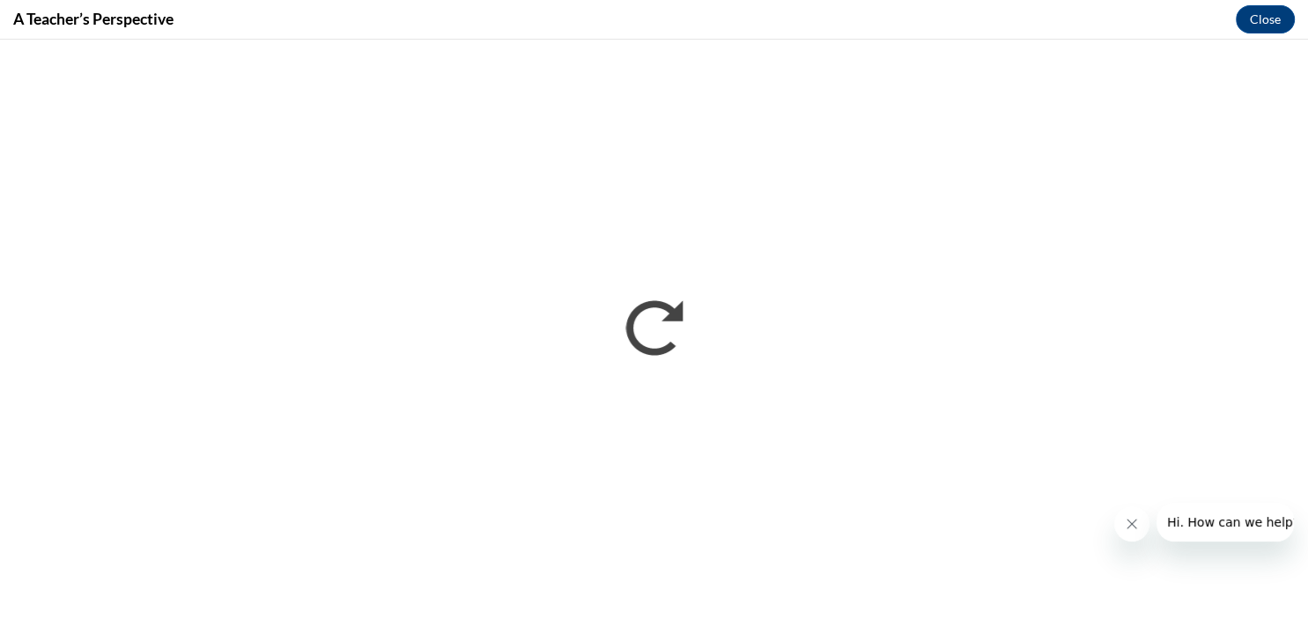
scroll to position [0, 0]
